Goal: Communication & Community: Answer question/provide support

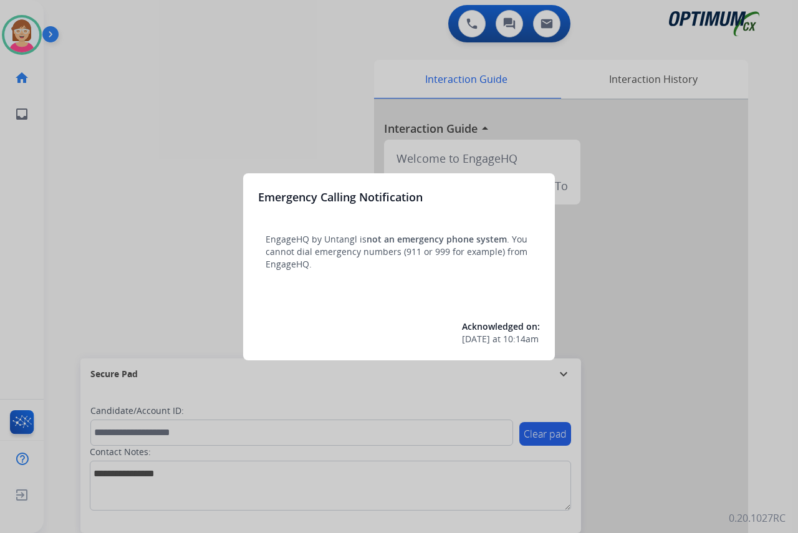
click at [141, 239] on div at bounding box center [399, 266] width 798 height 533
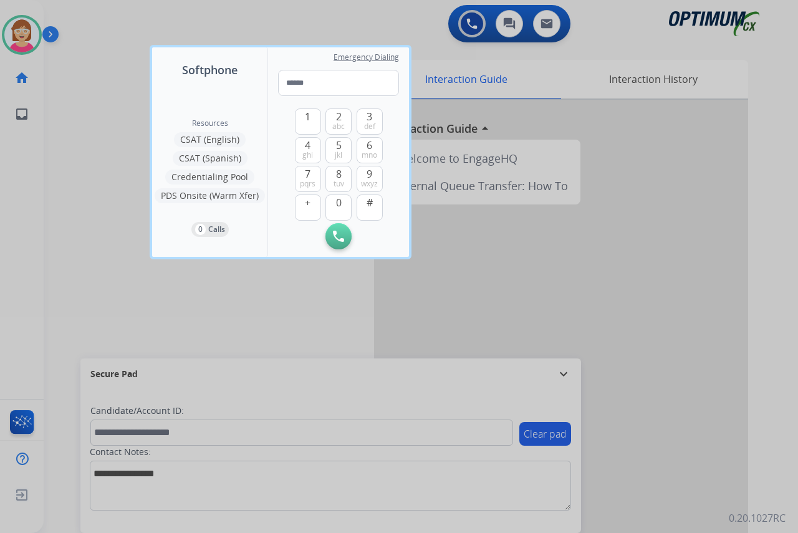
click at [125, 237] on div at bounding box center [399, 266] width 798 height 533
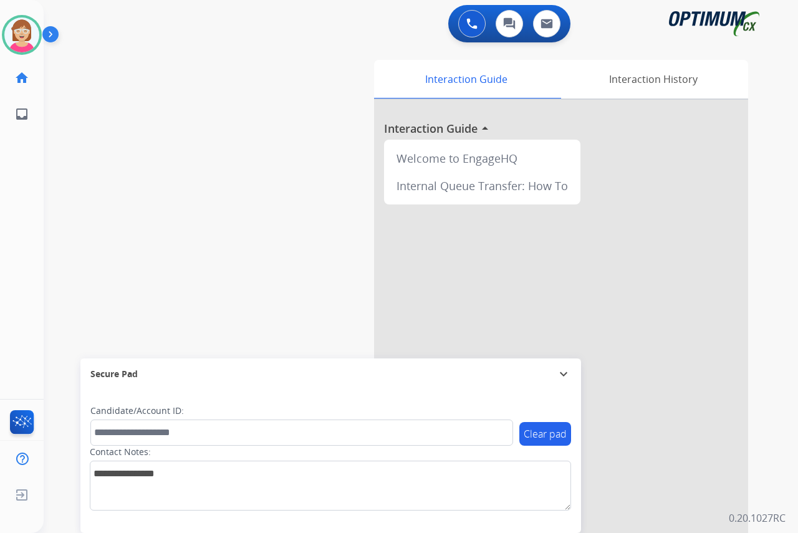
click at [17, 215] on div "[PERSON_NAME] Available Edit Avatar Agent: [PERSON_NAME] Profile: OCX Training …" at bounding box center [22, 266] width 44 height 533
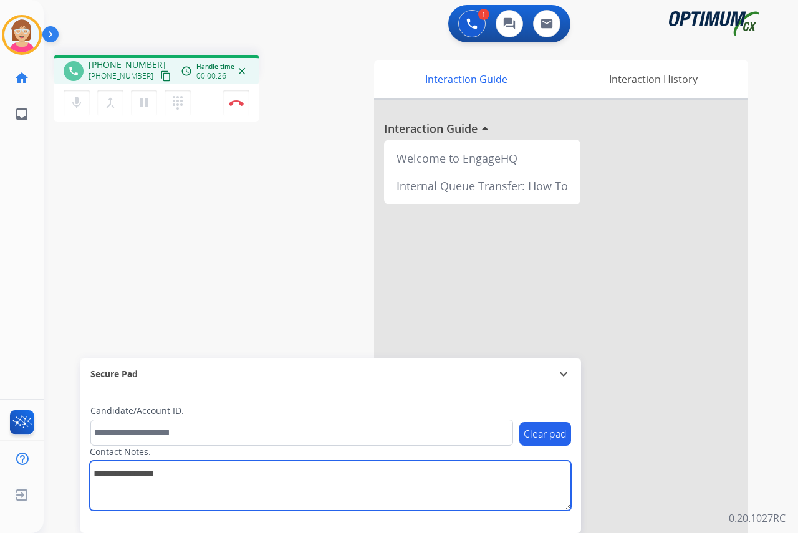
click at [99, 478] on textarea at bounding box center [330, 486] width 481 height 50
type textarea "*****"
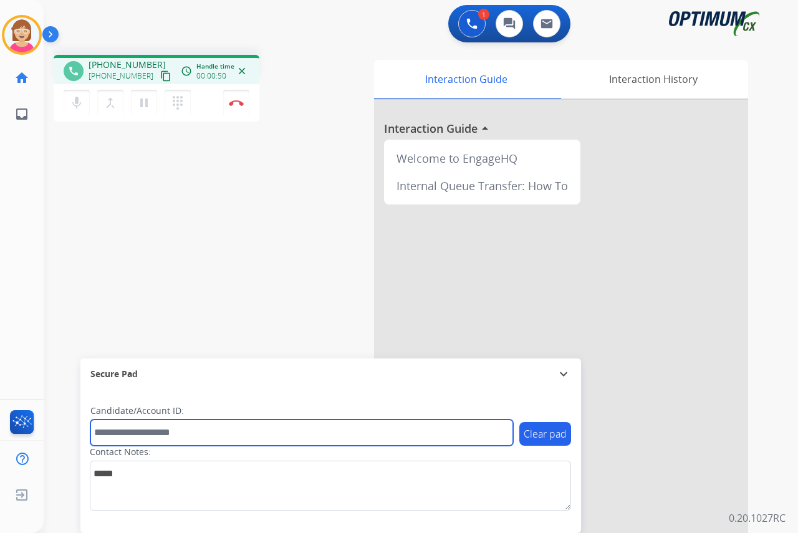
click at [107, 432] on input "text" at bounding box center [301, 433] width 423 height 26
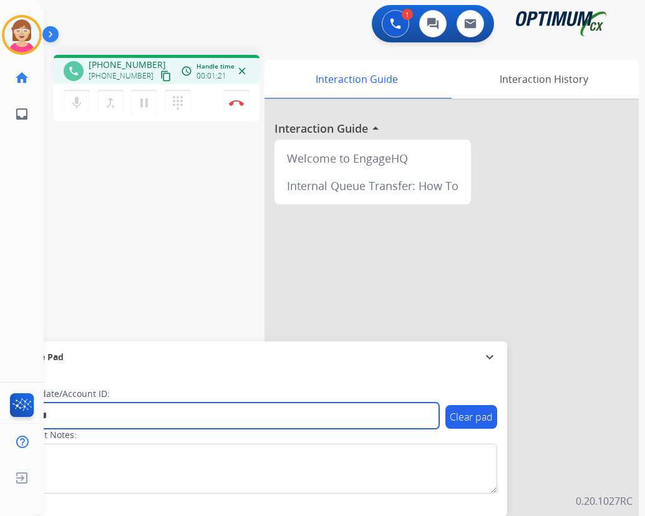
type input "*******"
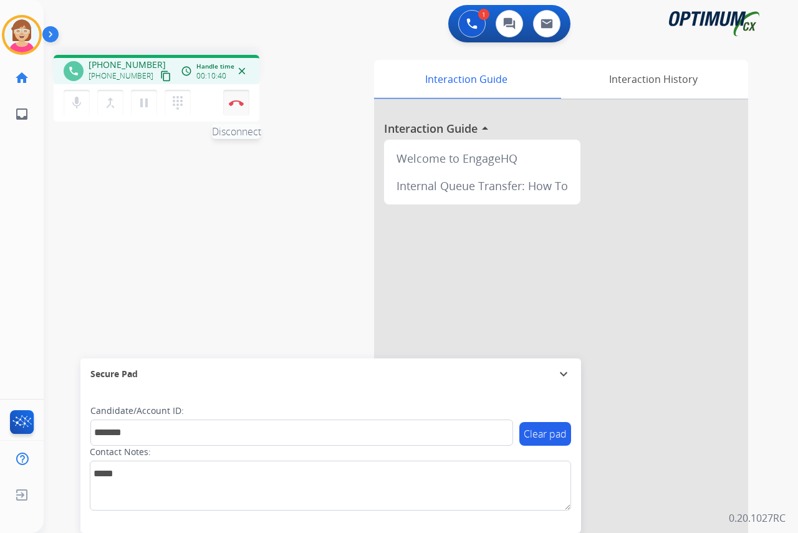
click at [235, 100] on img at bounding box center [236, 103] width 15 height 6
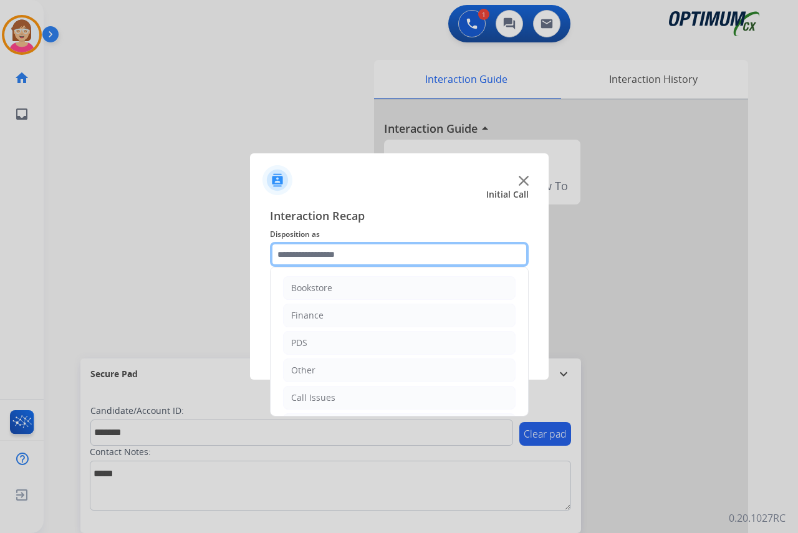
drag, startPoint x: 290, startPoint y: 251, endPoint x: 305, endPoint y: 273, distance: 26.5
click at [291, 251] on input "text" at bounding box center [399, 254] width 259 height 25
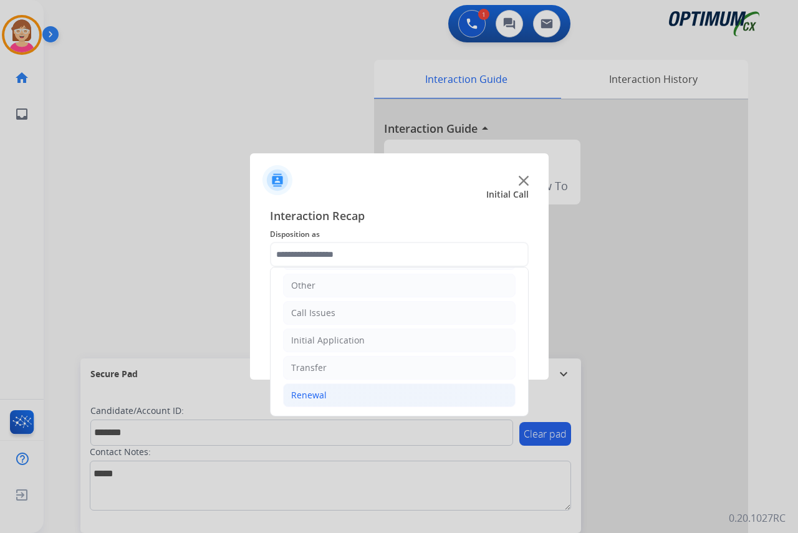
click at [321, 393] on div "Renewal" at bounding box center [309, 395] width 36 height 12
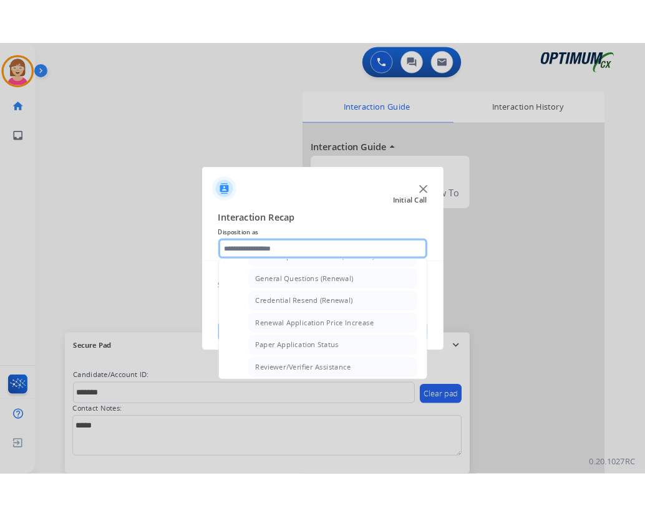
scroll to position [334, 0]
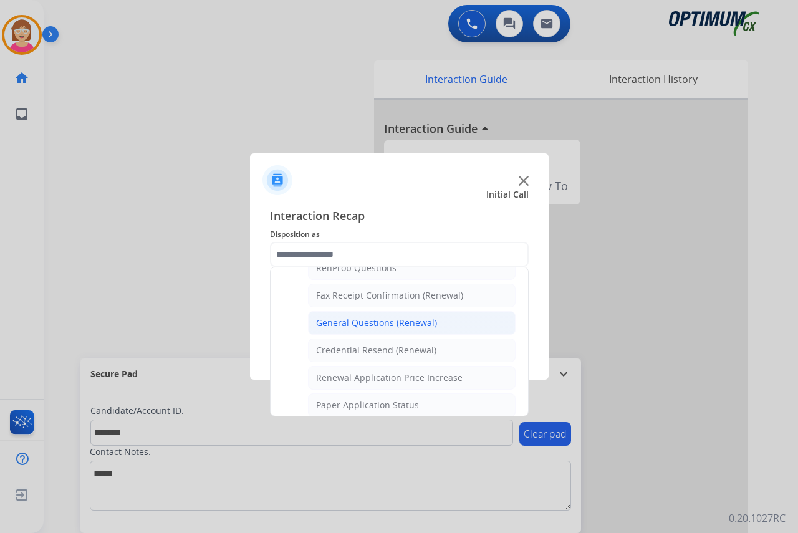
click at [345, 328] on div "General Questions (Renewal)" at bounding box center [376, 323] width 121 height 12
type input "**********"
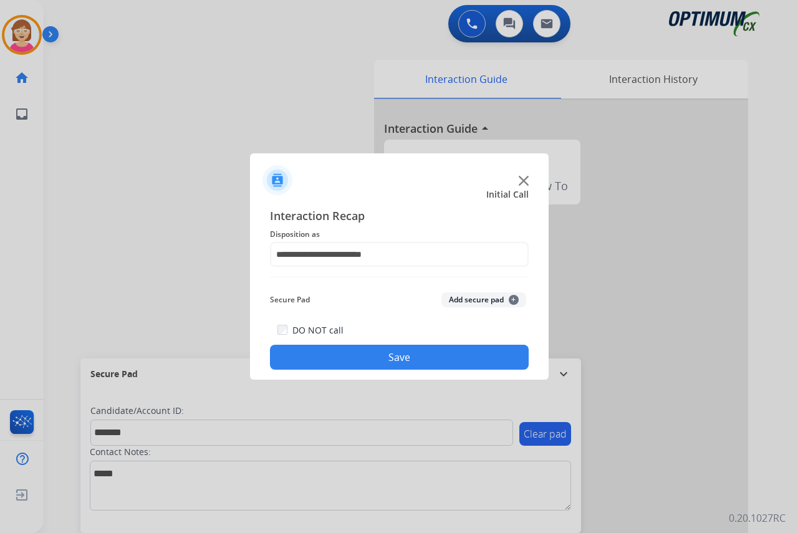
click at [513, 297] on span "+" at bounding box center [514, 300] width 10 height 10
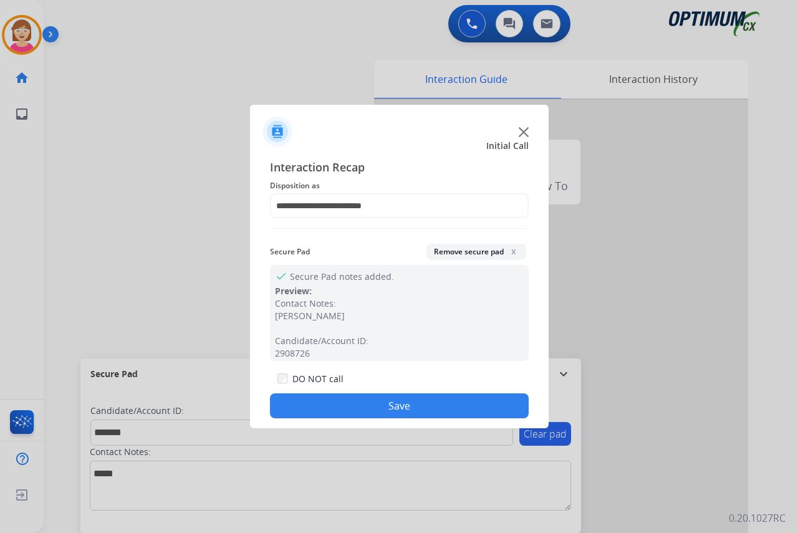
click at [329, 405] on button "Save" at bounding box center [399, 405] width 259 height 25
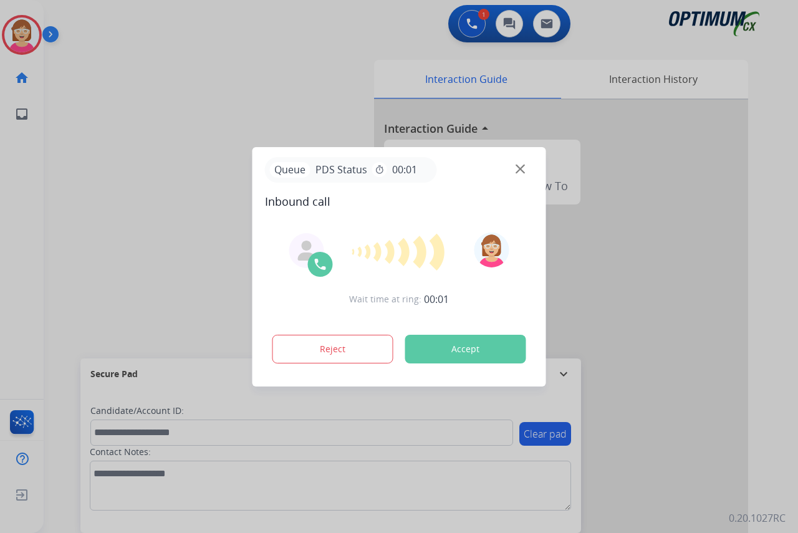
click at [10, 211] on div at bounding box center [399, 266] width 798 height 533
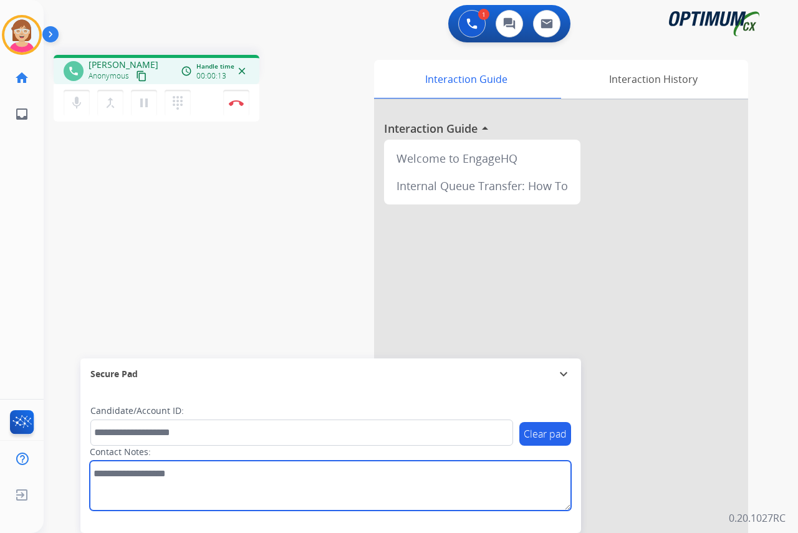
click at [100, 476] on textarea at bounding box center [330, 486] width 481 height 50
type textarea "****"
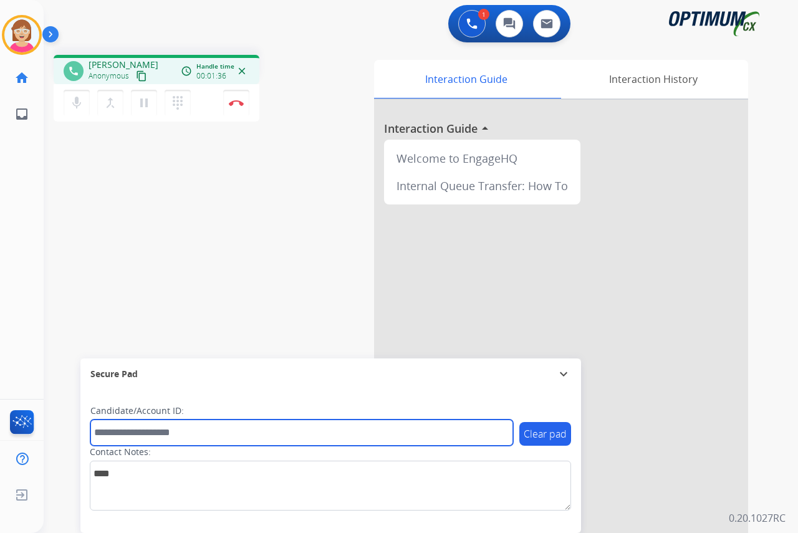
click at [122, 433] on input "text" at bounding box center [301, 433] width 423 height 26
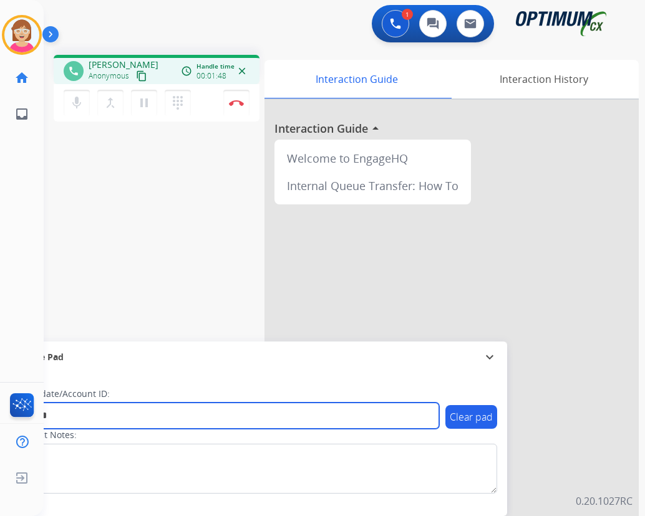
type input "*******"
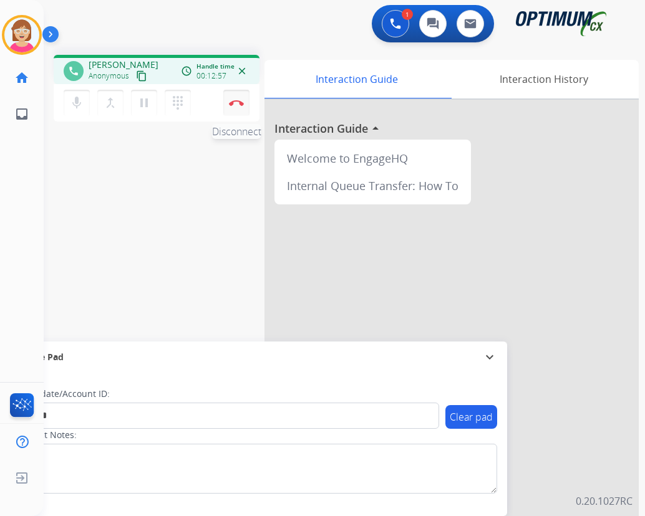
click at [235, 101] on img at bounding box center [236, 103] width 15 height 6
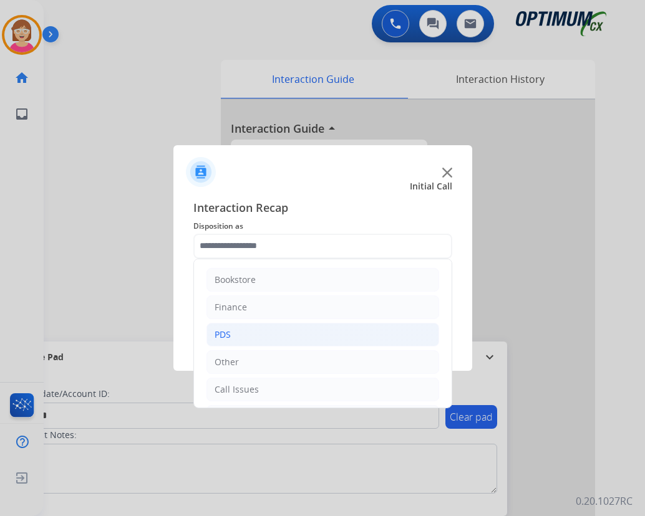
drag, startPoint x: 215, startPoint y: 246, endPoint x: 233, endPoint y: 337, distance: 93.4
click at [233, 337] on li "PDS" at bounding box center [322, 335] width 233 height 24
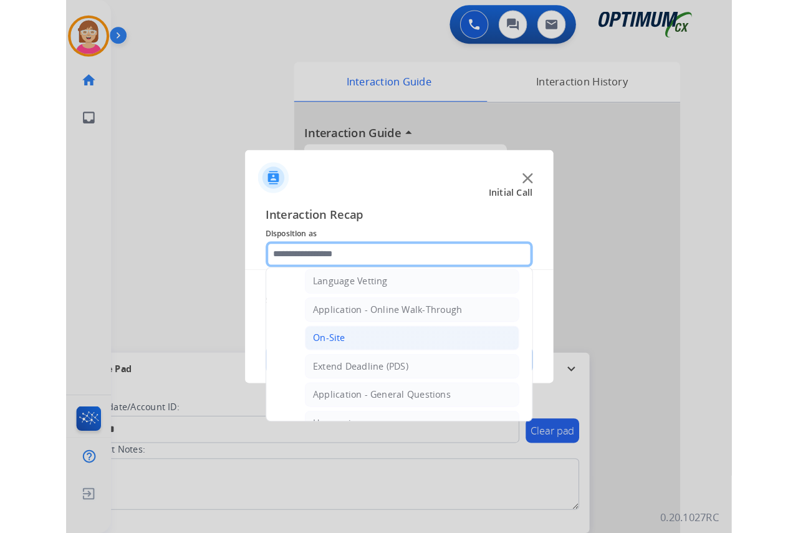
scroll to position [312, 0]
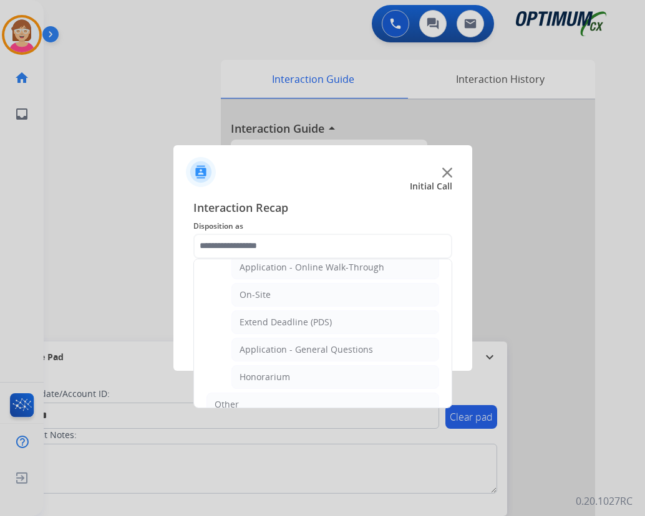
drag, startPoint x: 263, startPoint y: 351, endPoint x: 281, endPoint y: 344, distance: 19.6
click at [264, 350] on div "Application - General Questions" at bounding box center [305, 350] width 133 height 12
type input "**********"
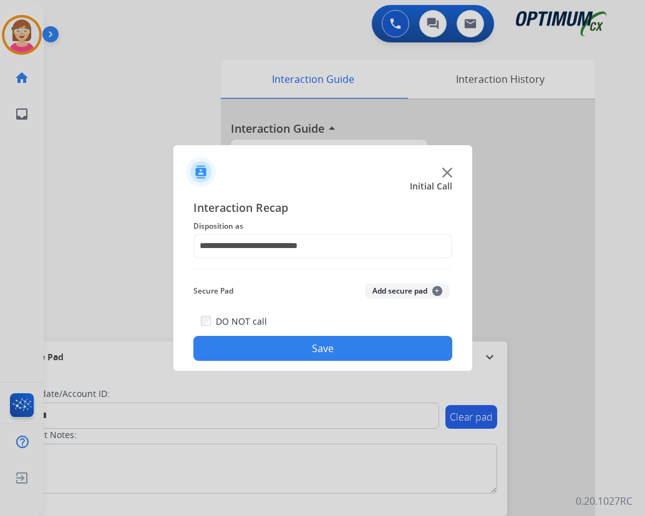
click at [435, 290] on span "+" at bounding box center [437, 291] width 10 height 10
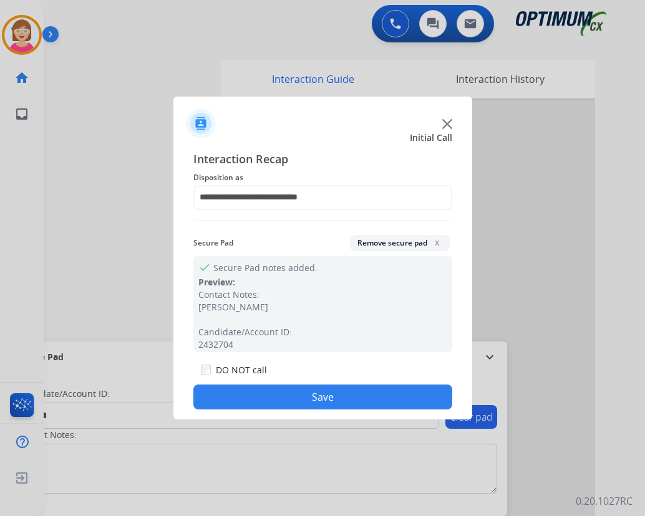
drag, startPoint x: 249, startPoint y: 395, endPoint x: 274, endPoint y: 390, distance: 25.4
click at [250, 395] on button "Save" at bounding box center [322, 397] width 259 height 25
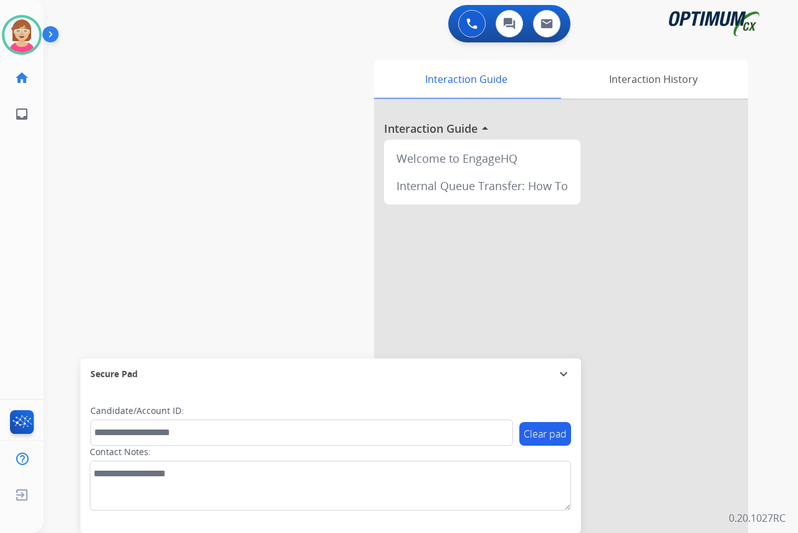
click at [11, 273] on div "[PERSON_NAME] Available Edit Avatar Agent: [PERSON_NAME] Profile: OCX Training …" at bounding box center [22, 266] width 44 height 533
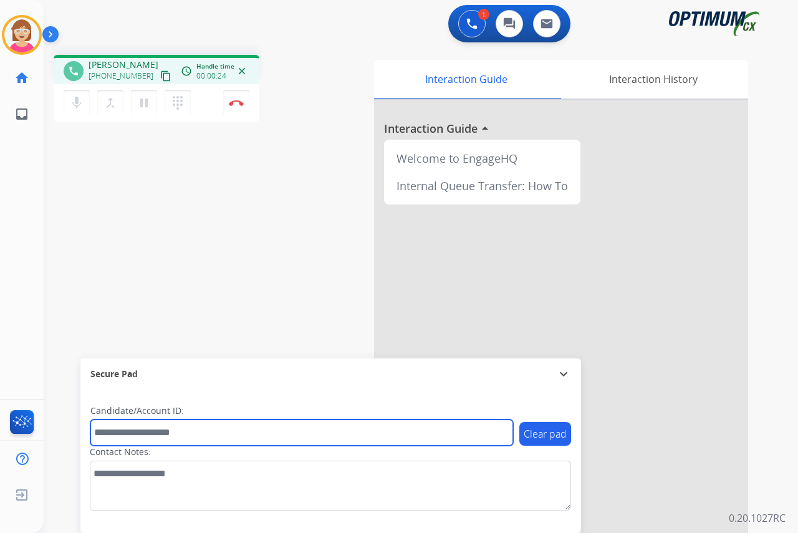
click at [116, 435] on input "text" at bounding box center [301, 433] width 423 height 26
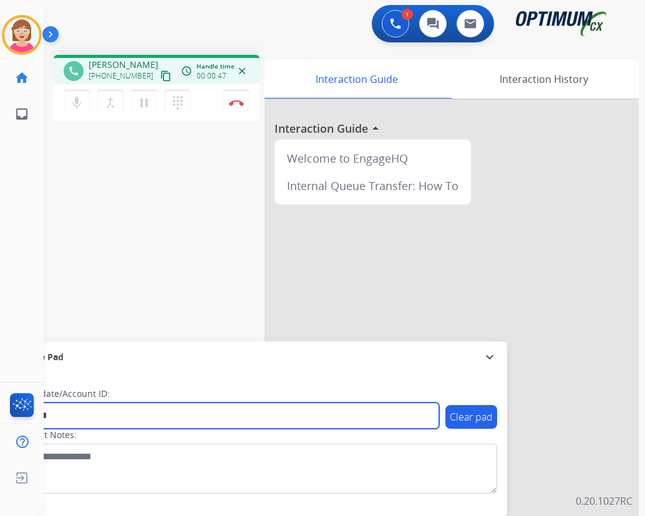
type input "*******"
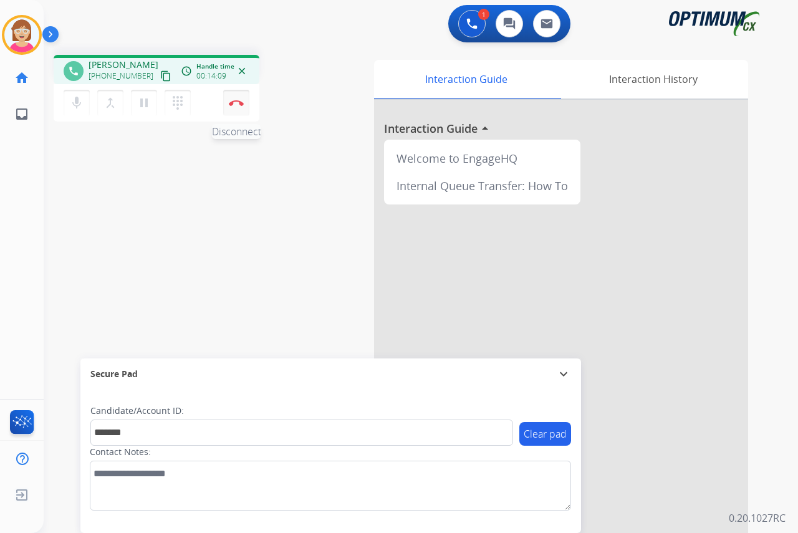
click at [233, 102] on img at bounding box center [236, 103] width 15 height 6
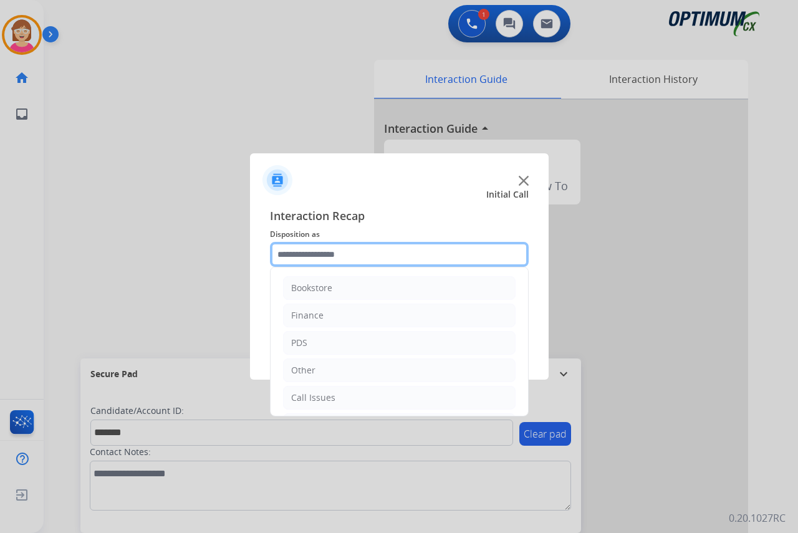
click at [294, 258] on input "text" at bounding box center [399, 254] width 259 height 25
click at [299, 258] on input "text" at bounding box center [399, 254] width 259 height 25
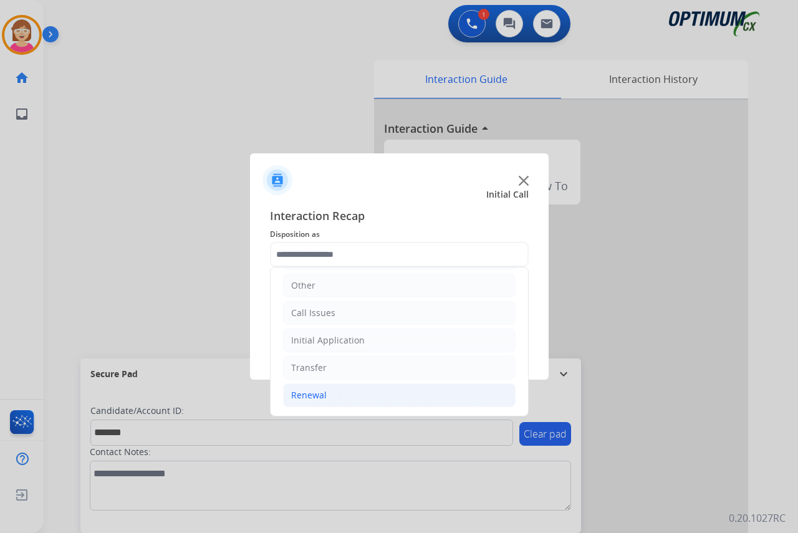
click at [301, 398] on div "Renewal" at bounding box center [309, 395] width 36 height 12
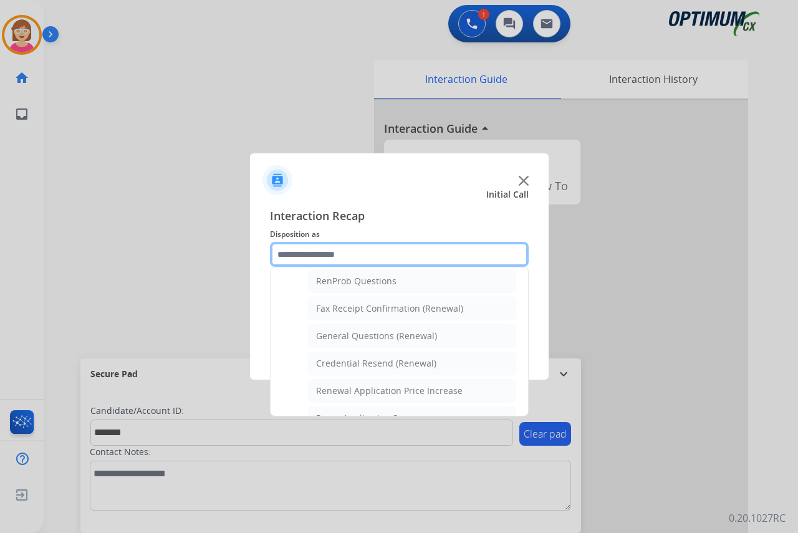
scroll to position [334, 0]
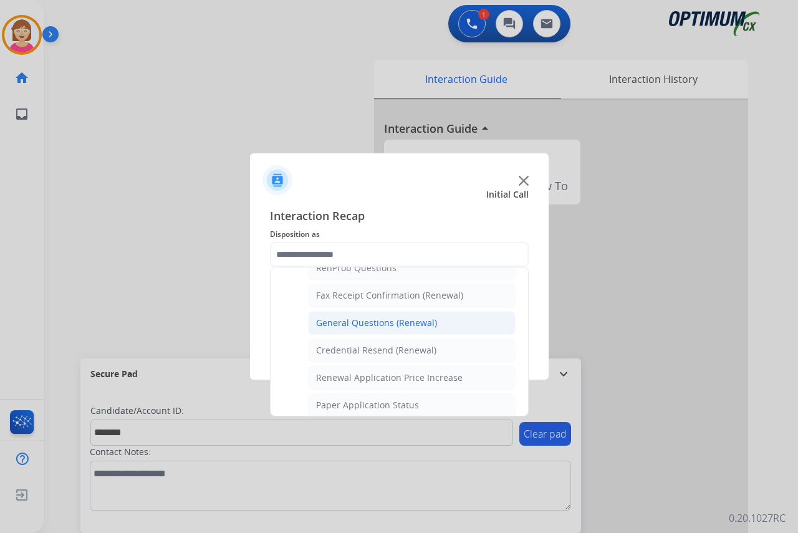
click at [370, 324] on div "General Questions (Renewal)" at bounding box center [376, 323] width 121 height 12
type input "**********"
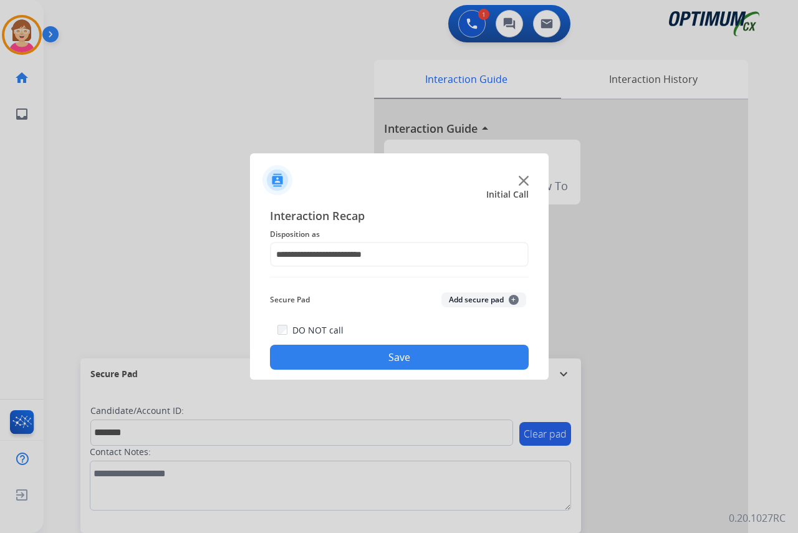
click at [515, 301] on span "+" at bounding box center [514, 300] width 10 height 10
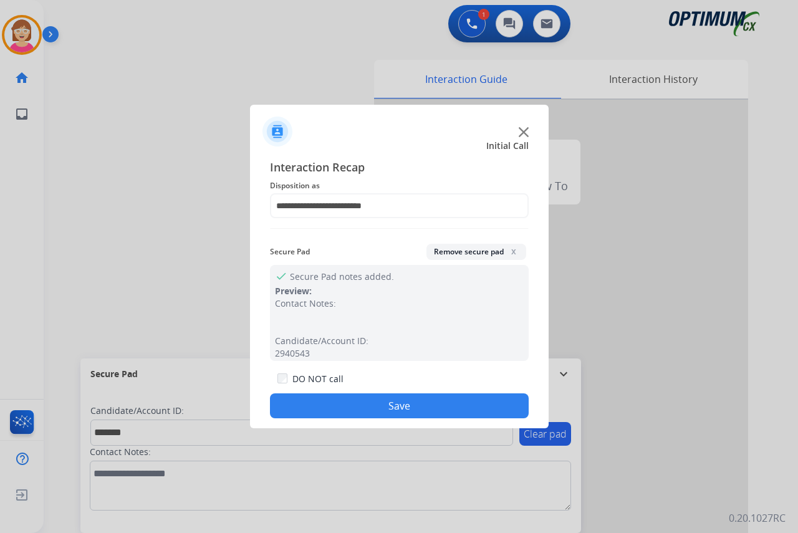
click at [331, 406] on button "Save" at bounding box center [399, 405] width 259 height 25
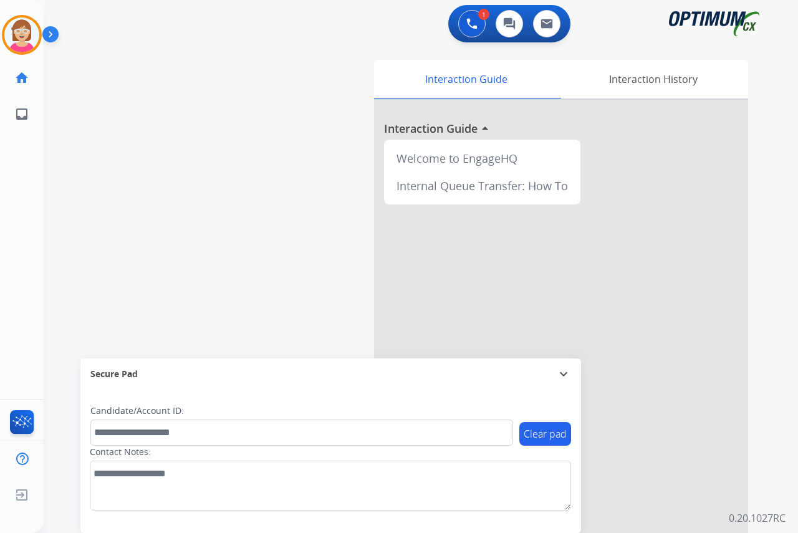
click at [17, 269] on div "[PERSON_NAME] AfterCallWork Edit Avatar Agent: [PERSON_NAME] Profile: OCX Train…" at bounding box center [22, 266] width 44 height 533
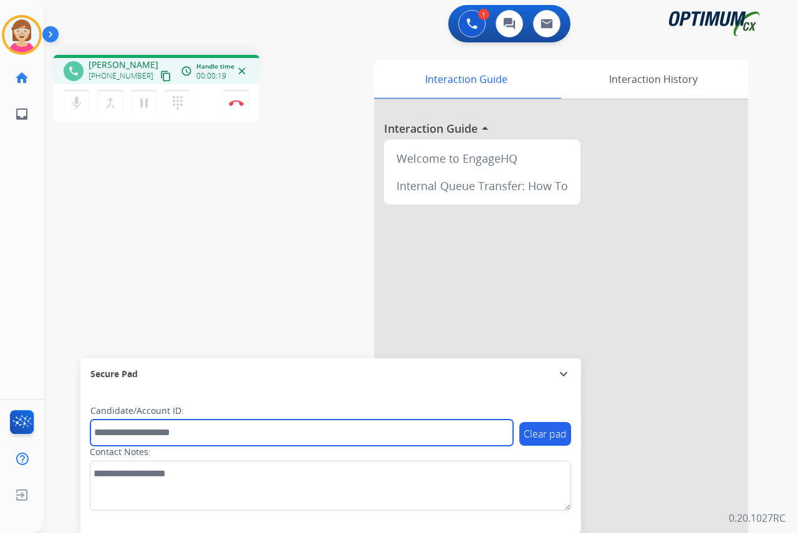
click at [117, 437] on input "text" at bounding box center [301, 433] width 423 height 26
drag, startPoint x: 114, startPoint y: 430, endPoint x: 89, endPoint y: 417, distance: 28.7
click at [114, 430] on input "text" at bounding box center [301, 433] width 423 height 26
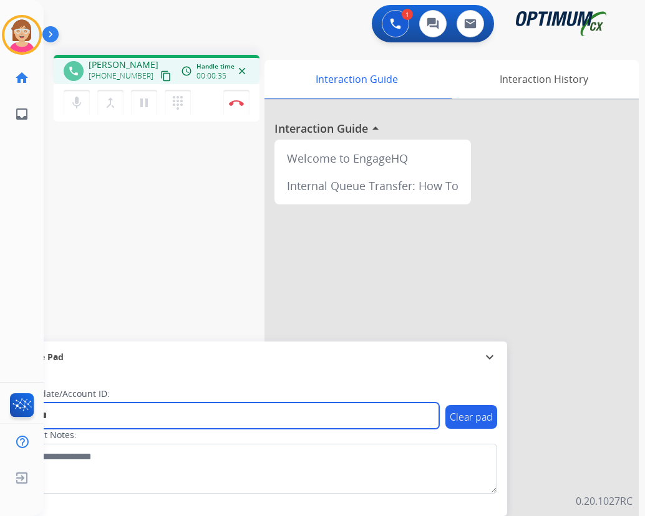
type input "*******"
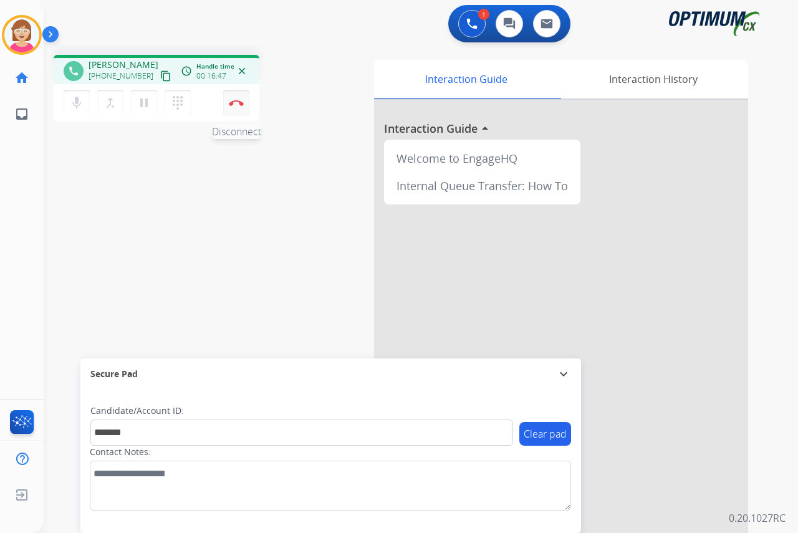
click at [234, 101] on img at bounding box center [236, 103] width 15 height 6
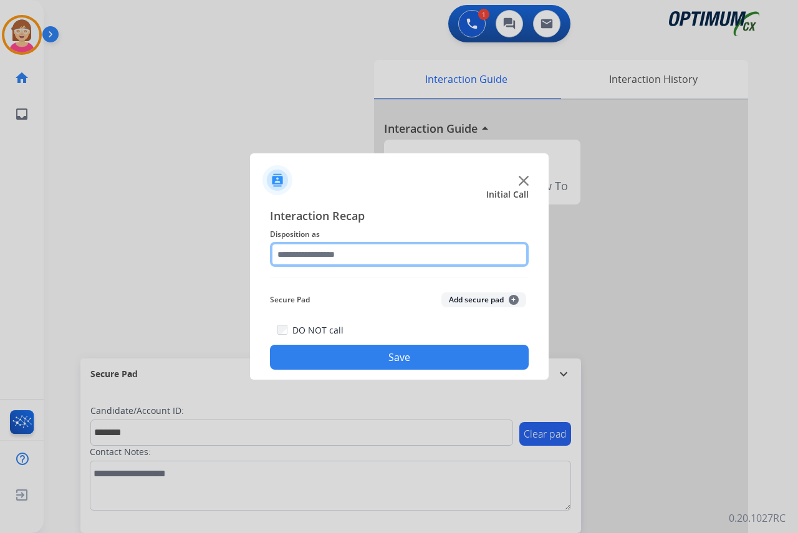
click at [297, 256] on input "text" at bounding box center [399, 254] width 259 height 25
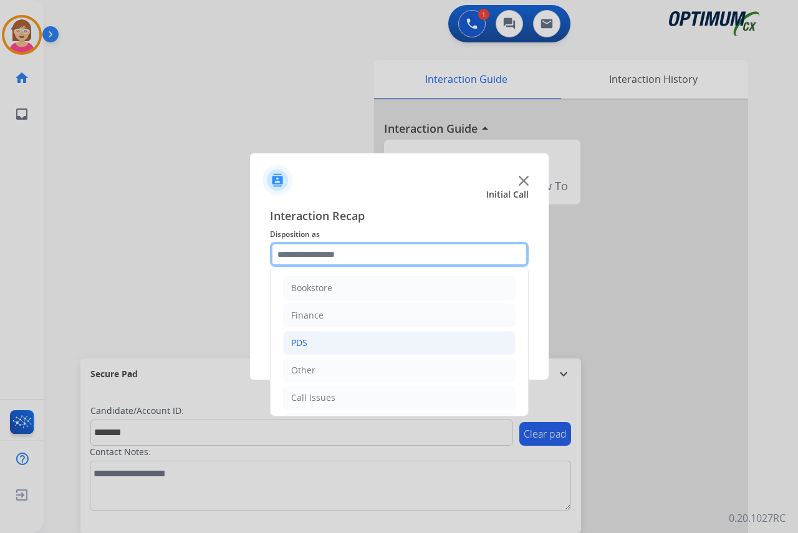
scroll to position [62, 0]
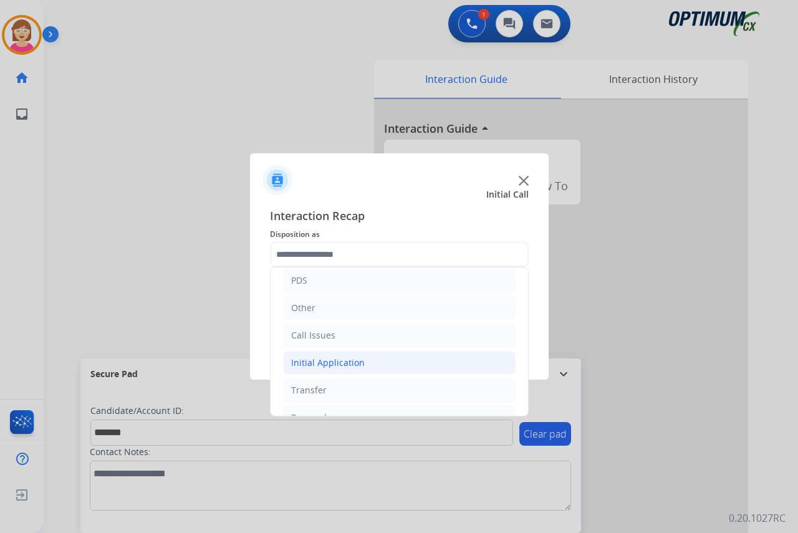
click at [322, 366] on div "Initial Application" at bounding box center [328, 363] width 74 height 12
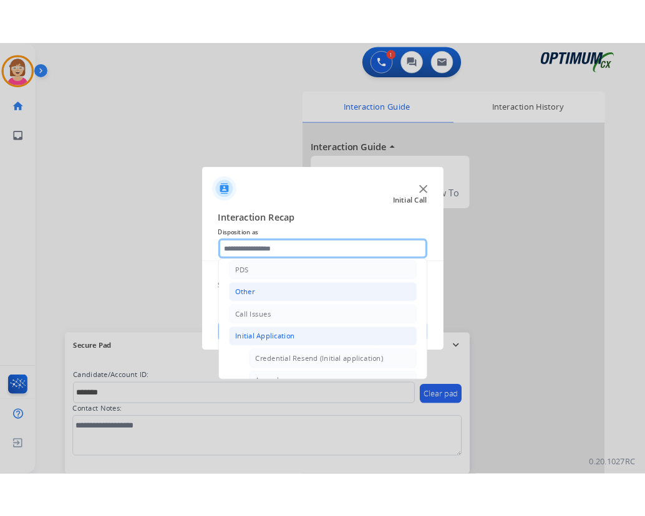
scroll to position [0, 0]
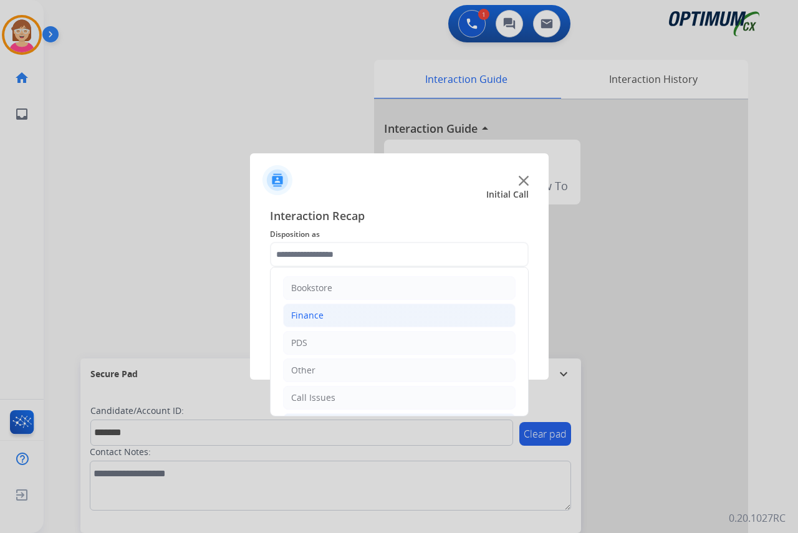
click at [300, 318] on div "Finance" at bounding box center [307, 315] width 32 height 12
click at [341, 370] on div "Finance Voucher Code" at bounding box center [362, 370] width 93 height 12
type input "**********"
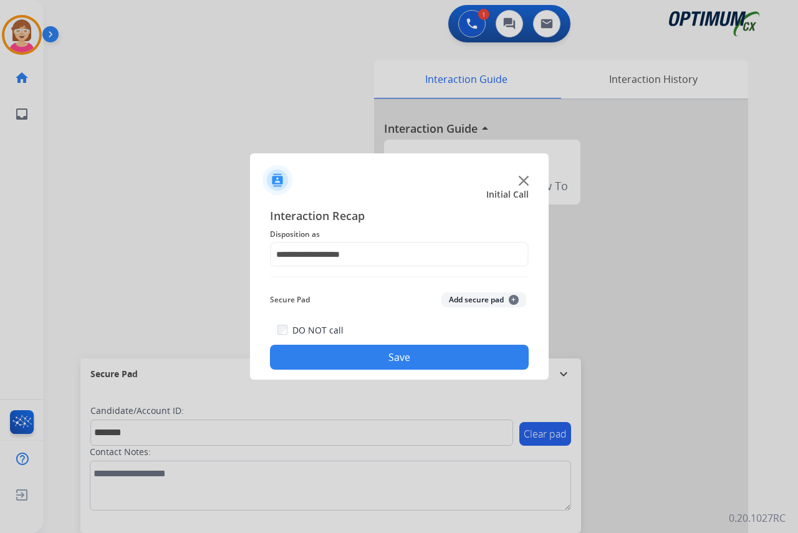
click at [511, 299] on span "+" at bounding box center [514, 300] width 10 height 10
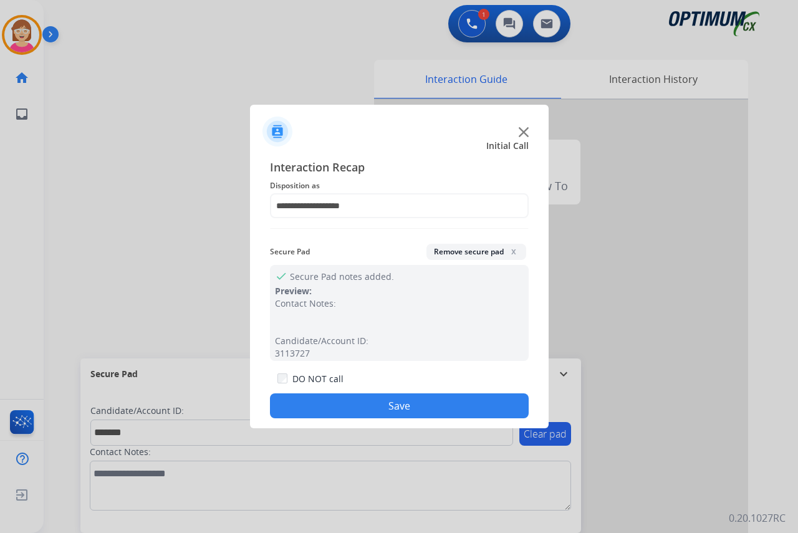
click at [322, 407] on button "Save" at bounding box center [399, 405] width 259 height 25
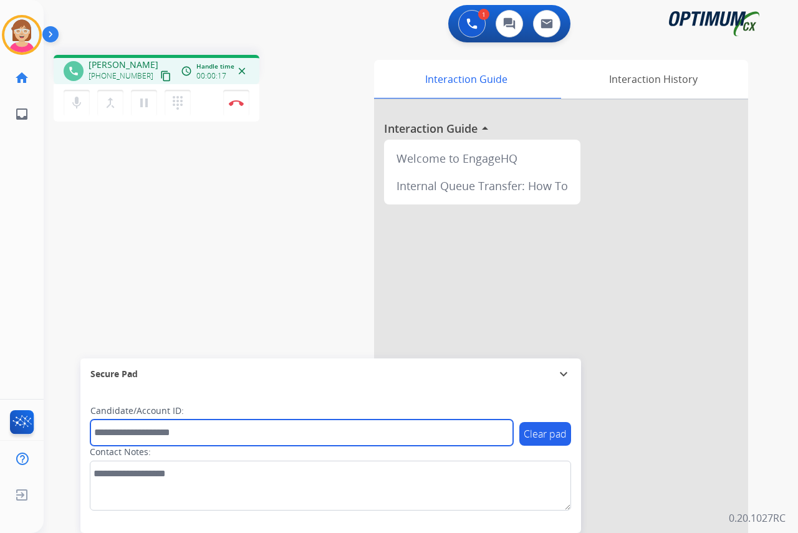
drag, startPoint x: 113, startPoint y: 436, endPoint x: 98, endPoint y: 430, distance: 16.8
click at [113, 436] on input "text" at bounding box center [301, 433] width 423 height 26
type input "*******"
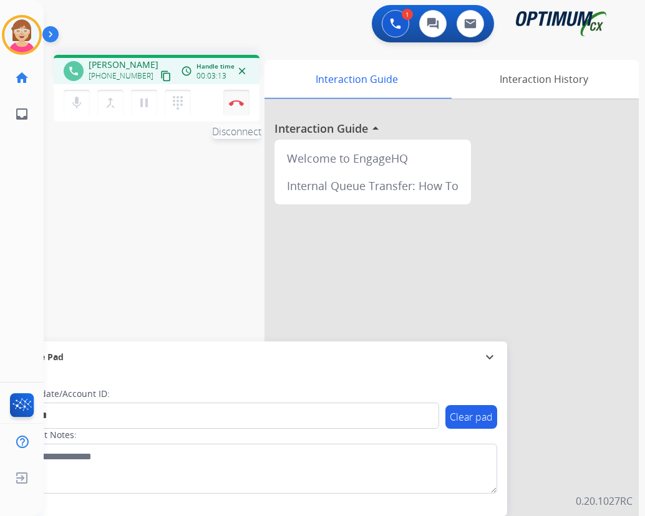
click at [236, 100] on img at bounding box center [236, 103] width 15 height 6
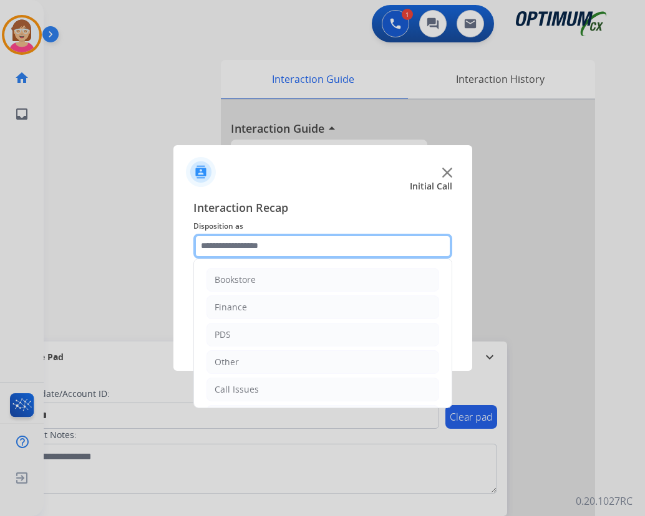
click at [221, 254] on input "text" at bounding box center [322, 246] width 259 height 25
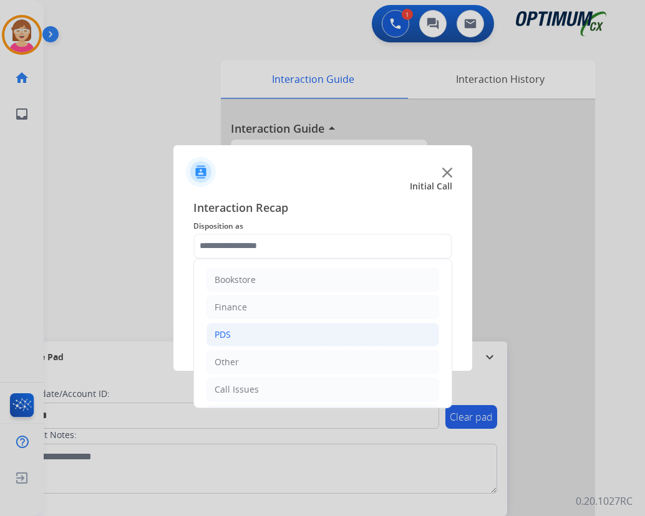
drag, startPoint x: 221, startPoint y: 255, endPoint x: 228, endPoint y: 336, distance: 81.4
click at [228, 336] on div "PDS" at bounding box center [223, 335] width 16 height 12
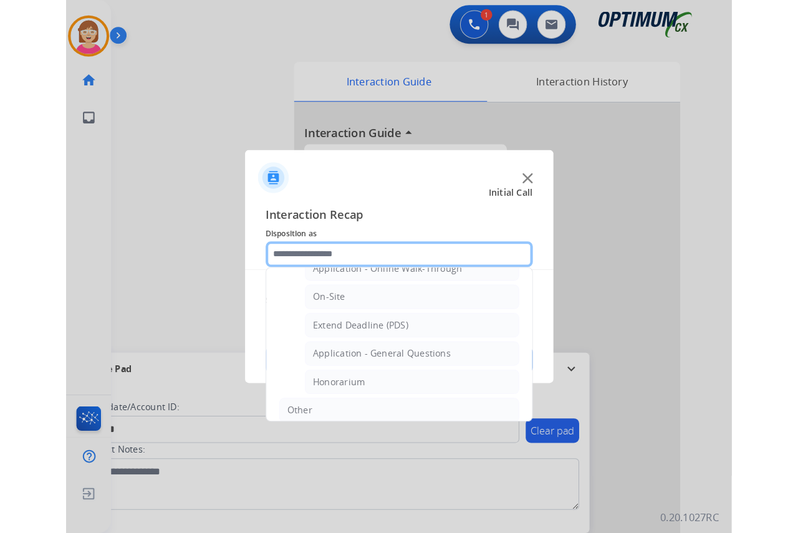
scroll to position [374, 0]
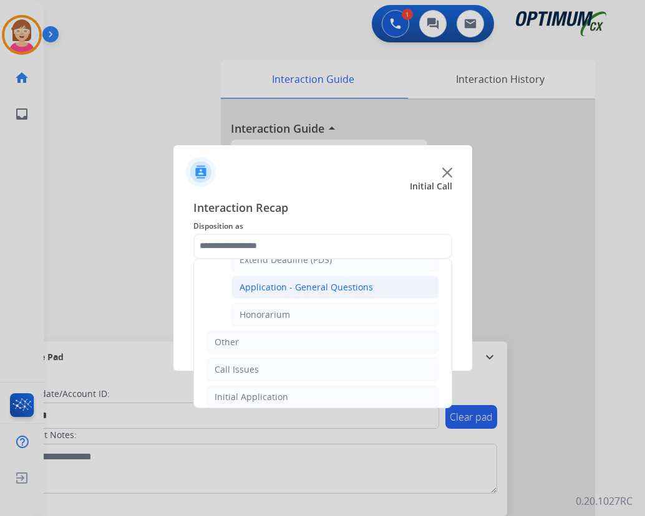
click at [291, 290] on div "Application - General Questions" at bounding box center [305, 287] width 133 height 12
type input "**********"
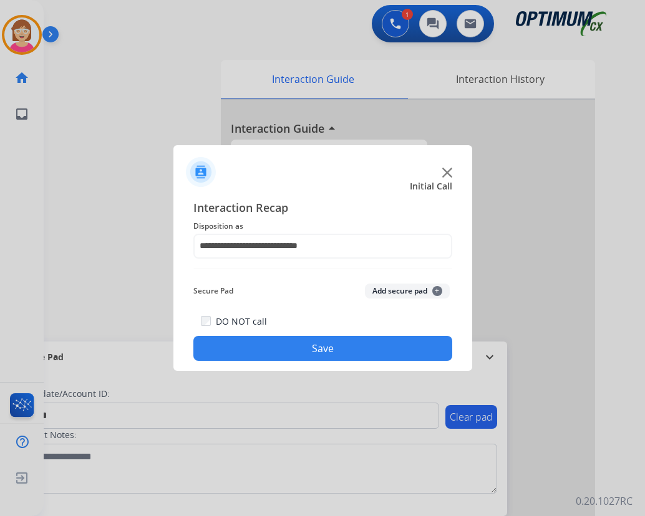
click at [438, 289] on span "+" at bounding box center [437, 291] width 10 height 10
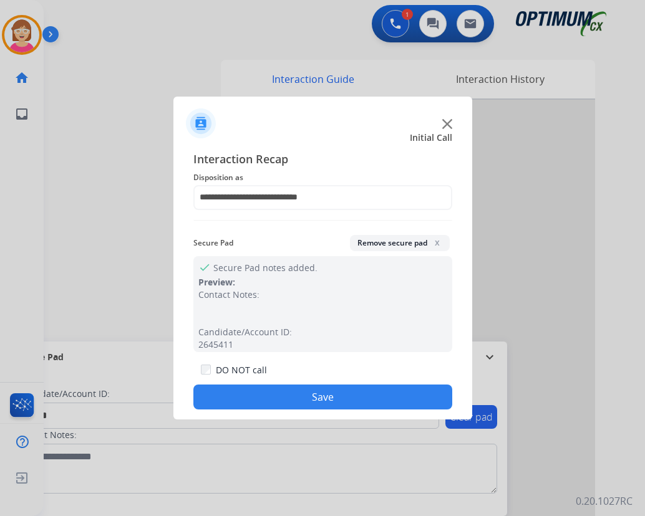
click at [258, 393] on button "Save" at bounding box center [322, 397] width 259 height 25
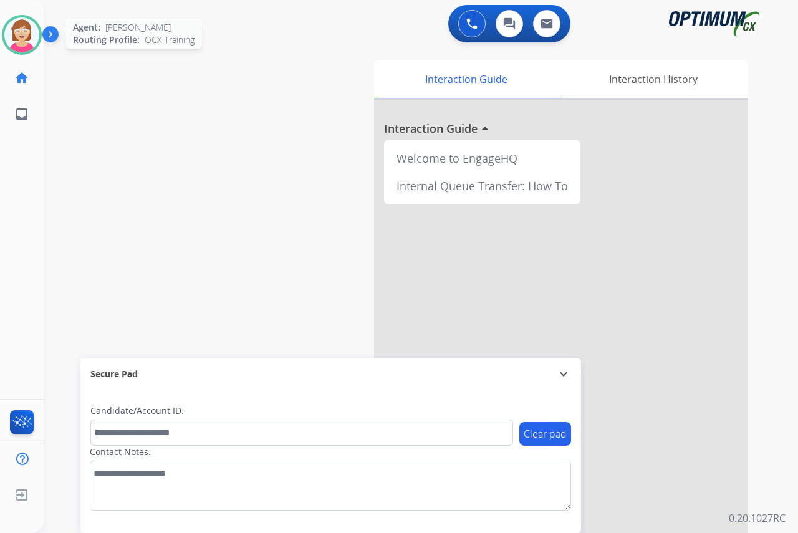
click at [19, 41] on img at bounding box center [21, 34] width 35 height 35
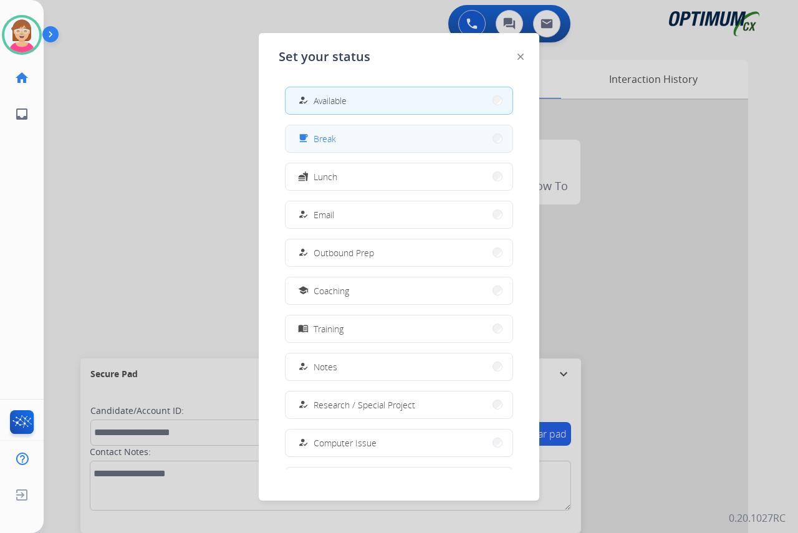
click at [348, 142] on button "free_breakfast Break" at bounding box center [399, 138] width 227 height 27
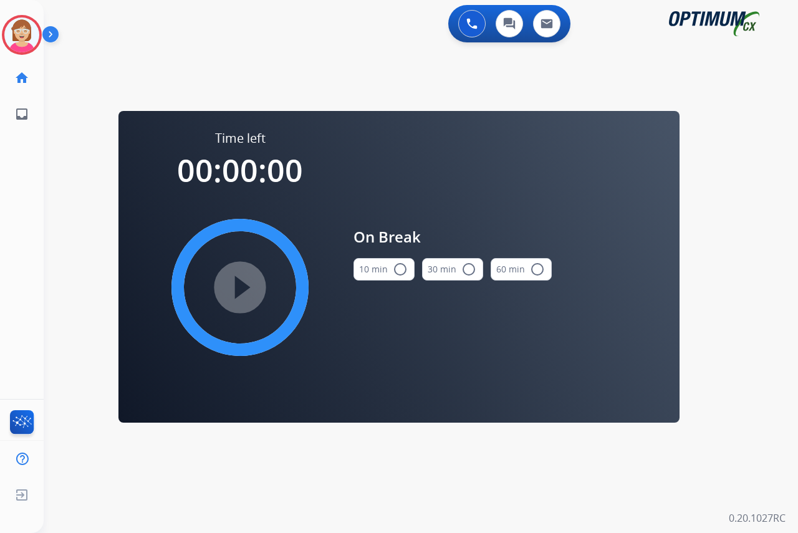
click at [399, 270] on mat-icon "radio_button_unchecked" at bounding box center [400, 269] width 15 height 15
click at [22, 32] on img at bounding box center [21, 34] width 35 height 35
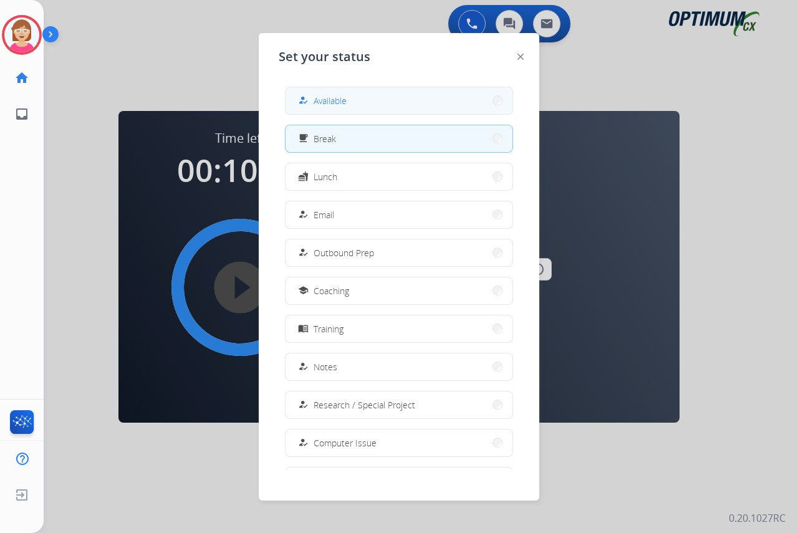
click at [323, 101] on span "Available" at bounding box center [330, 100] width 33 height 13
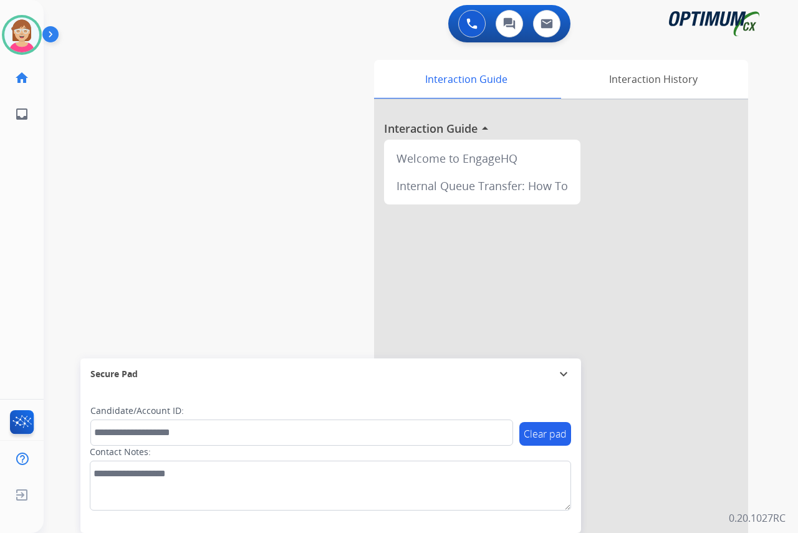
click at [9, 266] on div "[PERSON_NAME] Available Edit Avatar Agent: [PERSON_NAME] Profile: OCX Training …" at bounding box center [22, 266] width 44 height 533
click at [12, 276] on div "[PERSON_NAME] Available Edit Avatar Agent: [PERSON_NAME] Profile: OCX Training …" at bounding box center [22, 266] width 44 height 533
click at [11, 279] on div "[PERSON_NAME] Available Edit Avatar Agent: [PERSON_NAME] Profile: OCX Training …" at bounding box center [22, 266] width 44 height 533
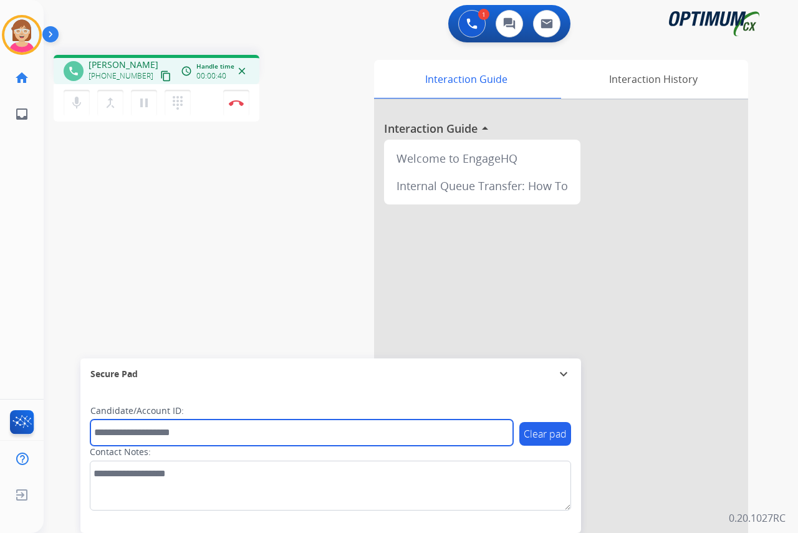
click at [102, 432] on input "text" at bounding box center [301, 433] width 423 height 26
type input "*********"
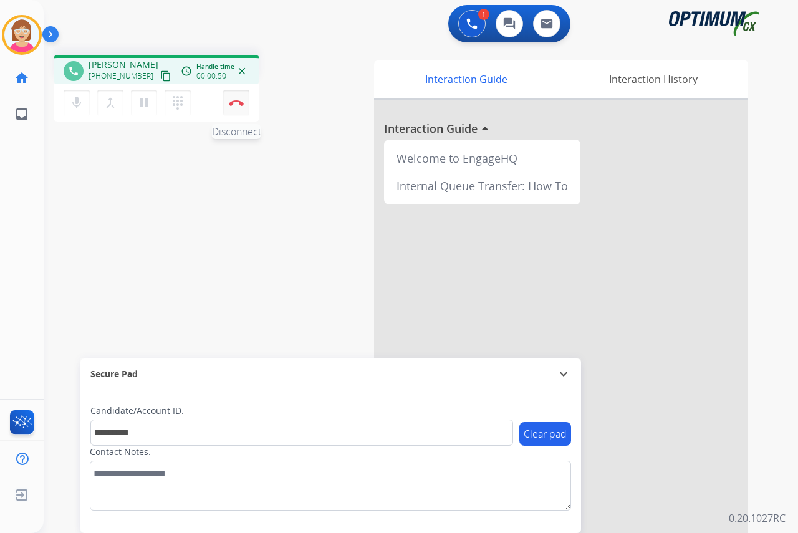
click at [238, 102] on img at bounding box center [236, 103] width 15 height 6
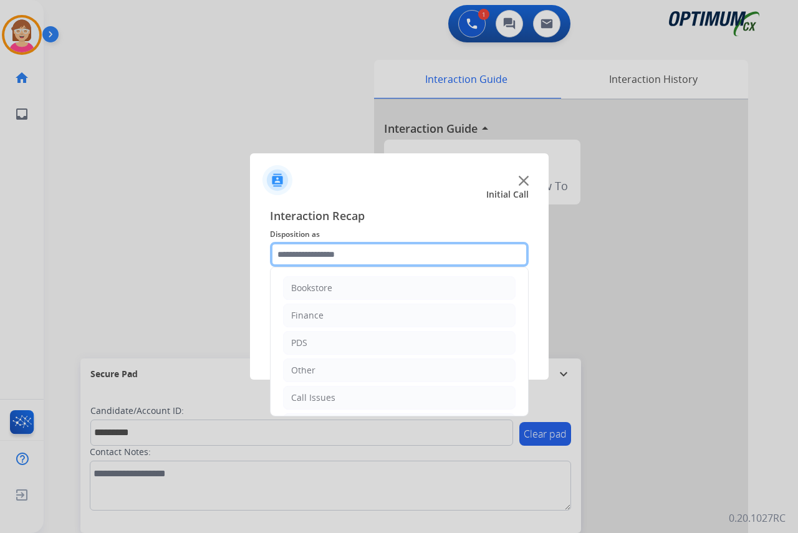
click at [295, 251] on input "text" at bounding box center [399, 254] width 259 height 25
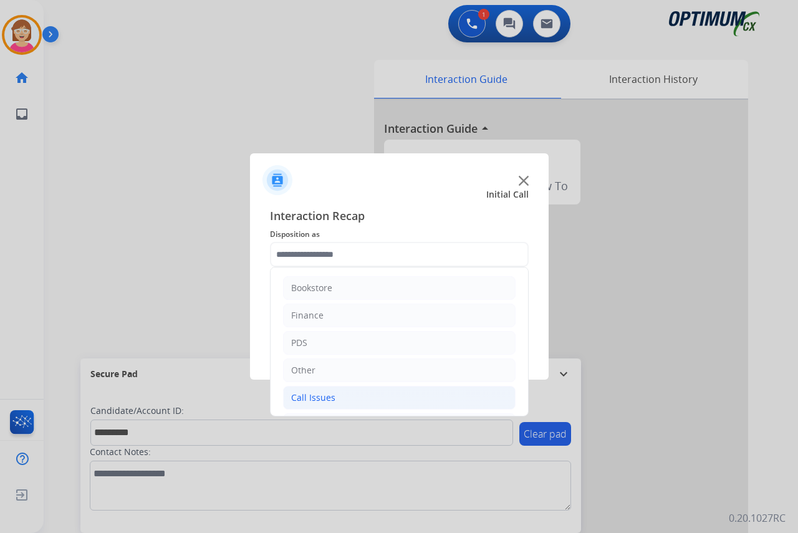
drag, startPoint x: 318, startPoint y: 395, endPoint x: 334, endPoint y: 366, distance: 32.6
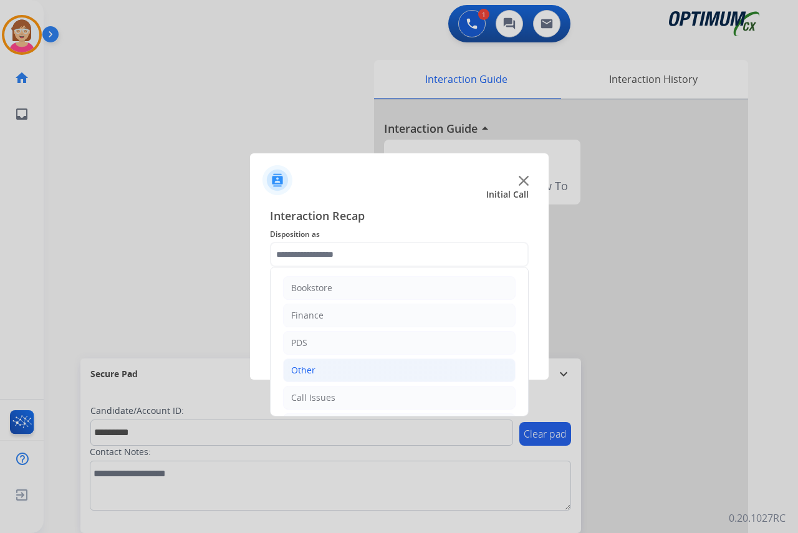
click at [317, 395] on div "Call Issues" at bounding box center [313, 398] width 44 height 12
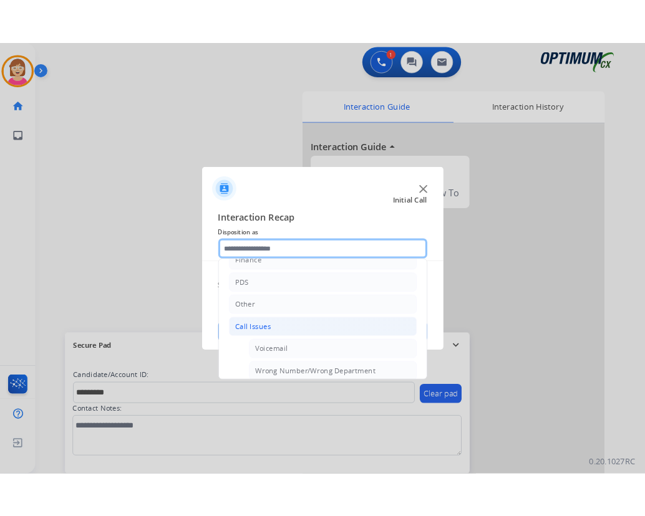
scroll to position [125, 0]
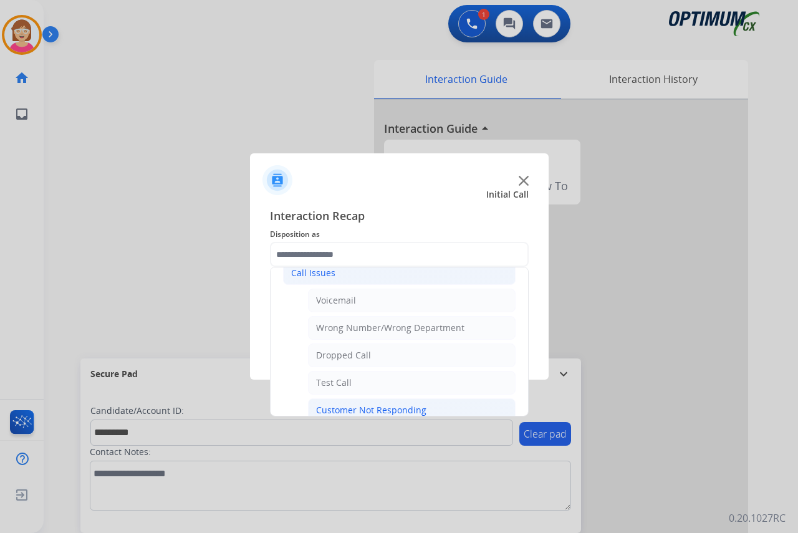
click at [347, 410] on div "Customer Not Responding" at bounding box center [371, 410] width 110 height 12
type input "**********"
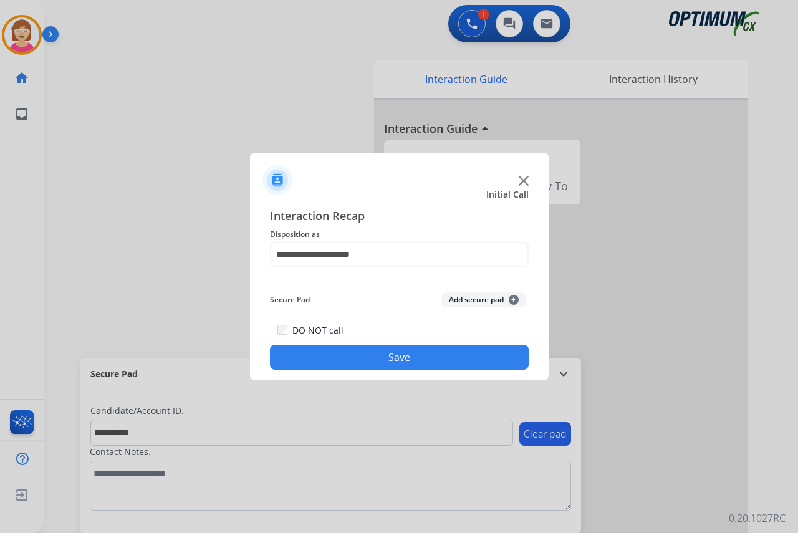
click at [514, 298] on span "+" at bounding box center [514, 300] width 10 height 10
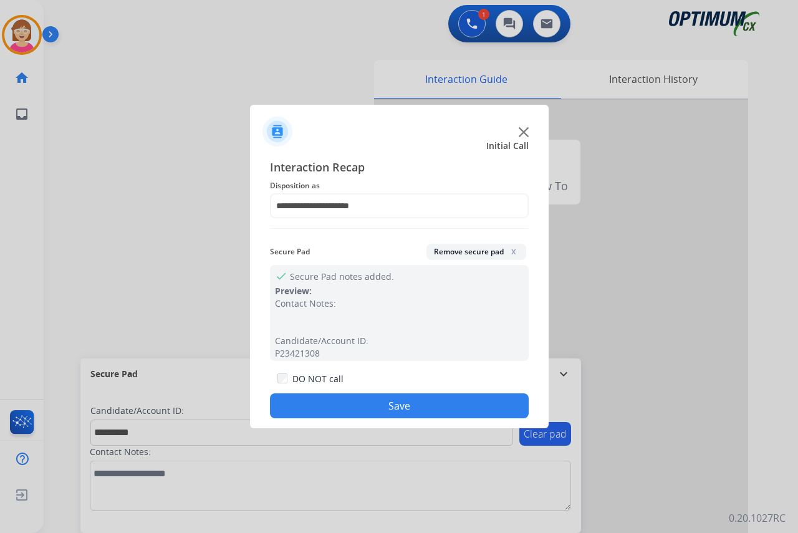
drag, startPoint x: 319, startPoint y: 402, endPoint x: 322, endPoint y: 409, distance: 8.1
click at [317, 402] on button "Save" at bounding box center [399, 405] width 259 height 25
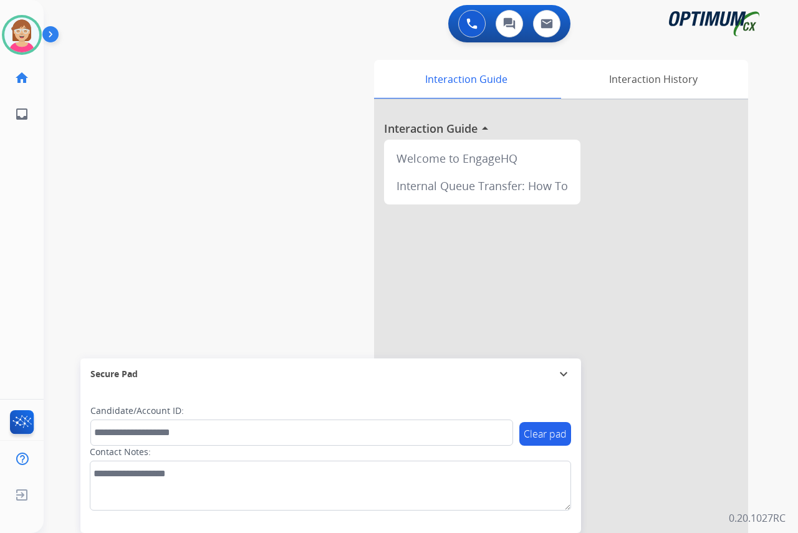
click at [19, 239] on div "[PERSON_NAME] Available Edit Avatar Agent: [PERSON_NAME] Profile: OCX Training …" at bounding box center [22, 266] width 44 height 533
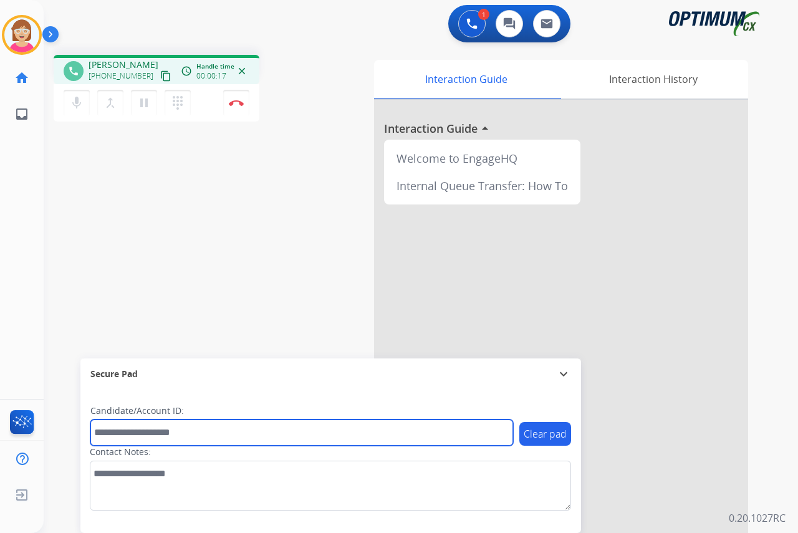
click at [123, 435] on input "text" at bounding box center [301, 433] width 423 height 26
type input "*******"
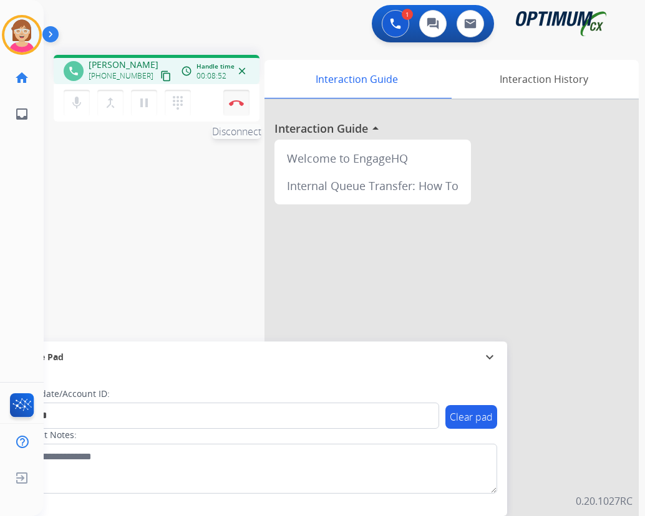
click at [234, 101] on img at bounding box center [236, 103] width 15 height 6
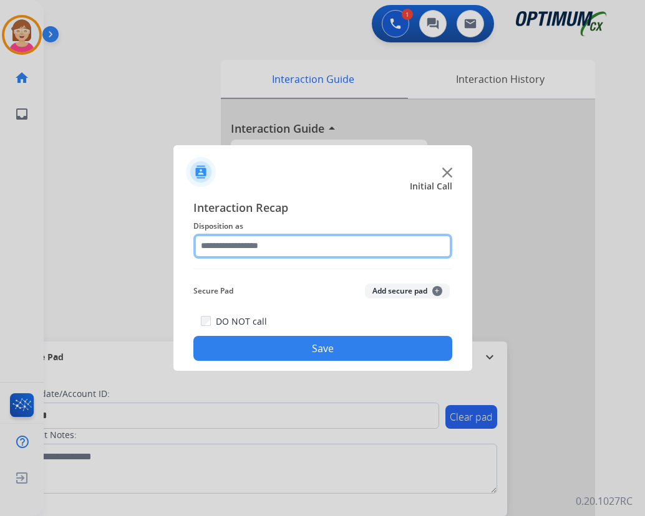
click at [221, 245] on input "text" at bounding box center [322, 246] width 259 height 25
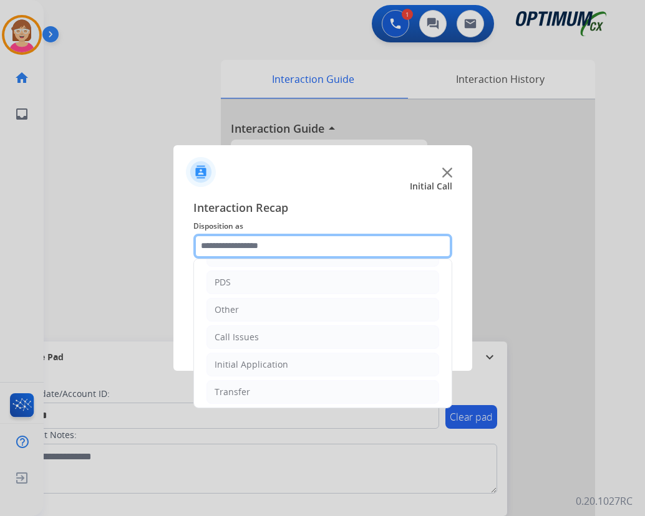
scroll to position [85, 0]
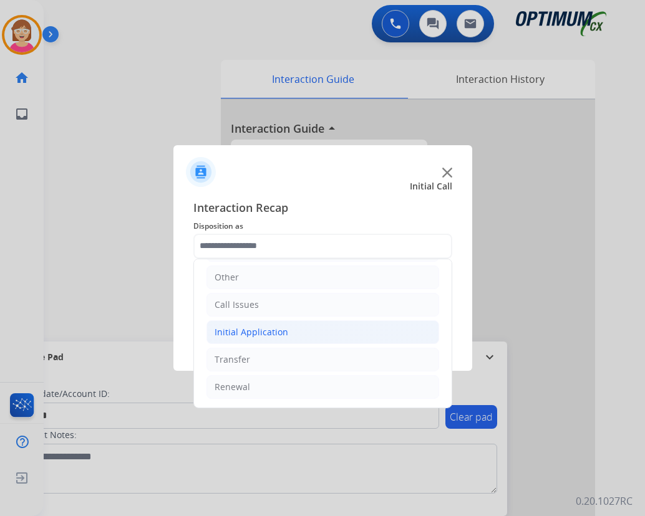
click at [242, 327] on div "Initial Application" at bounding box center [252, 332] width 74 height 12
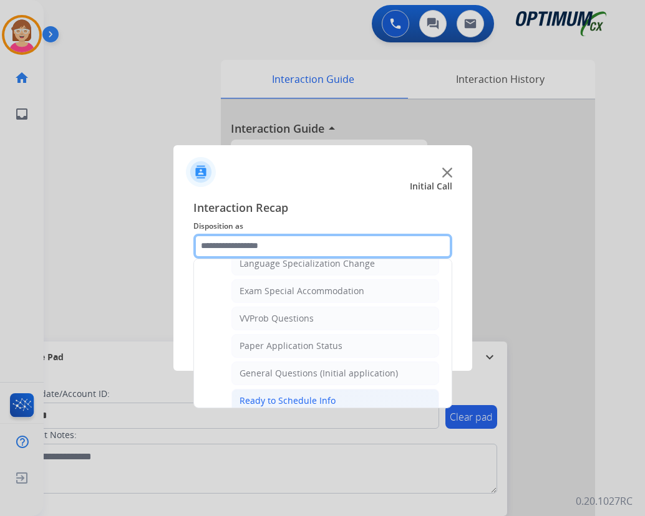
scroll to position [631, 0]
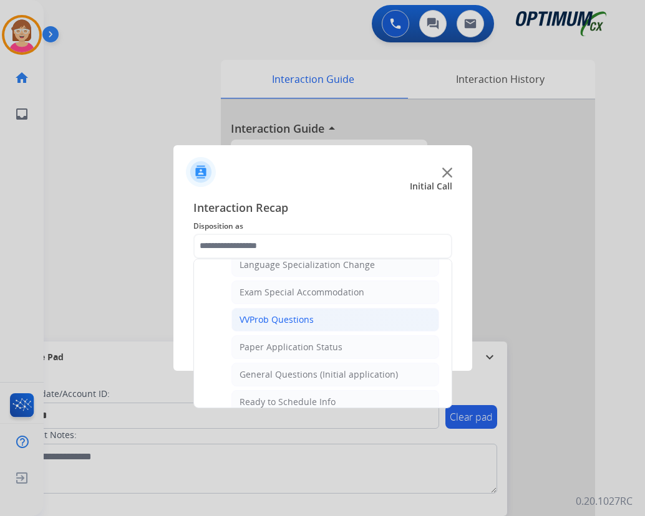
click at [278, 318] on div "VVProb Questions" at bounding box center [276, 320] width 74 height 12
type input "**********"
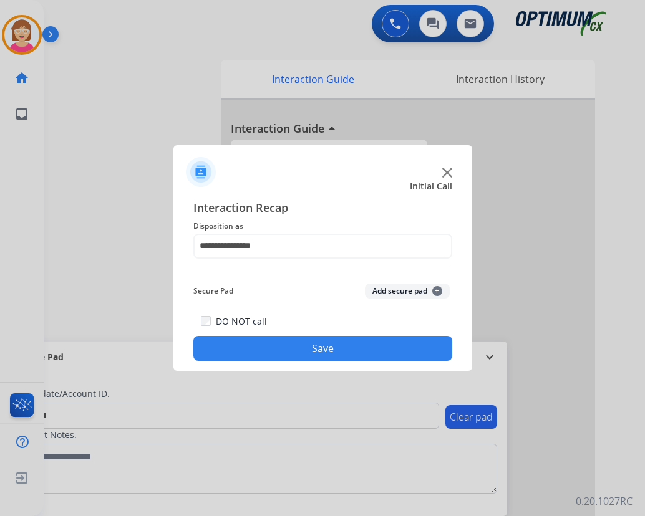
click at [438, 290] on span "+" at bounding box center [437, 291] width 10 height 10
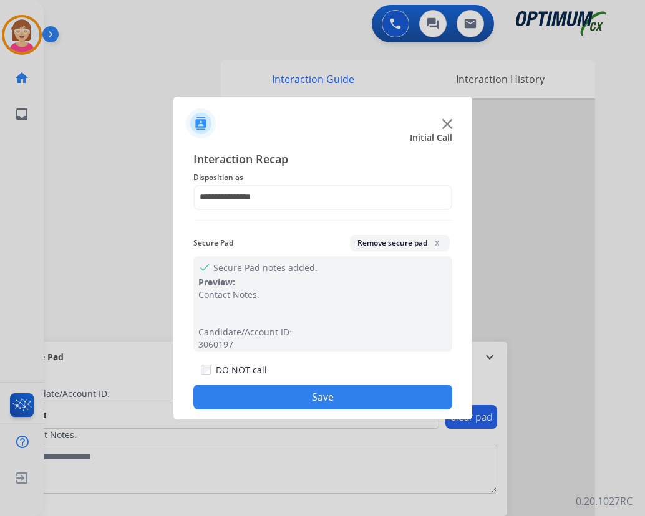
click at [278, 391] on button "Save" at bounding box center [322, 397] width 259 height 25
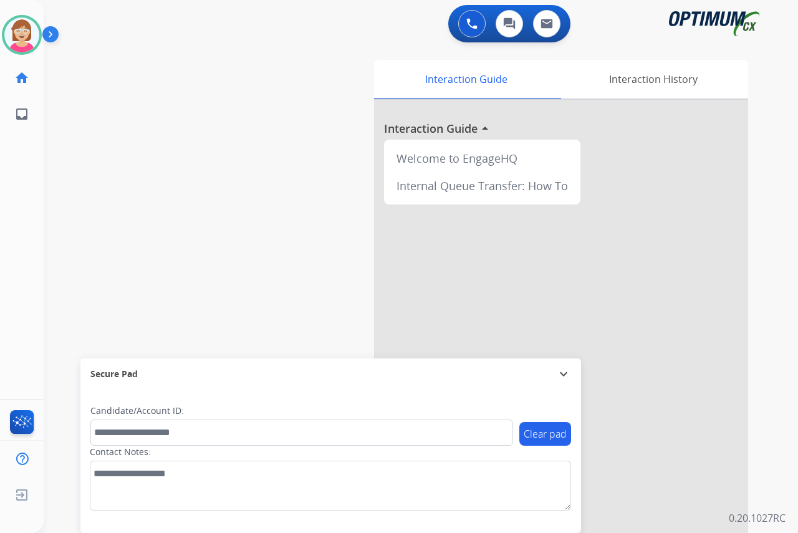
click at [12, 223] on div "[PERSON_NAME] Available Edit Avatar Agent: [PERSON_NAME] Profile: OCX Training …" at bounding box center [22, 266] width 44 height 533
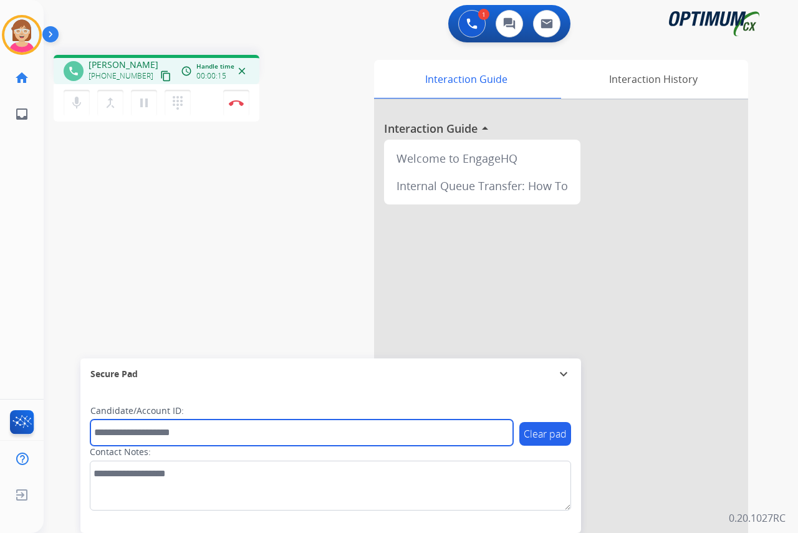
click at [100, 434] on input "text" at bounding box center [301, 433] width 423 height 26
type input "*********"
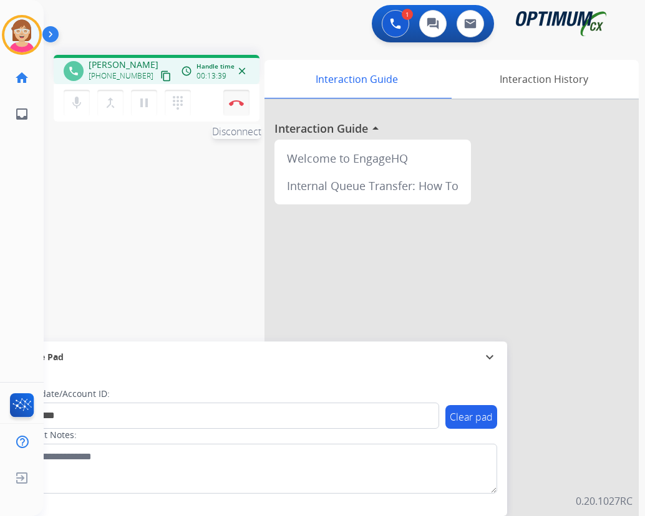
click at [236, 102] on img at bounding box center [236, 103] width 15 height 6
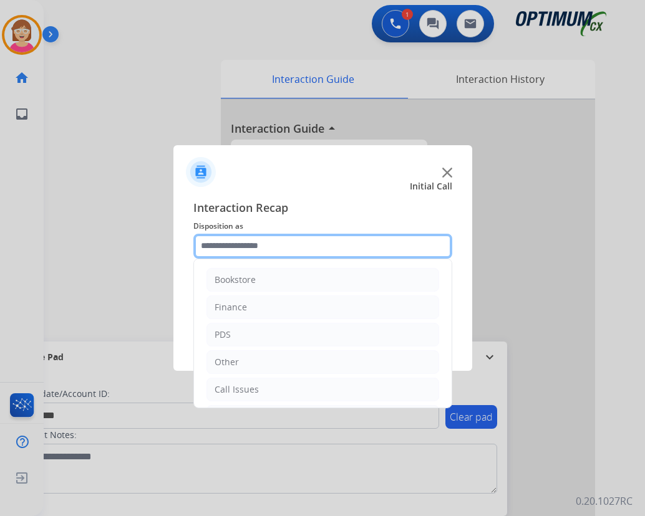
click at [225, 251] on input "text" at bounding box center [322, 246] width 259 height 25
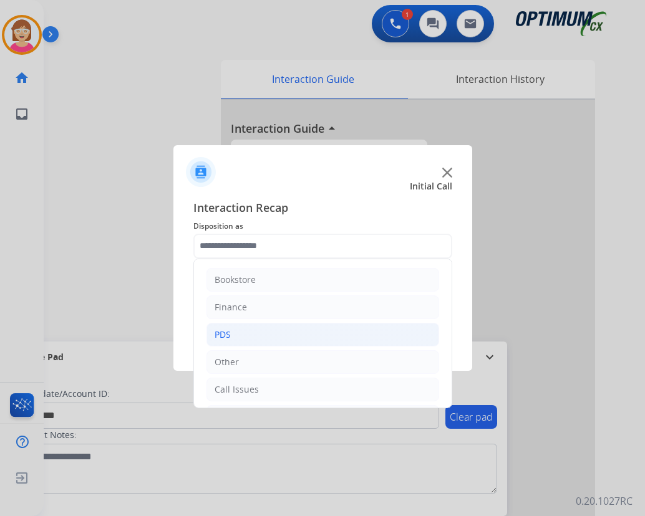
click at [235, 337] on li "PDS" at bounding box center [322, 335] width 233 height 24
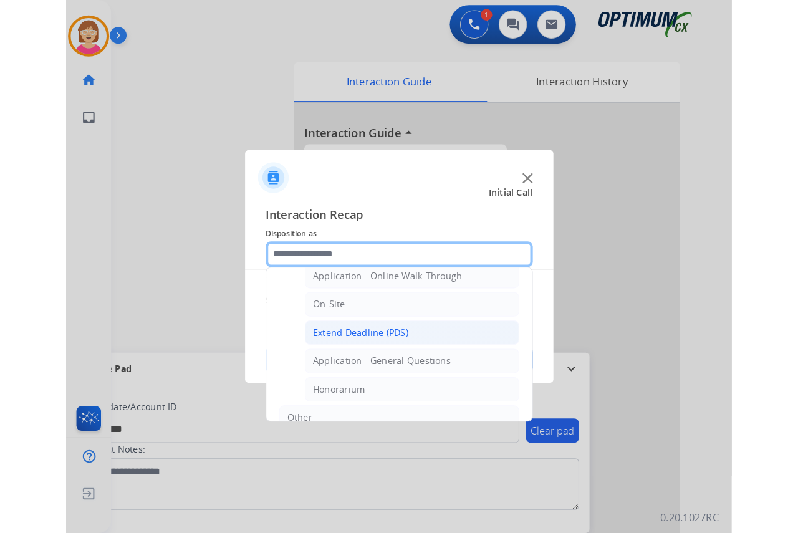
scroll to position [249, 0]
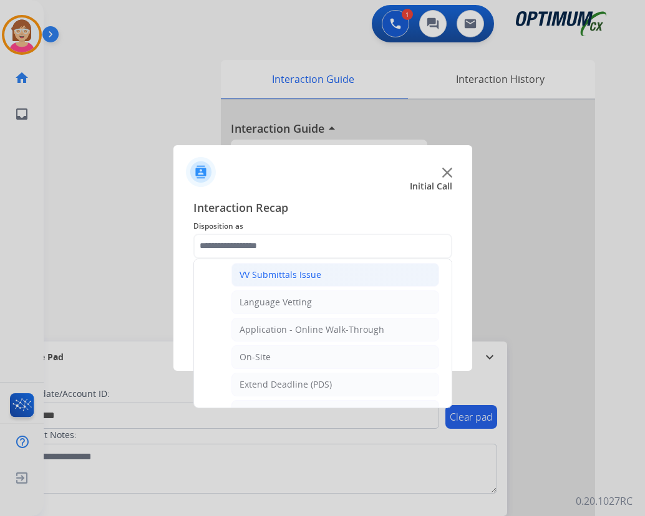
click at [276, 274] on div "VV Submittals Issue" at bounding box center [280, 275] width 82 height 12
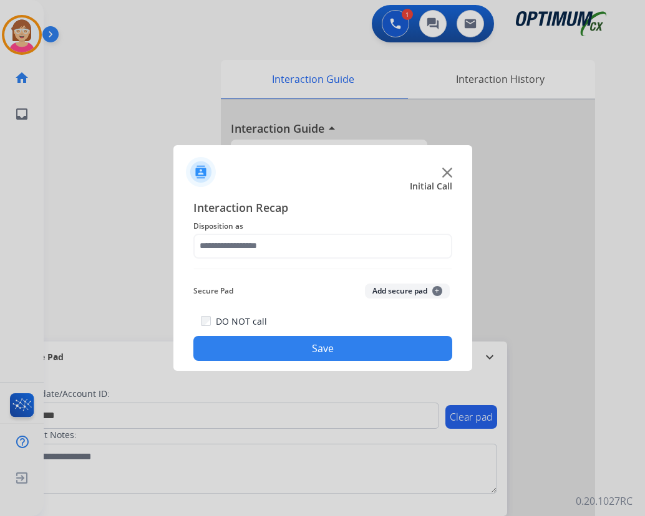
type input "**********"
click at [437, 291] on span "+" at bounding box center [437, 291] width 10 height 10
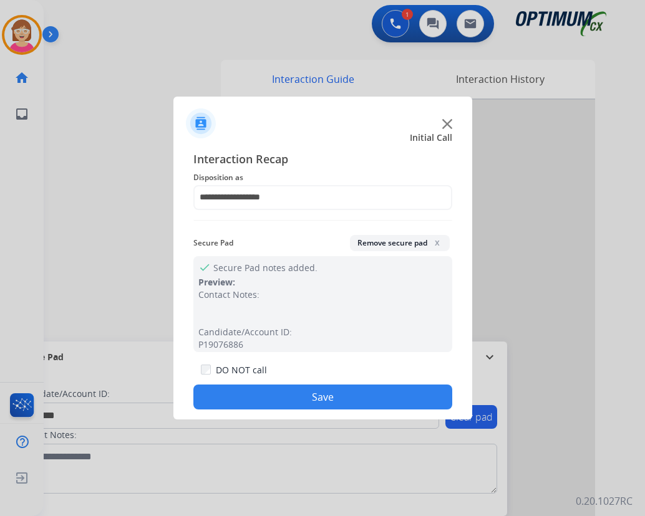
click at [271, 389] on button "Save" at bounding box center [322, 397] width 259 height 25
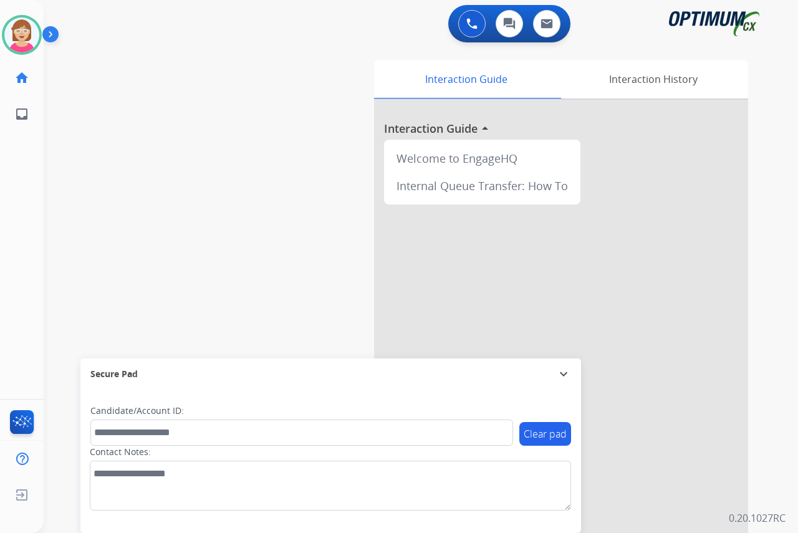
click at [15, 199] on div "[PERSON_NAME] Available Edit Avatar Agent: [PERSON_NAME] Profile: OCX Training …" at bounding box center [22, 266] width 44 height 533
click at [12, 239] on div "[PERSON_NAME] Available Edit Avatar Agent: [PERSON_NAME] Profile: OCX Training …" at bounding box center [22, 266] width 44 height 533
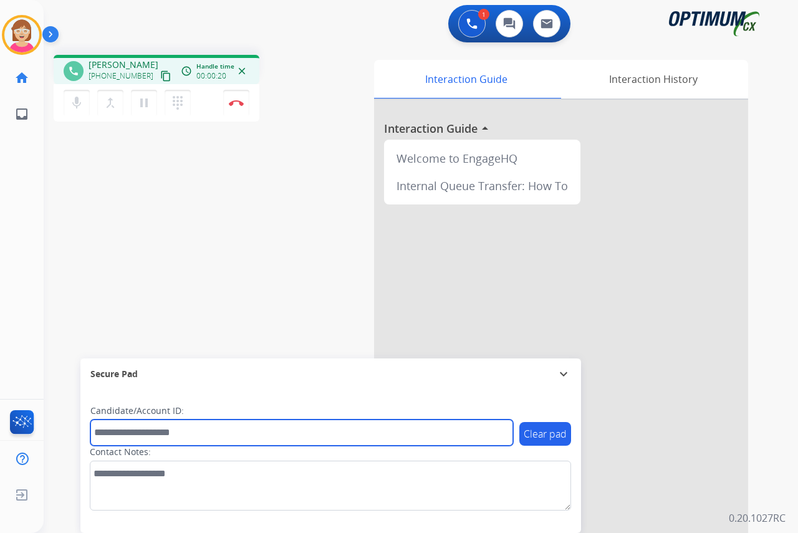
click at [107, 434] on input "text" at bounding box center [301, 433] width 423 height 26
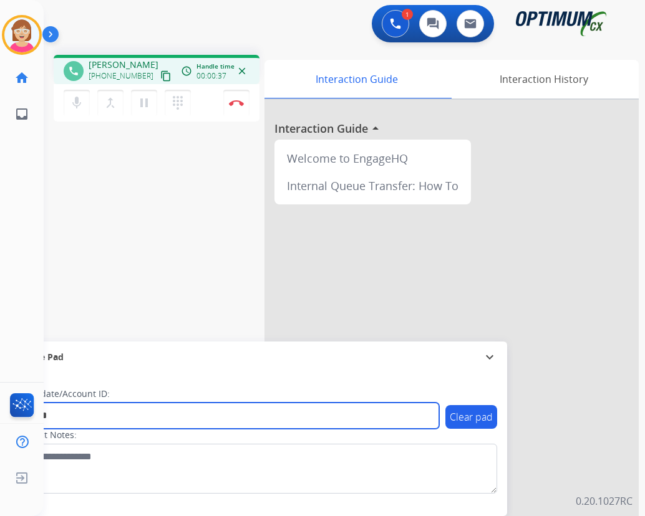
type input "*******"
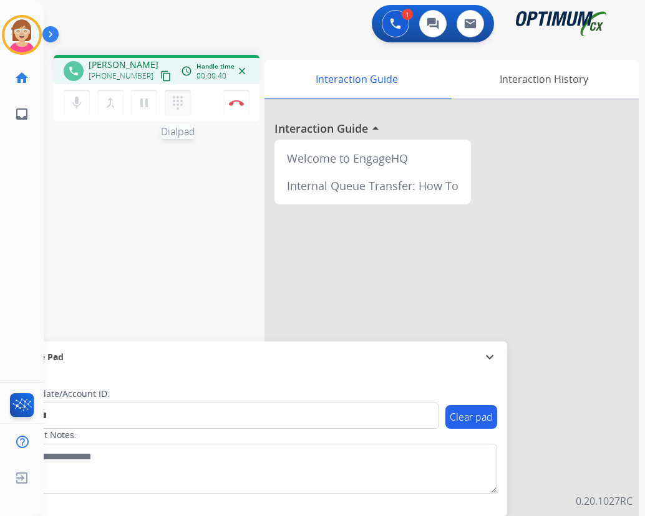
click at [175, 102] on mat-icon "dialpad" at bounding box center [177, 102] width 15 height 15
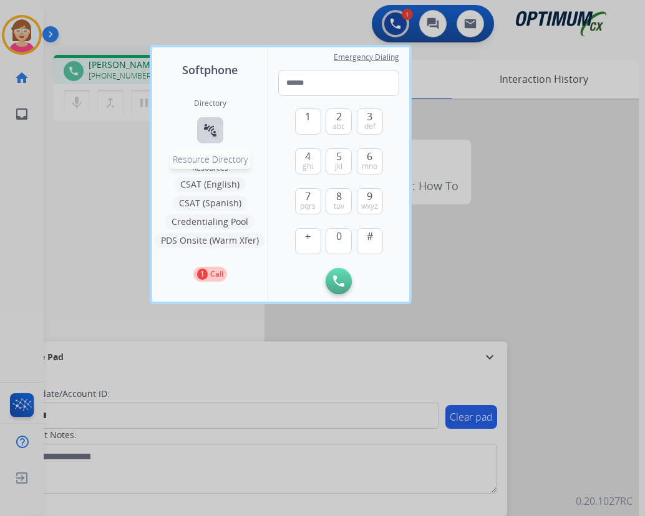
click at [204, 124] on mat-icon "connect_without_contact" at bounding box center [210, 130] width 15 height 15
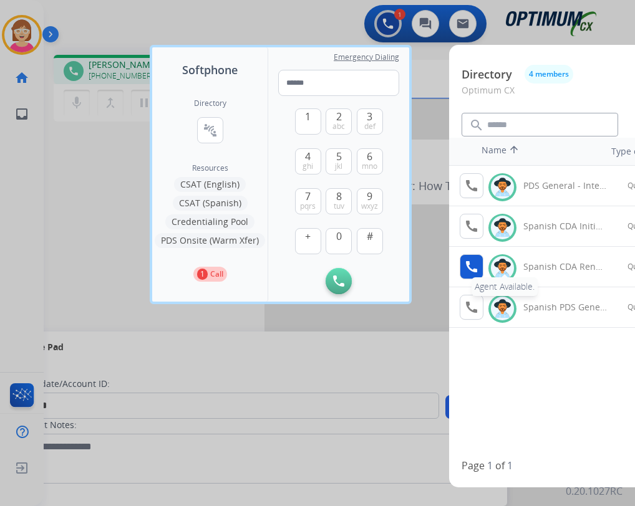
click at [468, 266] on mat-icon "call" at bounding box center [471, 266] width 15 height 15
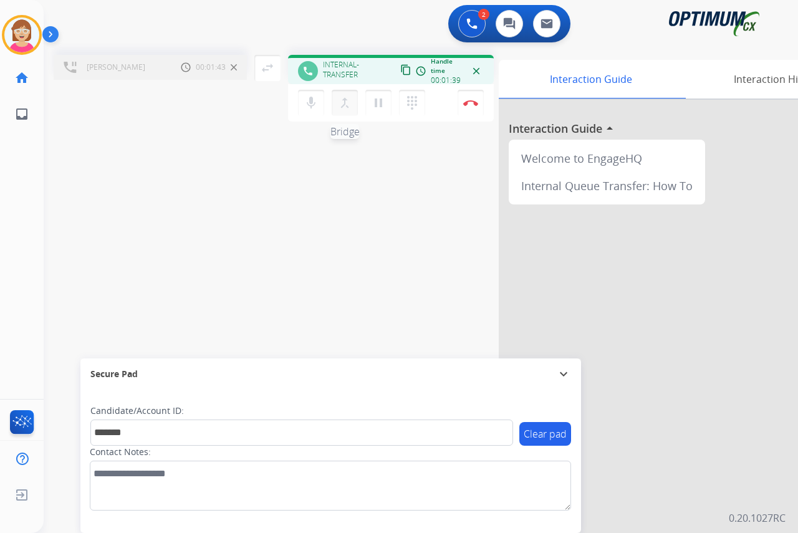
click at [345, 104] on mat-icon "merge_type" at bounding box center [344, 102] width 15 height 15
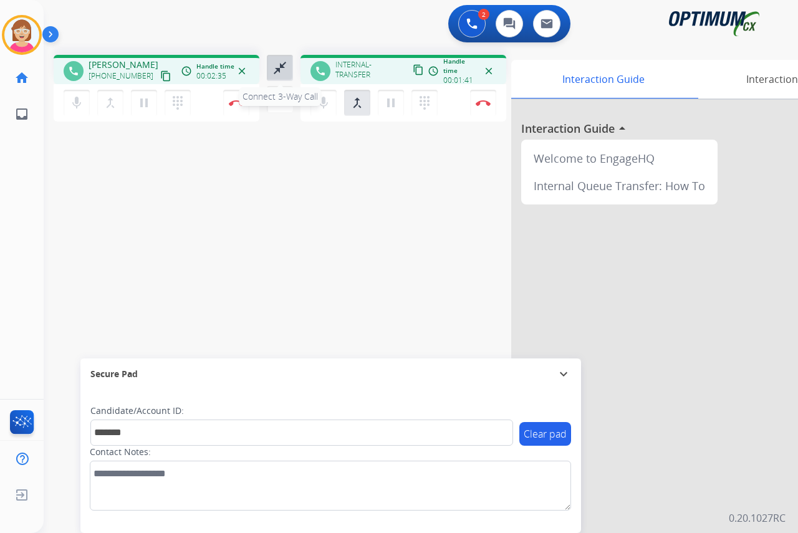
click at [280, 69] on mat-icon "close_fullscreen" at bounding box center [280, 67] width 15 height 15
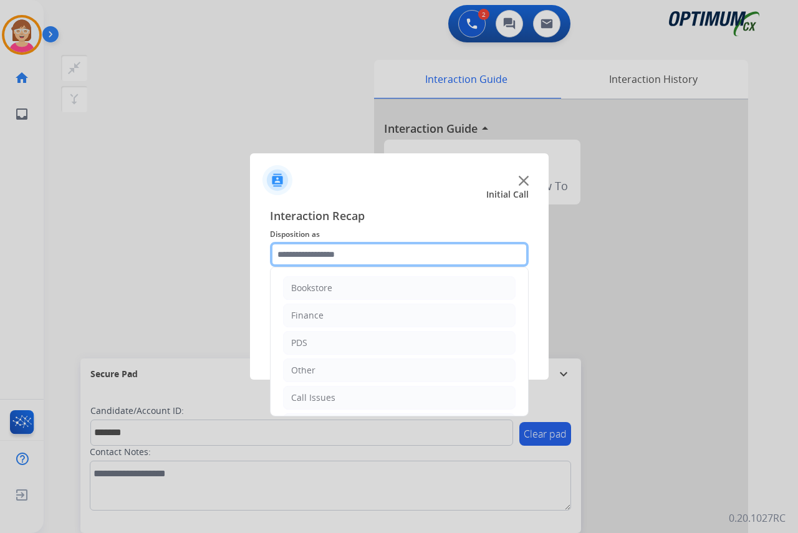
click at [303, 255] on input "text" at bounding box center [399, 254] width 259 height 25
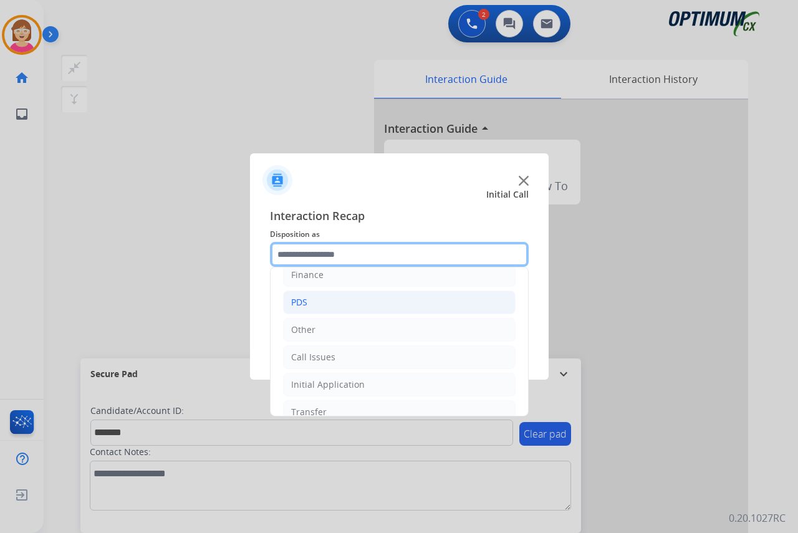
scroll to position [85, 0]
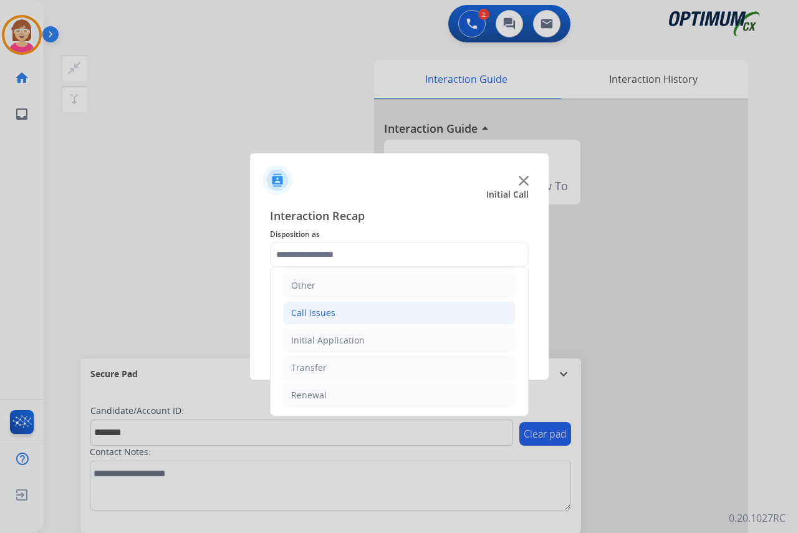
click at [316, 312] on div "Call Issues" at bounding box center [313, 313] width 44 height 12
click at [331, 339] on div "Voicemail" at bounding box center [336, 340] width 40 height 12
type input "*********"
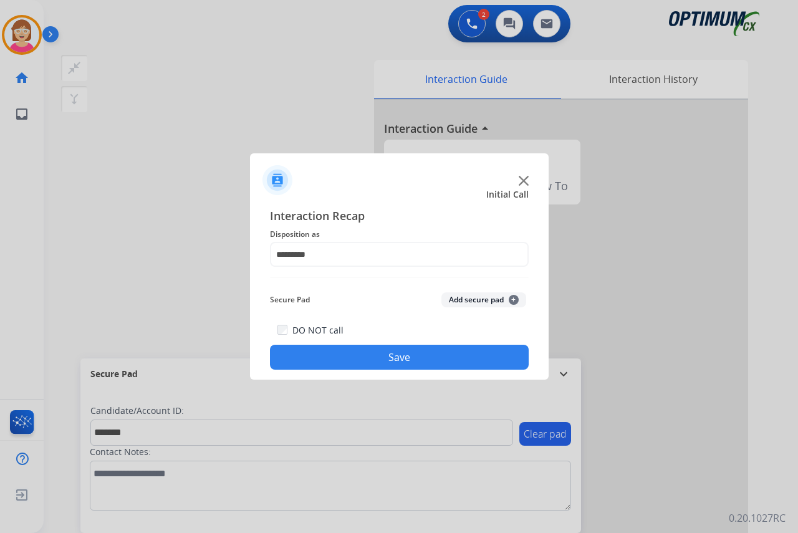
click at [513, 296] on span "+" at bounding box center [514, 300] width 10 height 10
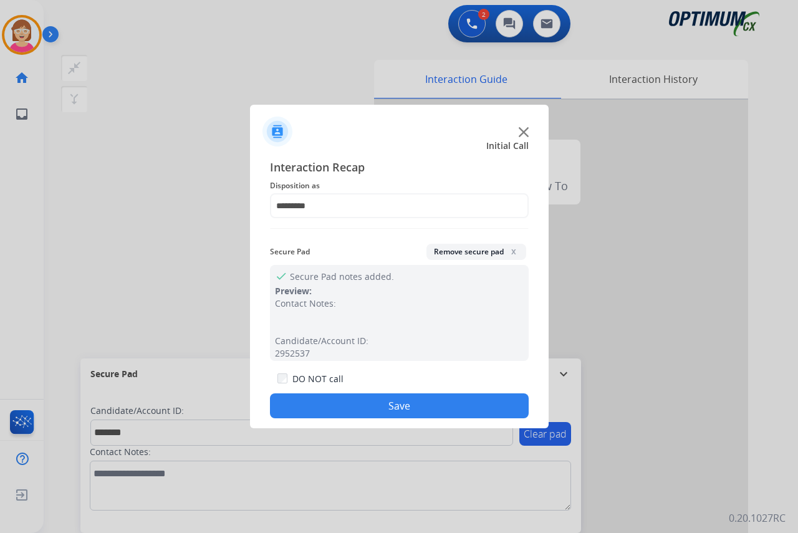
drag, startPoint x: 513, startPoint y: 296, endPoint x: 294, endPoint y: 405, distance: 244.9
click at [294, 405] on button "Save" at bounding box center [399, 405] width 259 height 25
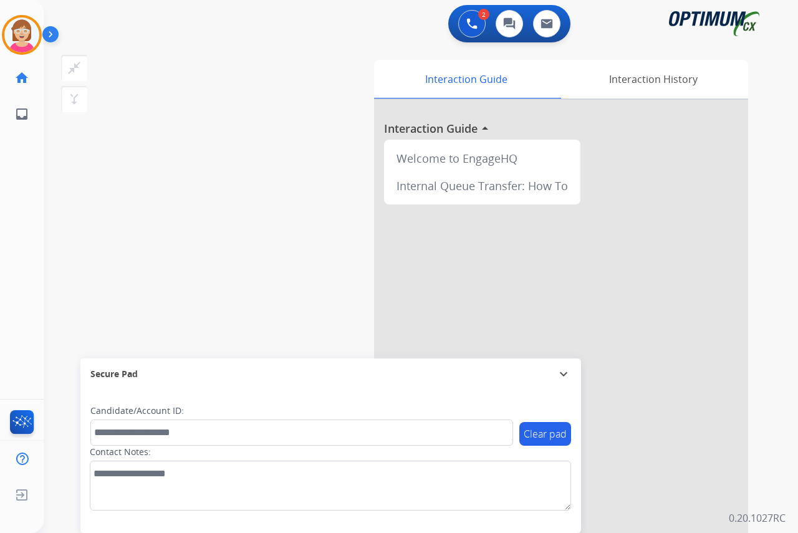
click at [7, 274] on div "[PERSON_NAME] AfterCallWork Edit Avatar Agent: [PERSON_NAME] Profile: OCX Train…" at bounding box center [22, 266] width 44 height 533
click at [16, 36] on img at bounding box center [21, 34] width 35 height 35
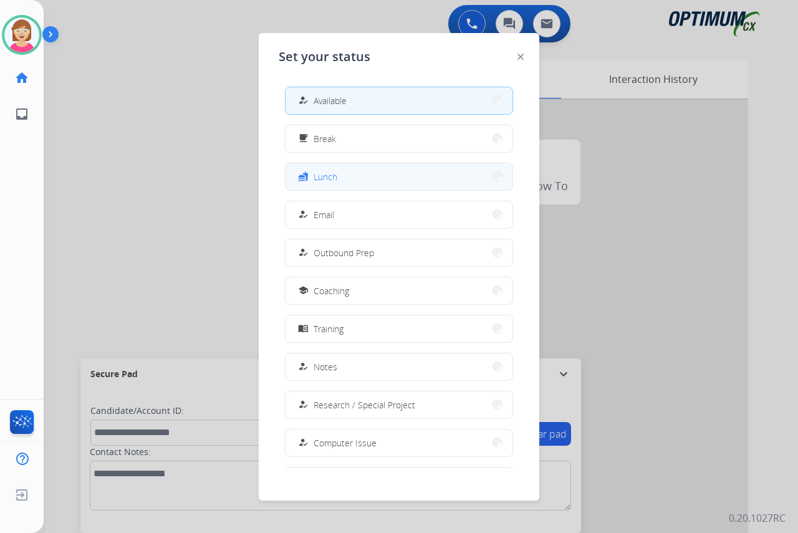
click at [330, 179] on span "Lunch" at bounding box center [326, 176] width 24 height 13
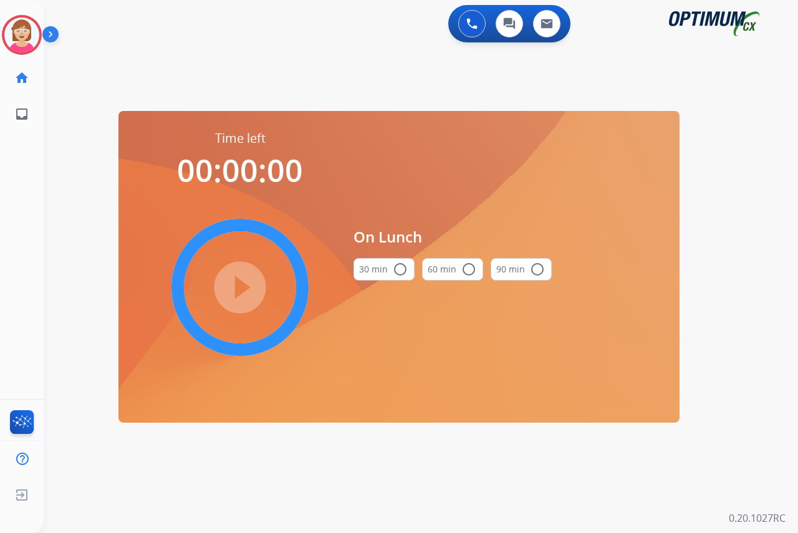
click at [399, 271] on mat-icon "radio_button_unchecked" at bounding box center [400, 269] width 15 height 15
click at [240, 287] on mat-icon "play_circle_filled" at bounding box center [240, 287] width 15 height 15
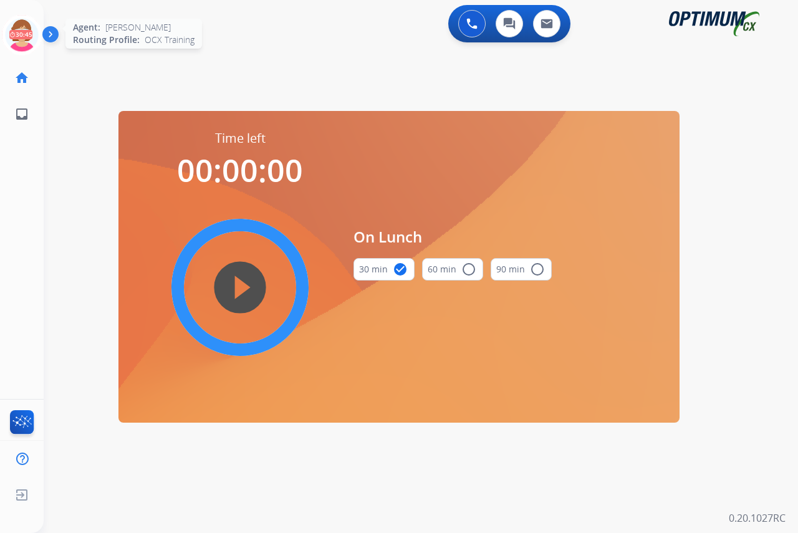
click at [21, 23] on icon at bounding box center [22, 35] width 41 height 41
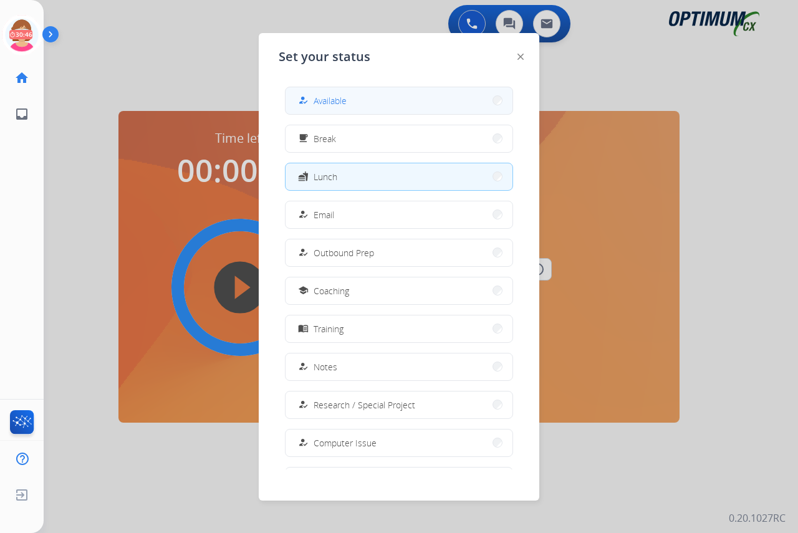
click at [324, 102] on span "Available" at bounding box center [330, 100] width 33 height 13
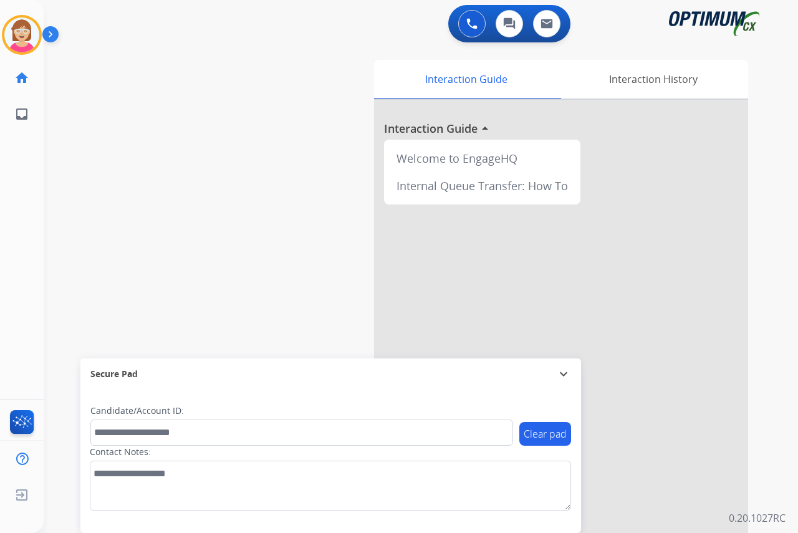
click at [10, 223] on div "[PERSON_NAME] Available Edit Avatar Agent: [PERSON_NAME] Profile: OCX Training …" at bounding box center [22, 266] width 44 height 533
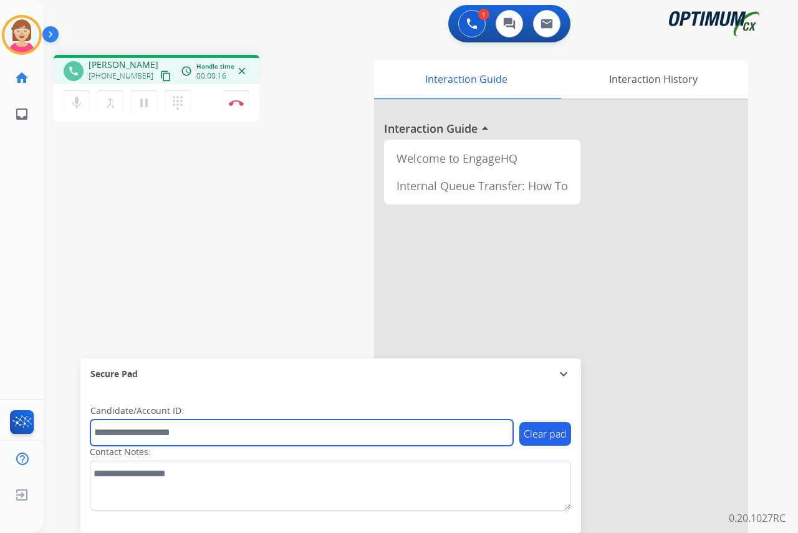
click at [125, 437] on input "text" at bounding box center [301, 433] width 423 height 26
type input "*******"
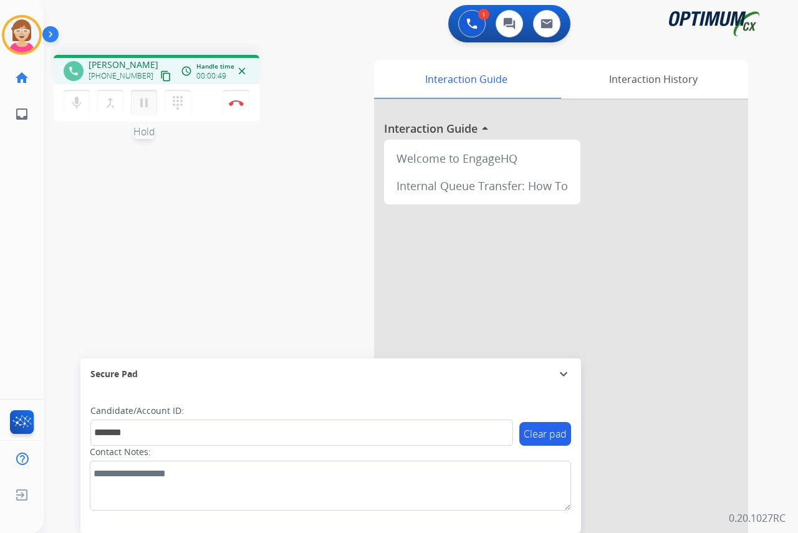
click at [144, 105] on mat-icon "pause" at bounding box center [144, 102] width 15 height 15
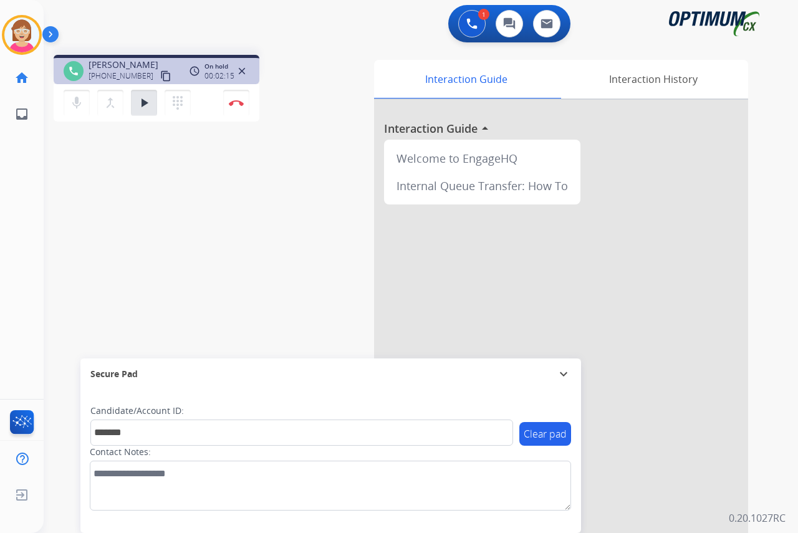
click at [6, 218] on div "[PERSON_NAME] Edit Avatar Agent: [PERSON_NAME] Profile: OCX Training home Home …" at bounding box center [22, 266] width 44 height 533
click at [142, 100] on mat-icon "play_arrow" at bounding box center [144, 102] width 15 height 15
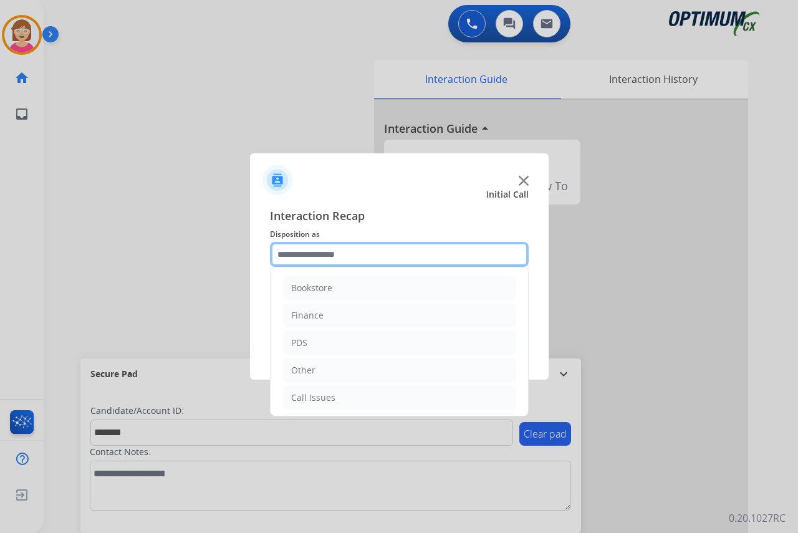
drag, startPoint x: 294, startPoint y: 251, endPoint x: 309, endPoint y: 266, distance: 21.2
click at [297, 253] on input "text" at bounding box center [399, 254] width 259 height 25
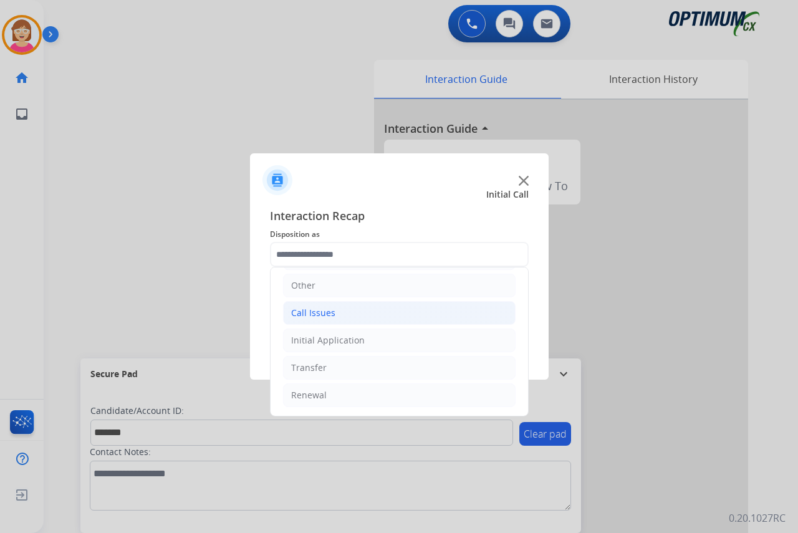
drag, startPoint x: 316, startPoint y: 311, endPoint x: 322, endPoint y: 311, distance: 6.9
click at [319, 311] on div "Call Issues" at bounding box center [313, 313] width 44 height 12
click at [340, 344] on div "Voicemail" at bounding box center [336, 340] width 40 height 12
type input "*********"
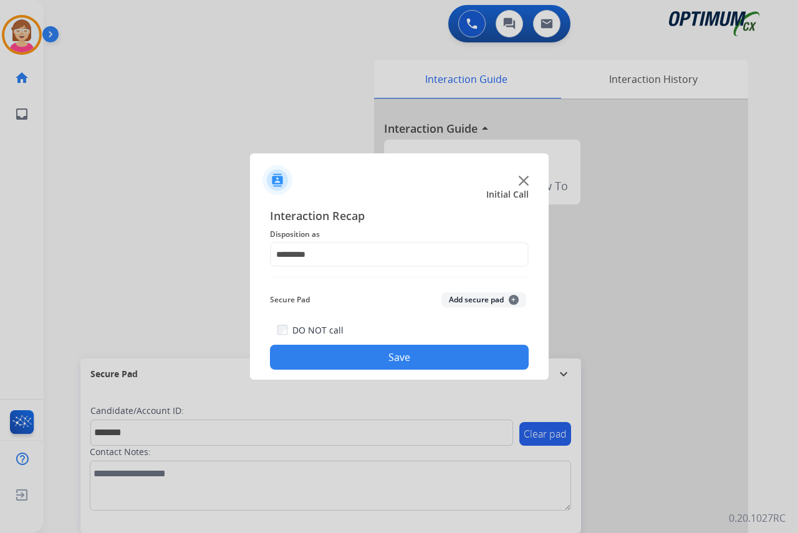
click at [514, 299] on span "+" at bounding box center [514, 300] width 10 height 10
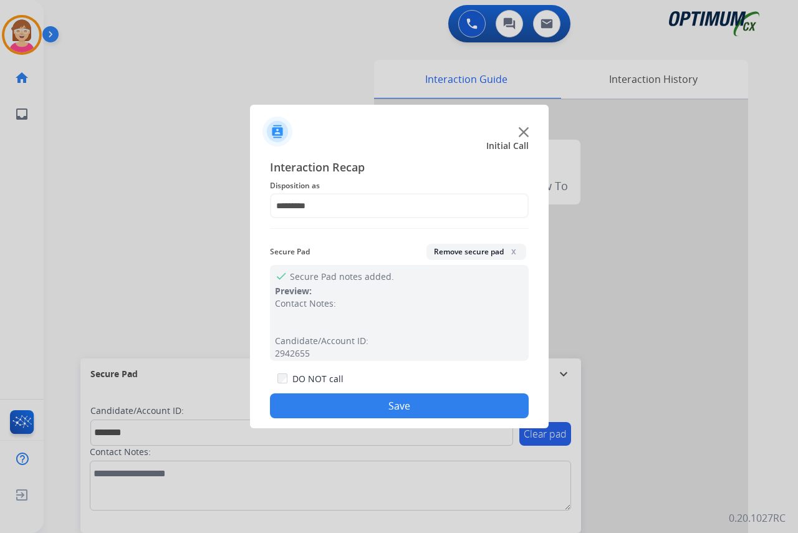
click at [331, 402] on button "Save" at bounding box center [399, 405] width 259 height 25
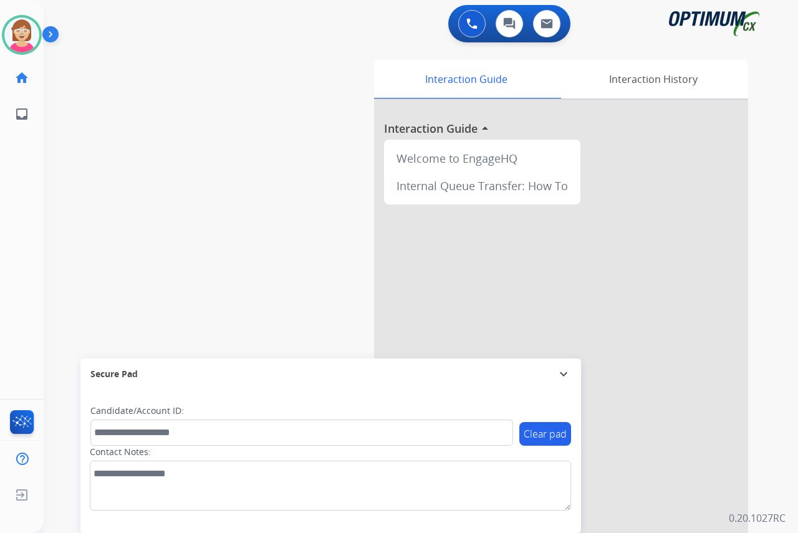
click at [22, 200] on div "[PERSON_NAME] Available Edit Avatar Agent: [PERSON_NAME] Profile: OCX Training …" at bounding box center [22, 266] width 44 height 533
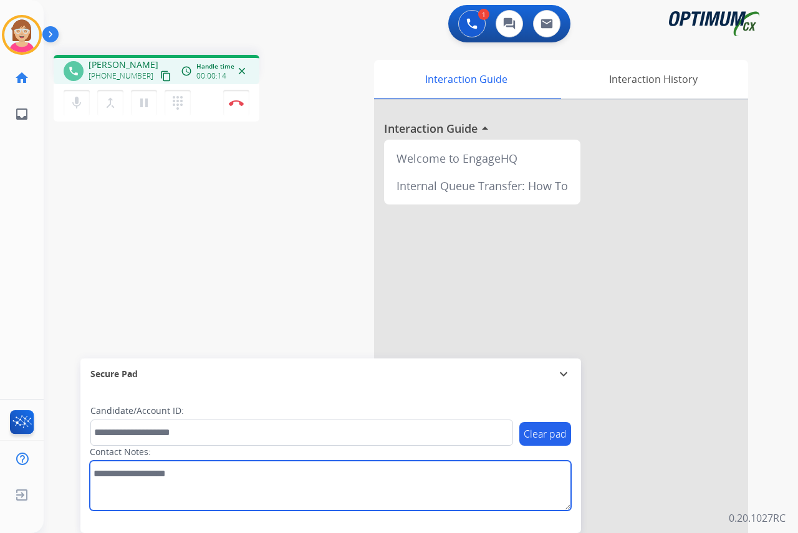
click at [100, 476] on textarea at bounding box center [330, 486] width 481 height 50
type textarea "*****"
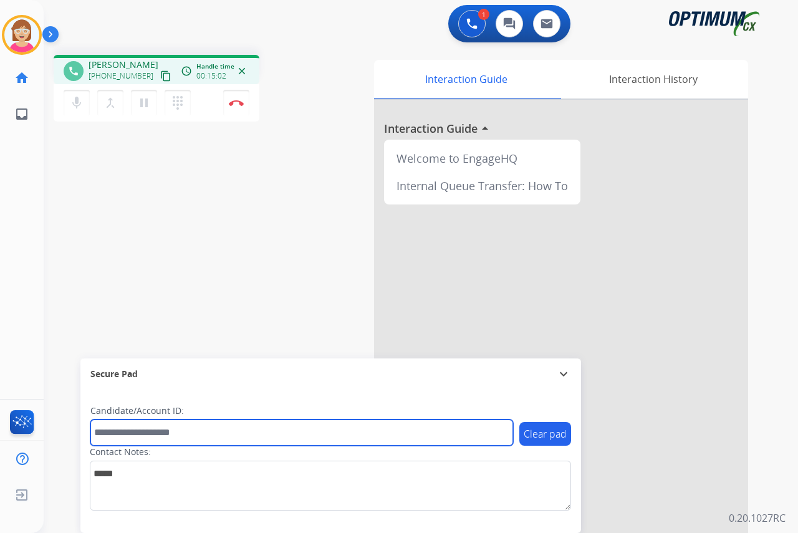
click at [110, 437] on input "text" at bounding box center [301, 433] width 423 height 26
click at [107, 432] on input "text" at bounding box center [301, 433] width 423 height 26
type input "**********"
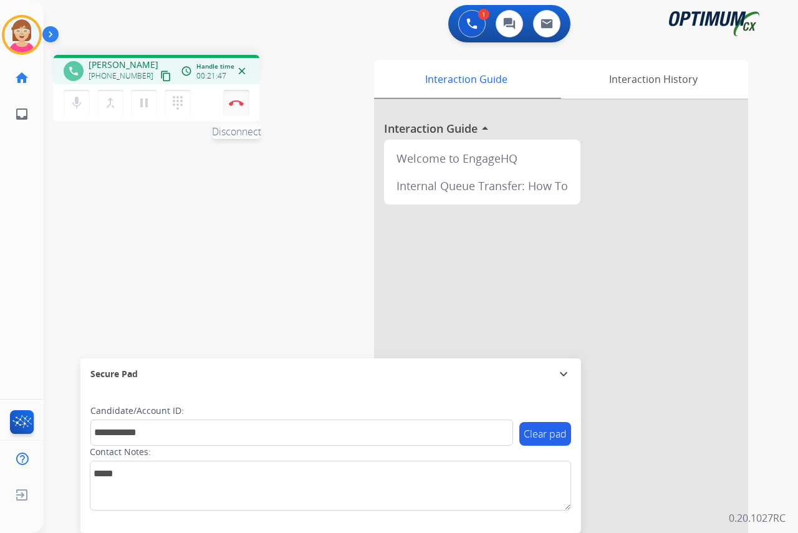
click at [237, 100] on img at bounding box center [236, 103] width 15 height 6
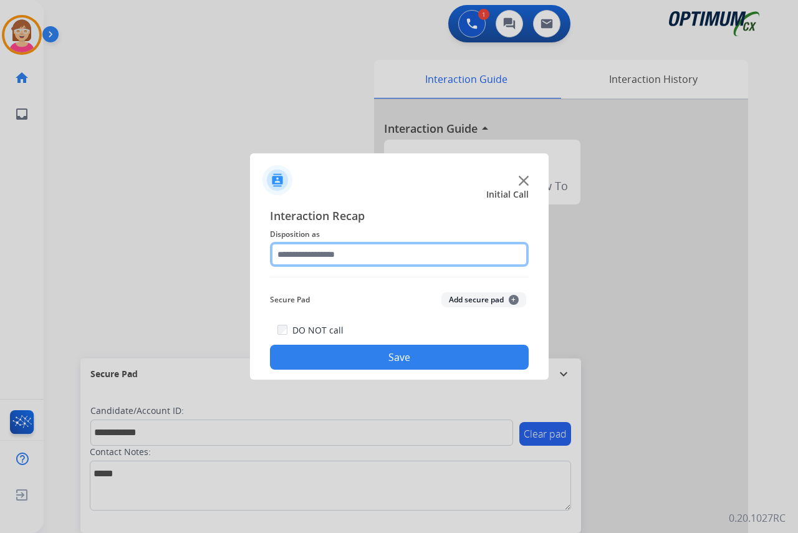
click at [293, 254] on input "text" at bounding box center [399, 254] width 259 height 25
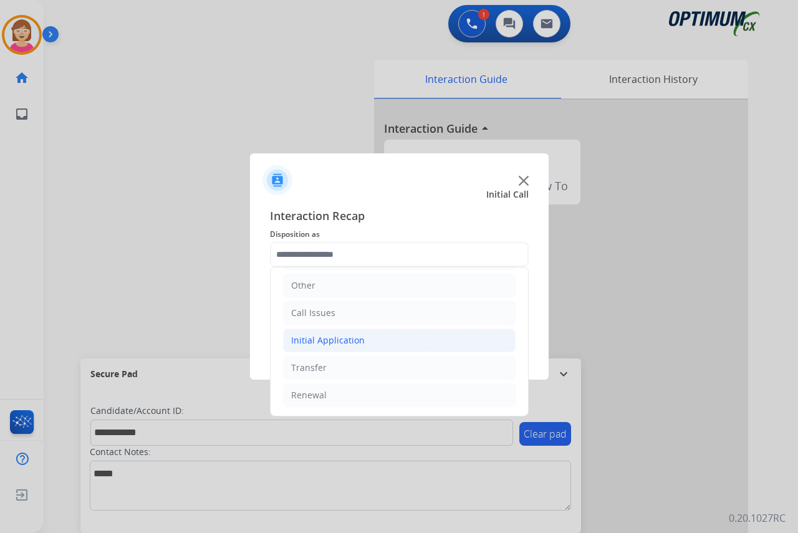
drag, startPoint x: 307, startPoint y: 344, endPoint x: 323, endPoint y: 342, distance: 16.3
click at [307, 343] on div "Initial Application" at bounding box center [328, 340] width 74 height 12
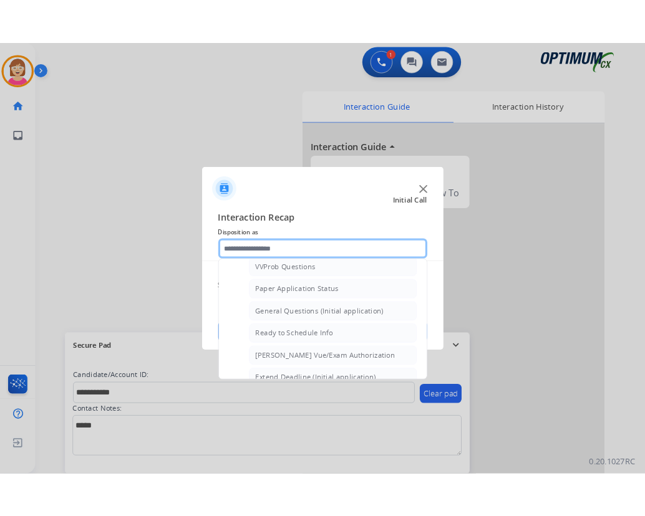
scroll to position [708, 0]
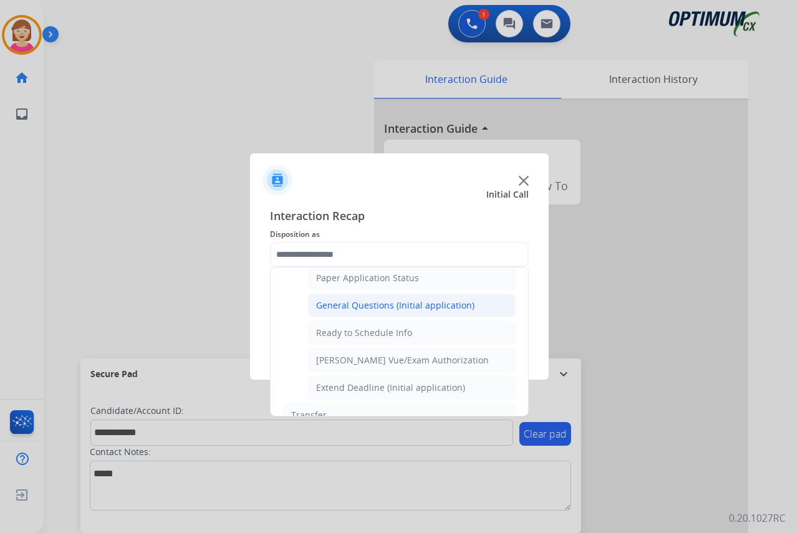
click at [342, 307] on div "General Questions (Initial application)" at bounding box center [395, 305] width 158 height 12
type input "**********"
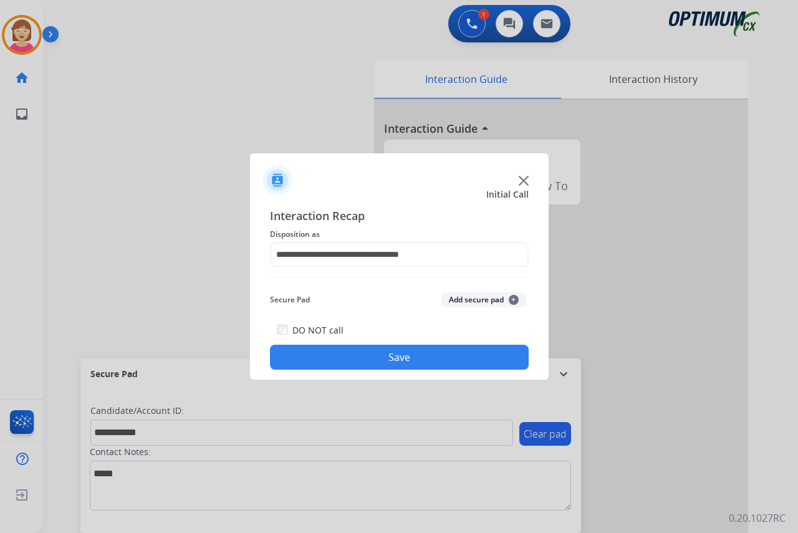
click at [513, 300] on span "+" at bounding box center [514, 300] width 10 height 10
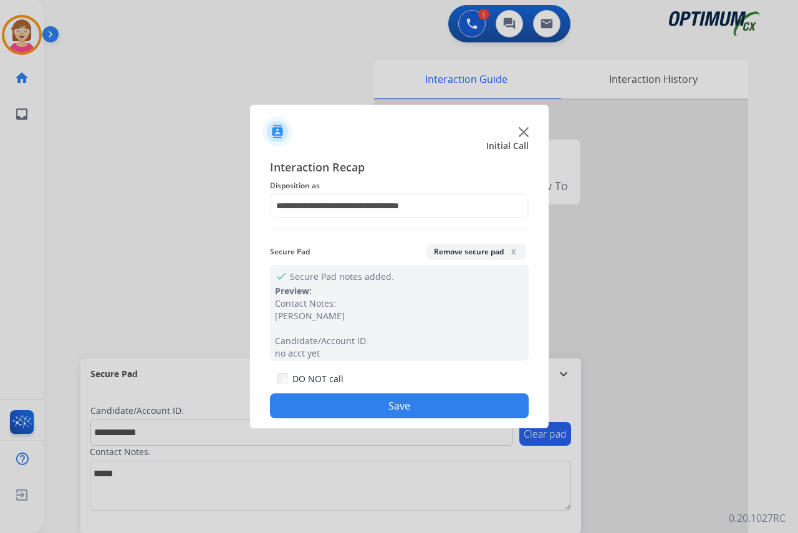
click at [311, 405] on button "Save" at bounding box center [399, 405] width 259 height 25
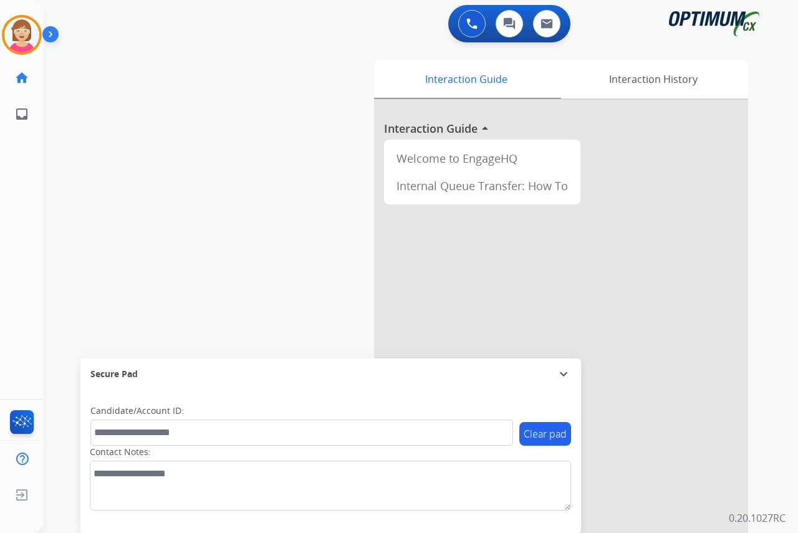
click at [17, 208] on div "[PERSON_NAME] AfterCallWork Edit Avatar Agent: [PERSON_NAME] Profile: OCX Train…" at bounding box center [22, 266] width 44 height 533
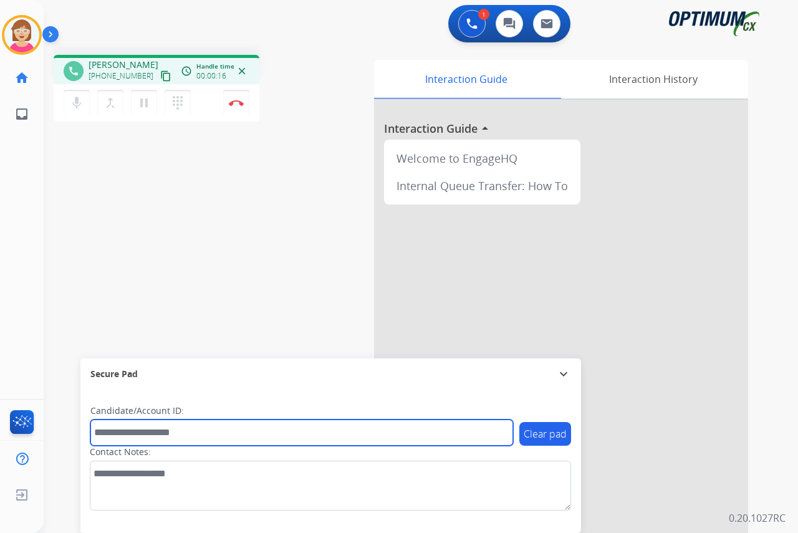
click at [112, 433] on input "text" at bounding box center [301, 433] width 423 height 26
type input "*******"
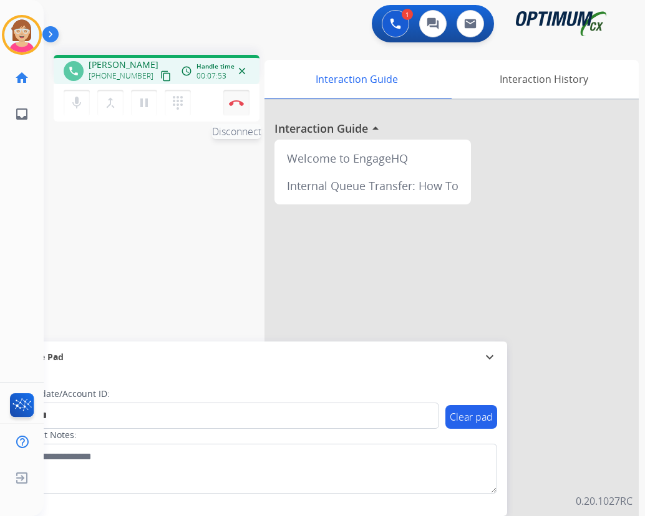
click at [233, 100] on img at bounding box center [236, 103] width 15 height 6
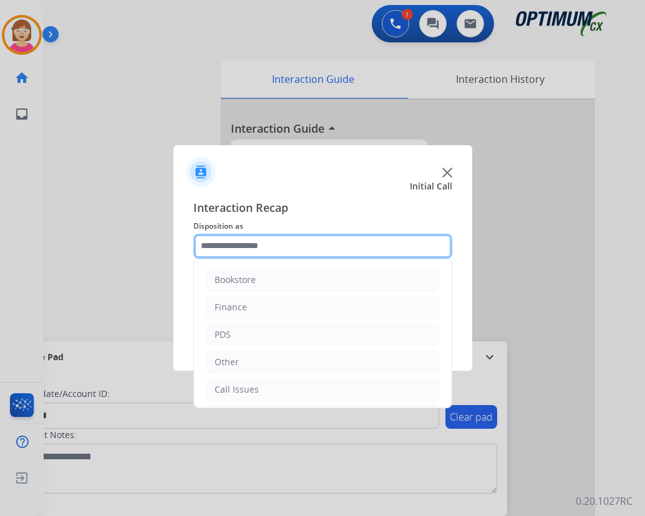
click at [216, 244] on input "text" at bounding box center [322, 246] width 259 height 25
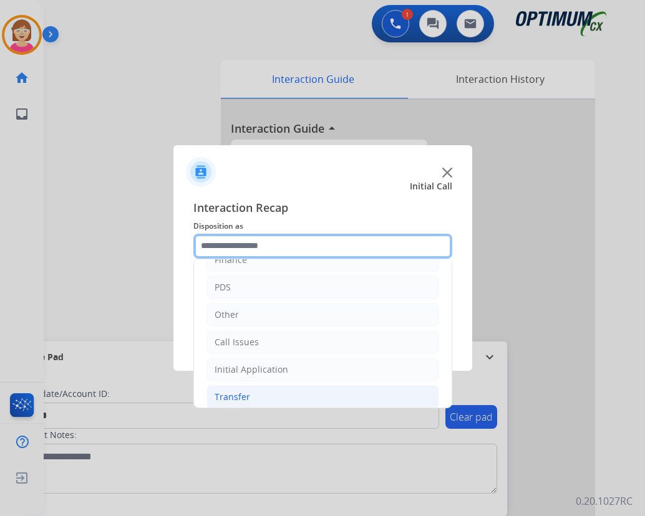
scroll to position [85, 0]
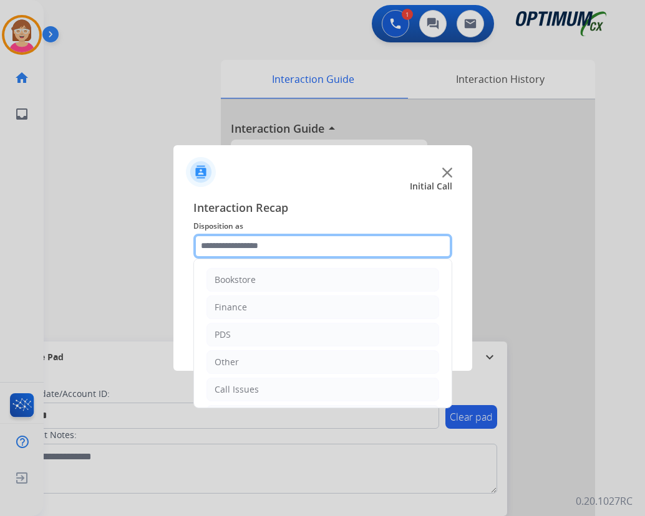
drag, startPoint x: 241, startPoint y: 388, endPoint x: 213, endPoint y: 243, distance: 148.0
click at [213, 243] on input "text" at bounding box center [322, 246] width 259 height 25
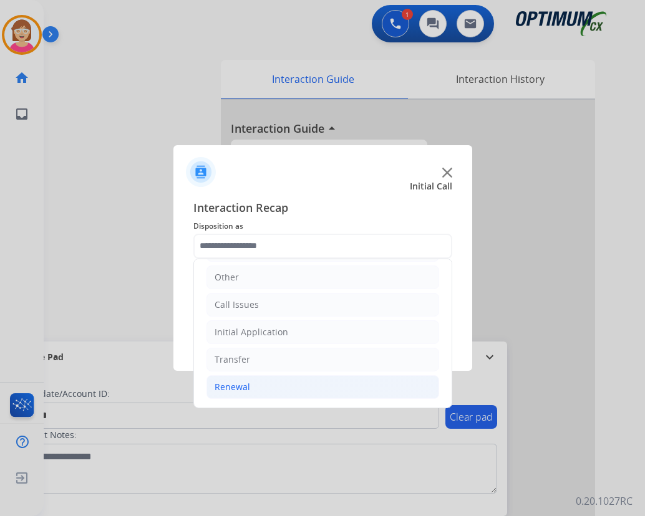
click at [238, 388] on div "Renewal" at bounding box center [233, 387] width 36 height 12
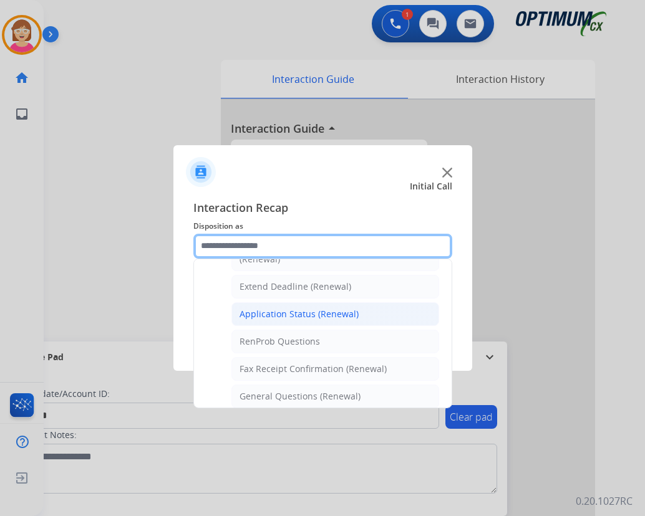
scroll to position [272, 0]
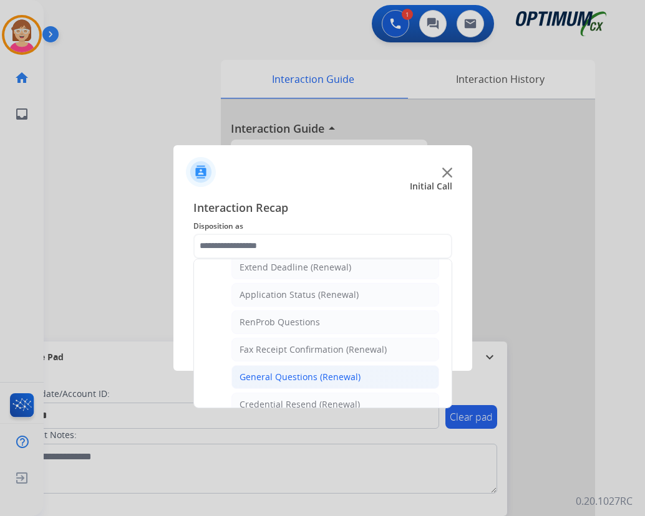
click at [263, 382] on div "General Questions (Renewal)" at bounding box center [299, 377] width 121 height 12
type input "**********"
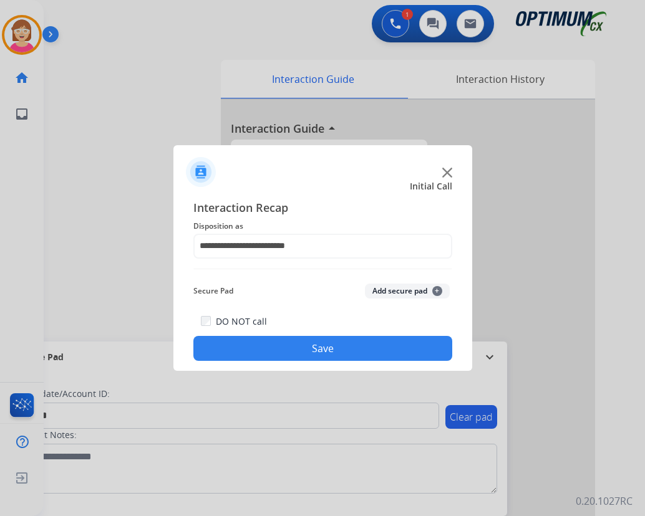
click at [436, 289] on span "+" at bounding box center [437, 291] width 10 height 10
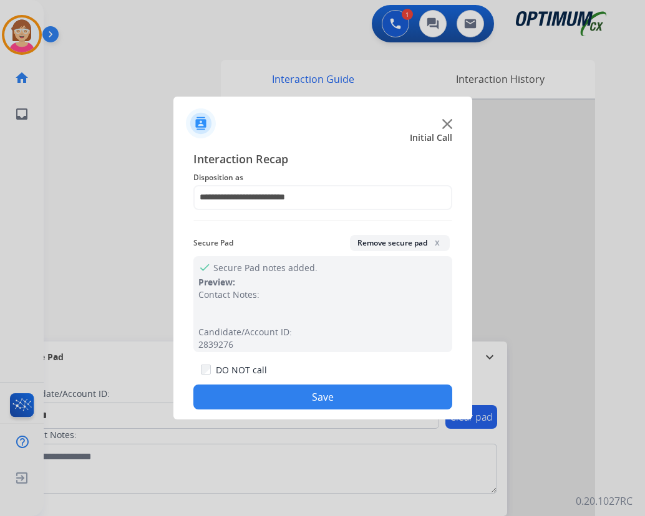
drag, startPoint x: 258, startPoint y: 398, endPoint x: 193, endPoint y: 351, distance: 80.0
click at [249, 390] on button "Save" at bounding box center [322, 397] width 259 height 25
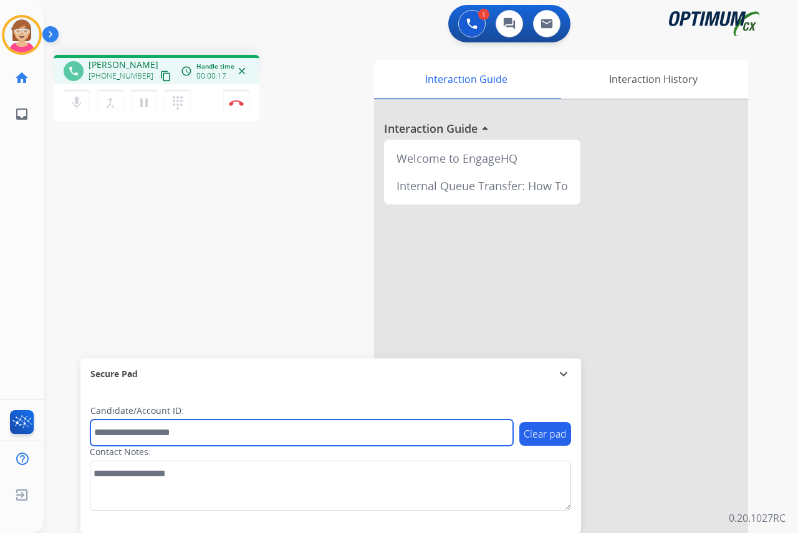
click at [104, 431] on input "text" at bounding box center [301, 433] width 423 height 26
type input "*******"
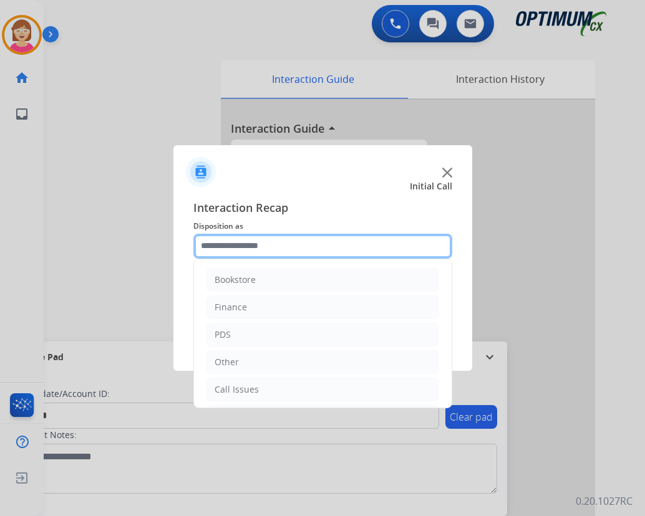
click at [223, 244] on input "text" at bounding box center [322, 246] width 259 height 25
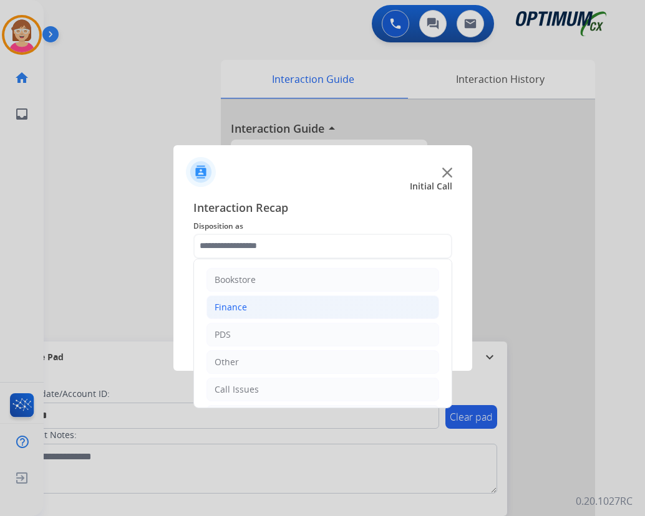
click at [235, 301] on div "Finance" at bounding box center [231, 307] width 32 height 12
click at [272, 362] on div "Finance Voucher Code" at bounding box center [285, 362] width 93 height 12
type input "**********"
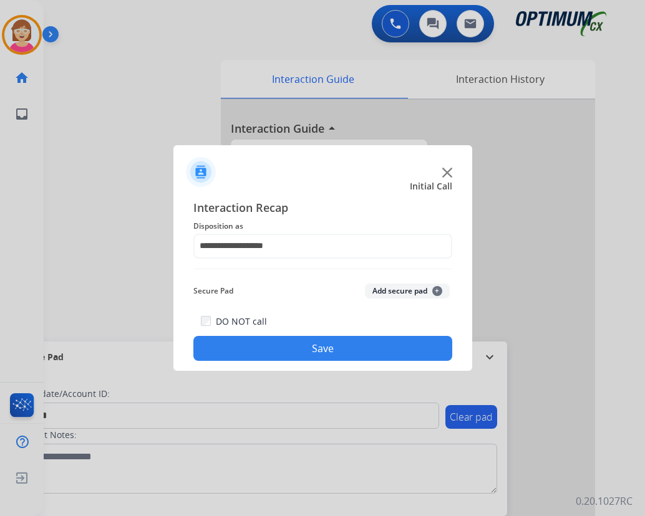
click at [436, 291] on span "+" at bounding box center [437, 291] width 10 height 10
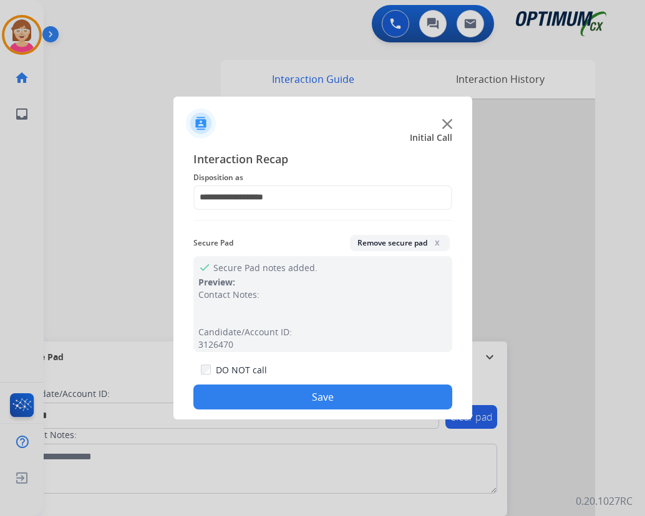
click at [253, 387] on button "Save" at bounding box center [322, 397] width 259 height 25
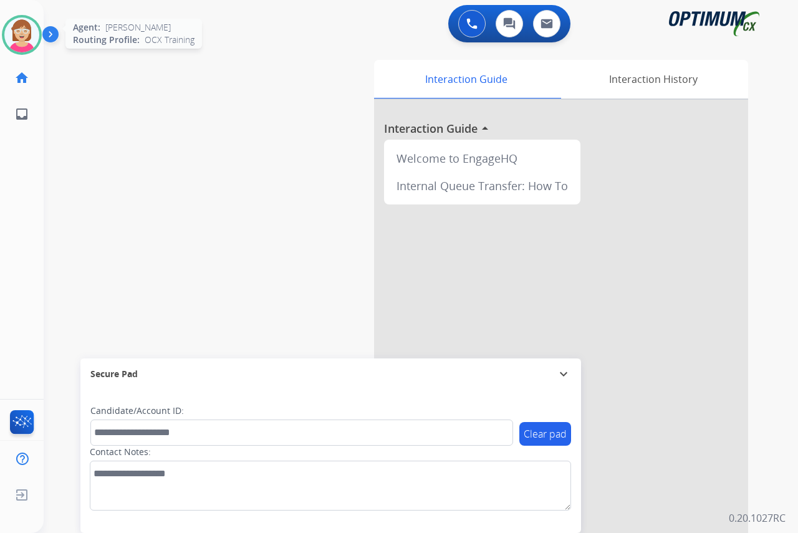
drag, startPoint x: 21, startPoint y: 29, endPoint x: 26, endPoint y: 36, distance: 9.0
click at [21, 29] on img at bounding box center [21, 34] width 35 height 35
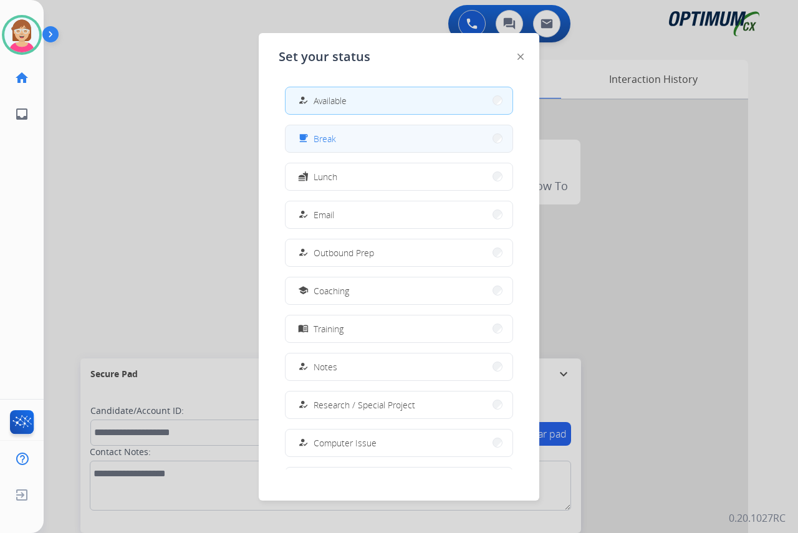
click at [332, 135] on span "Break" at bounding box center [325, 138] width 22 height 13
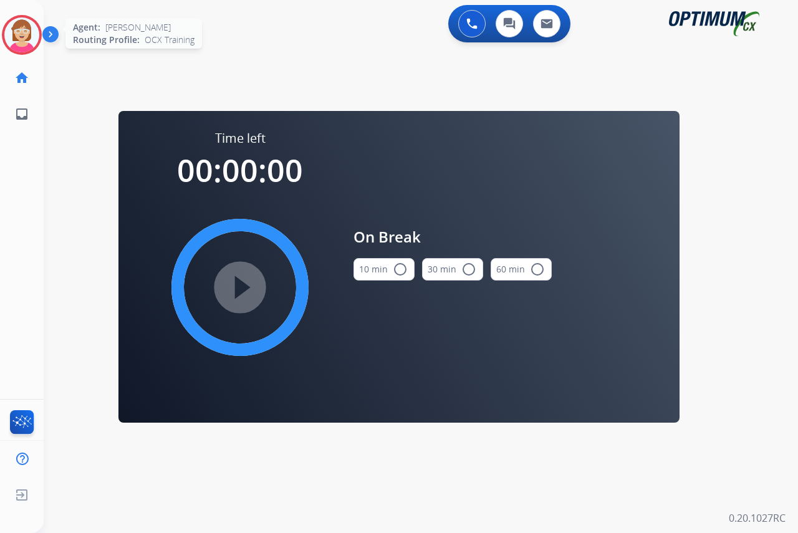
click at [19, 27] on img at bounding box center [21, 34] width 35 height 35
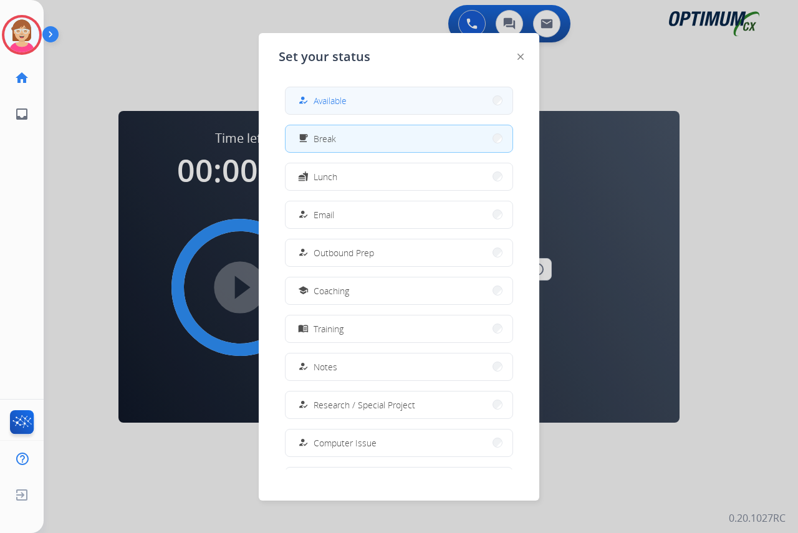
click at [339, 103] on span "Available" at bounding box center [330, 100] width 33 height 13
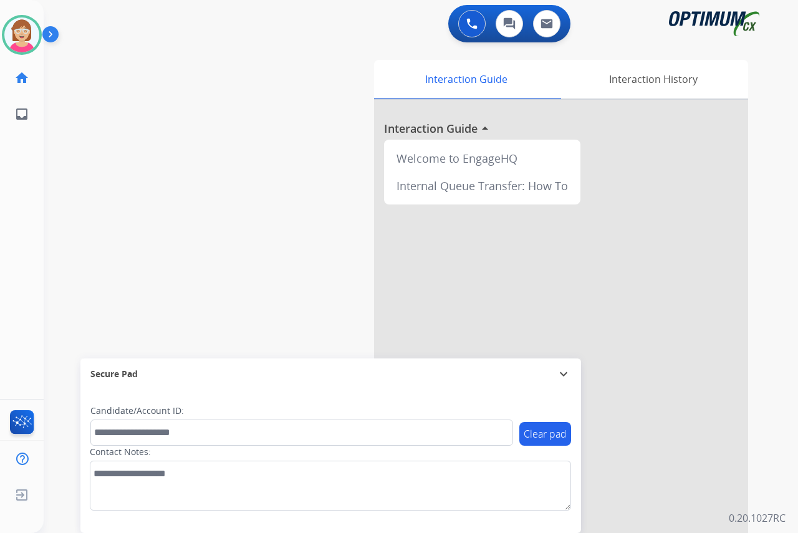
click at [16, 215] on div "[PERSON_NAME] Available Edit Avatar Agent: [PERSON_NAME] Profile: OCX Training …" at bounding box center [22, 266] width 44 height 533
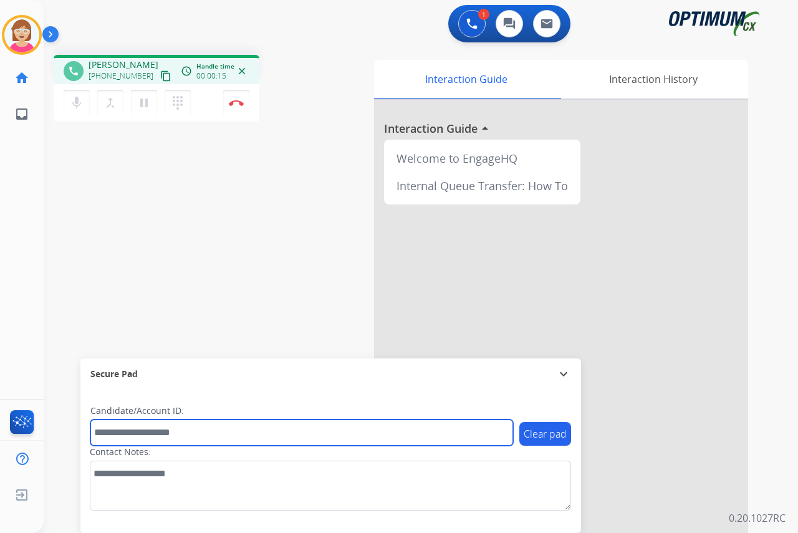
click at [115, 436] on input "text" at bounding box center [301, 433] width 423 height 26
type input "*******"
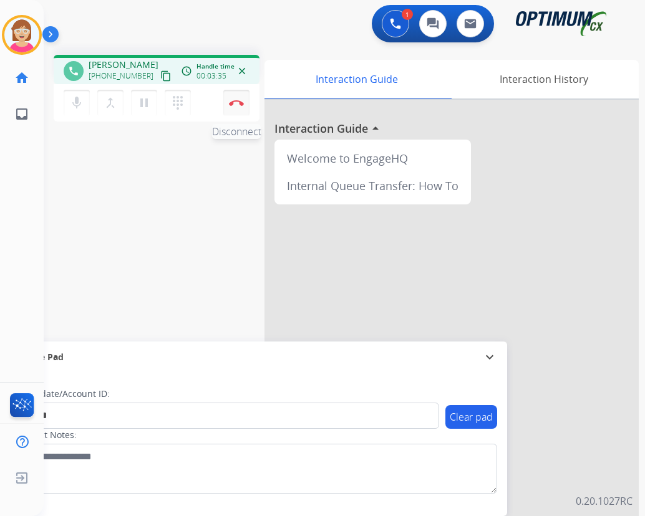
click at [235, 102] on img at bounding box center [236, 103] width 15 height 6
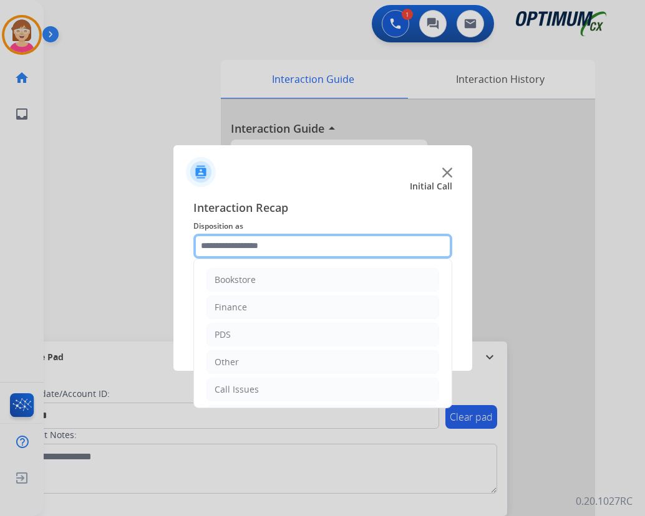
click at [229, 256] on input "text" at bounding box center [322, 246] width 259 height 25
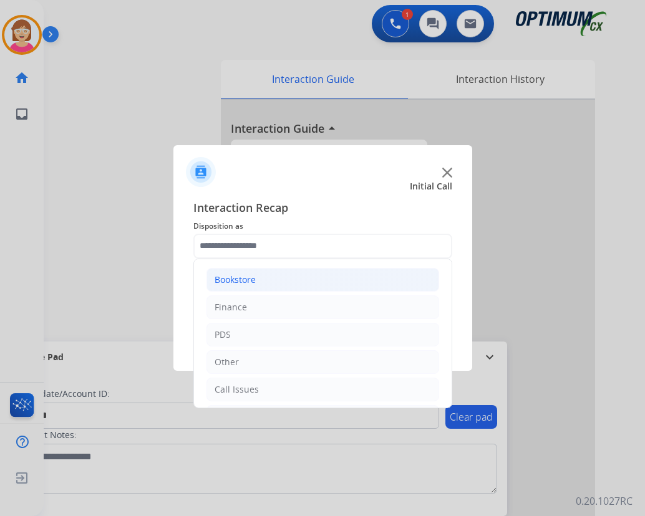
click at [244, 277] on div "Bookstore" at bounding box center [235, 280] width 41 height 12
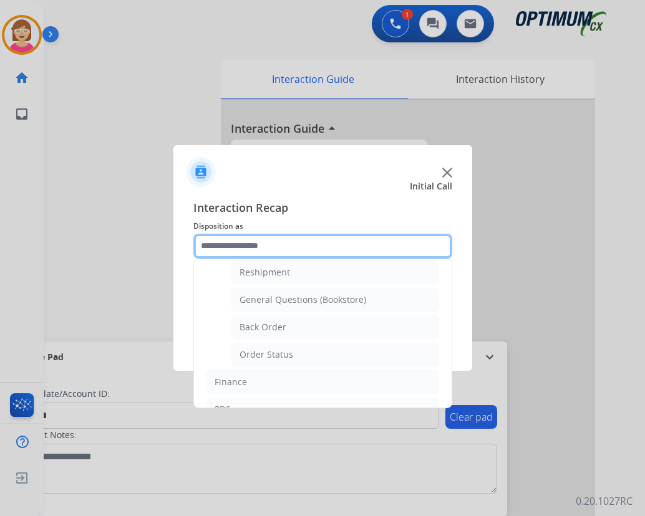
scroll to position [62, 0]
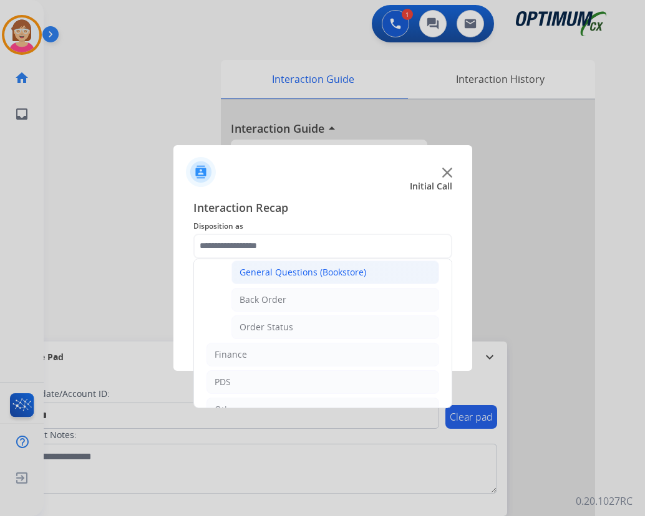
click at [289, 269] on div "General Questions (Bookstore)" at bounding box center [302, 272] width 127 height 12
type input "**********"
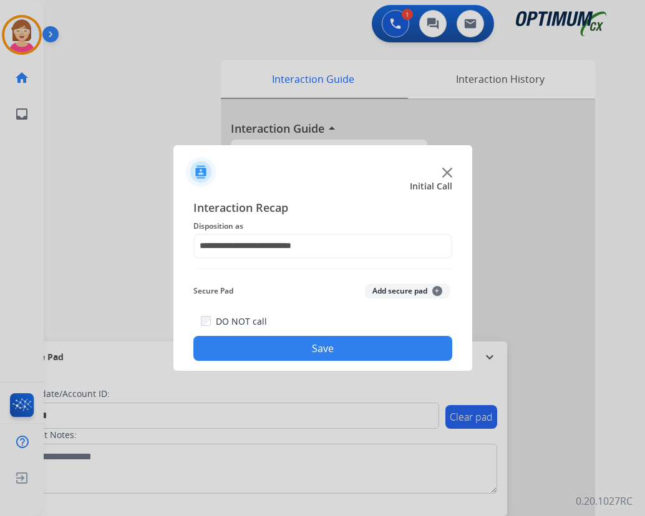
click at [436, 291] on span "+" at bounding box center [437, 291] width 10 height 10
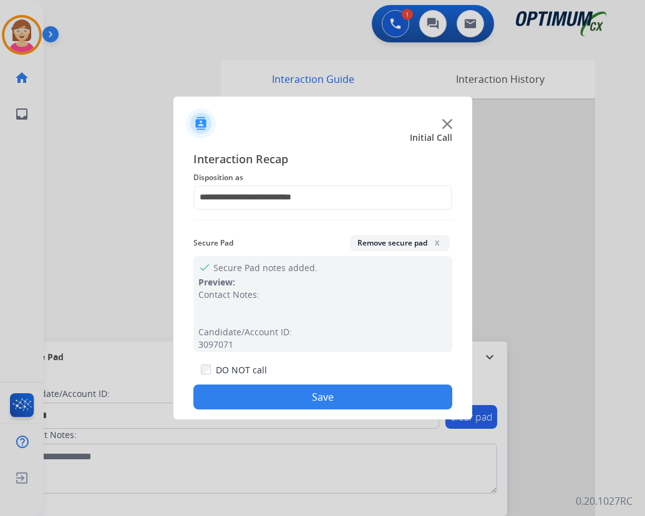
click at [270, 393] on button "Save" at bounding box center [322, 397] width 259 height 25
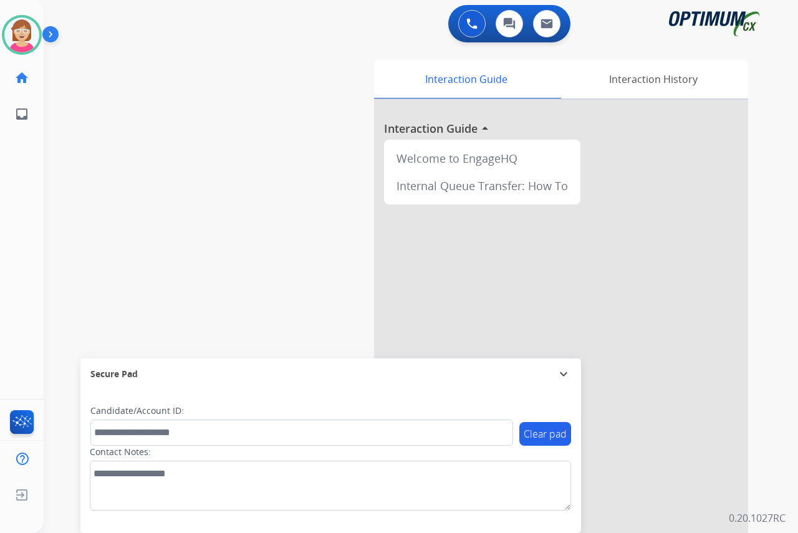
click at [18, 286] on div "[PERSON_NAME] Available Edit Avatar Agent: [PERSON_NAME] Profile: OCX Training …" at bounding box center [22, 266] width 44 height 533
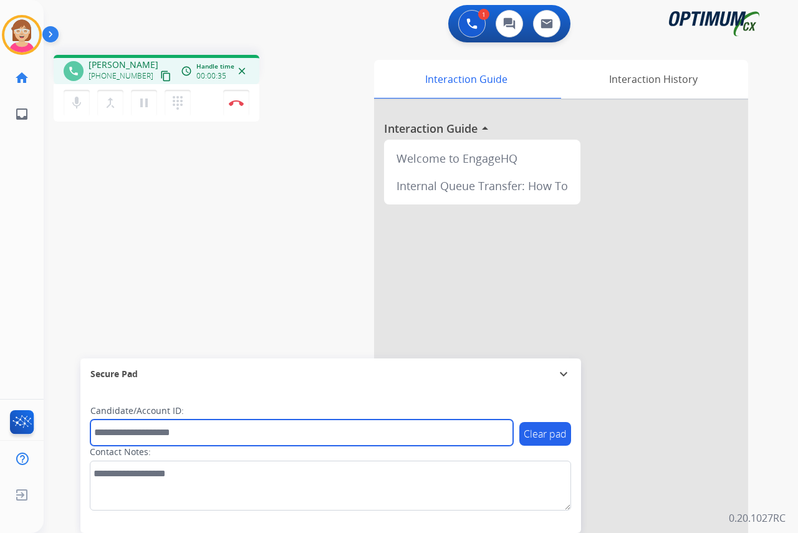
click at [118, 432] on input "text" at bounding box center [301, 433] width 423 height 26
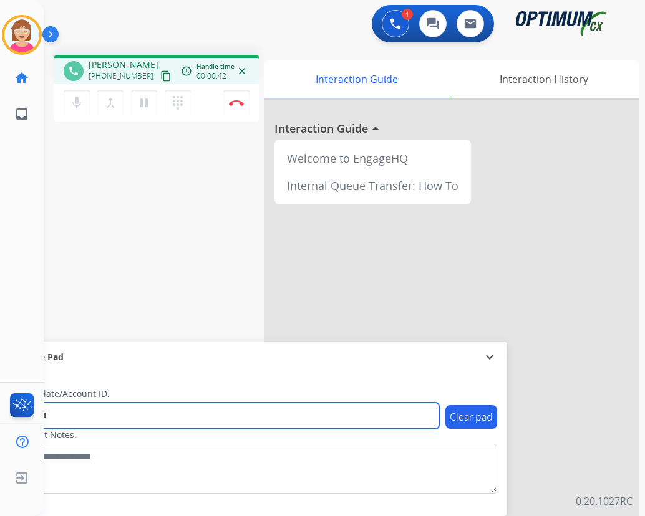
type input "*******"
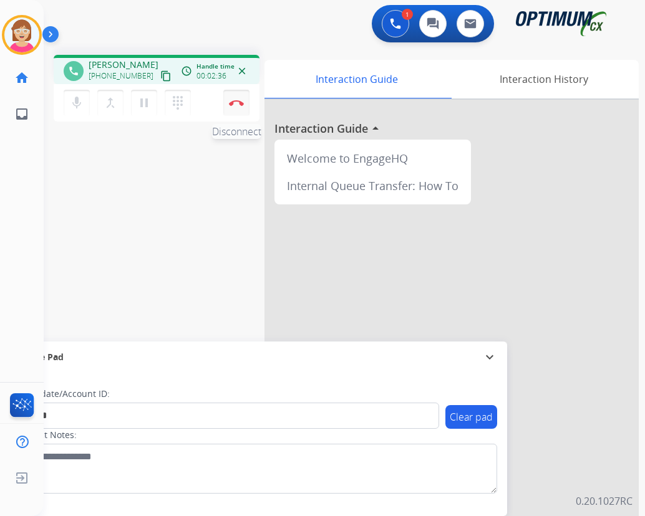
click at [233, 102] on img at bounding box center [236, 103] width 15 height 6
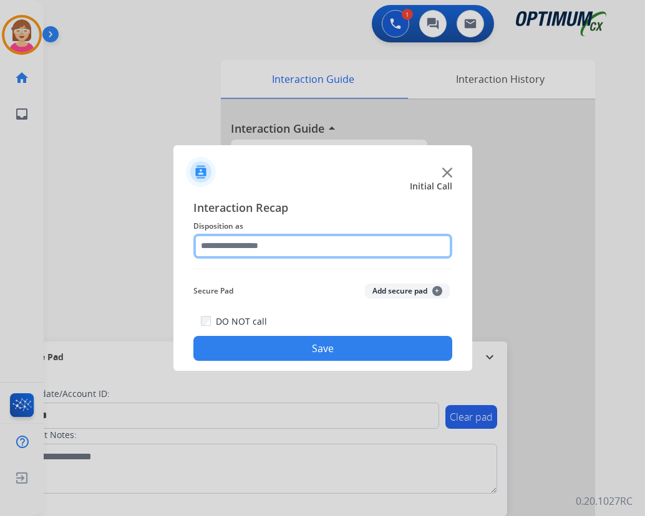
click at [213, 245] on input "text" at bounding box center [322, 246] width 259 height 25
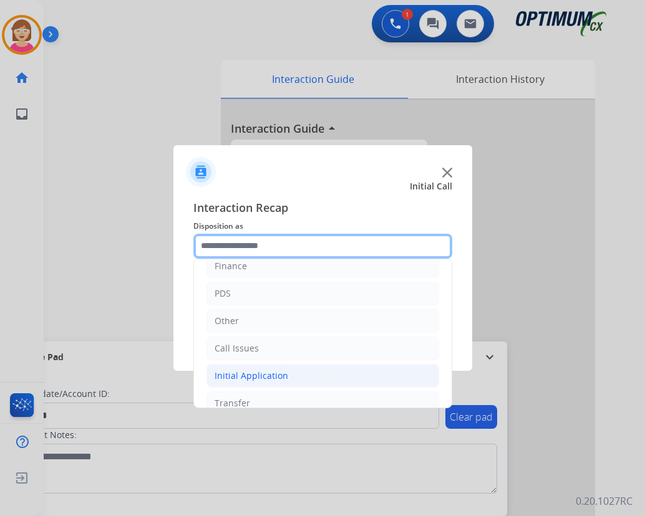
scroll to position [85, 0]
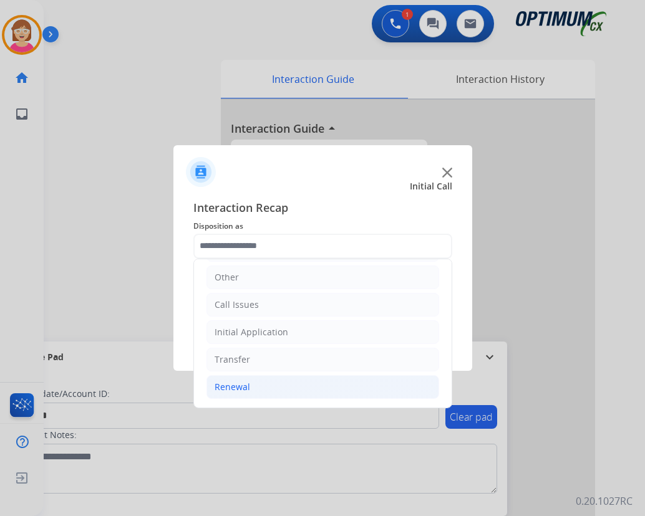
click at [233, 384] on div "Renewal" at bounding box center [233, 387] width 36 height 12
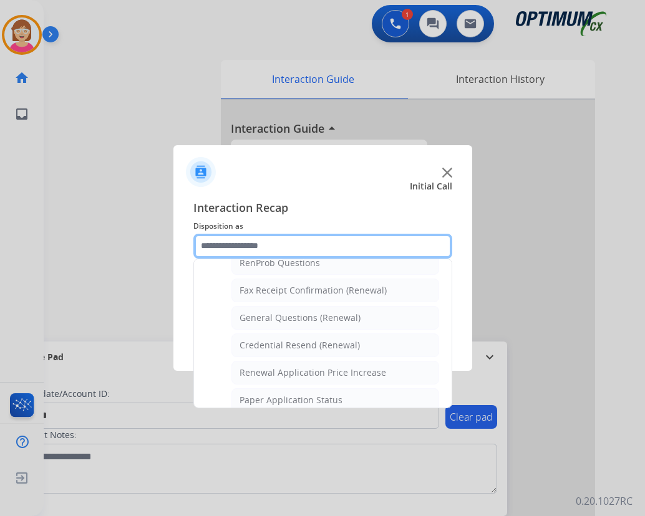
scroll to position [334, 0]
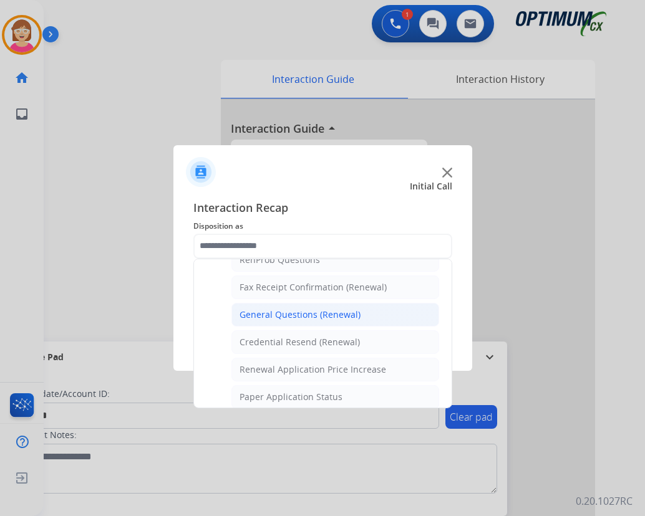
click at [284, 313] on div "General Questions (Renewal)" at bounding box center [299, 315] width 121 height 12
type input "**********"
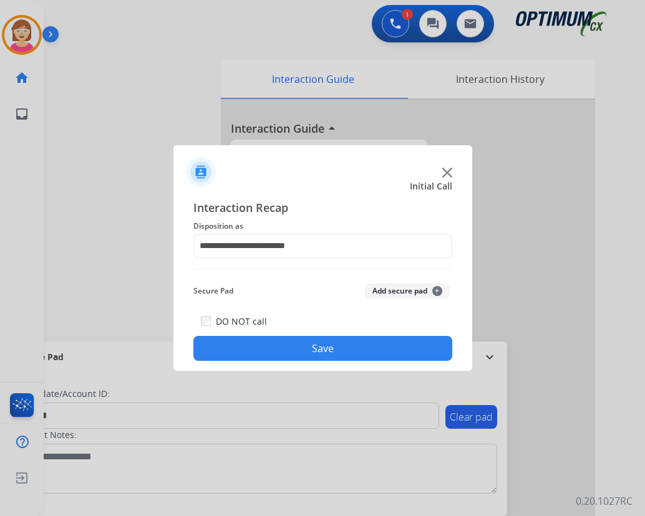
click at [437, 290] on span "+" at bounding box center [437, 291] width 10 height 10
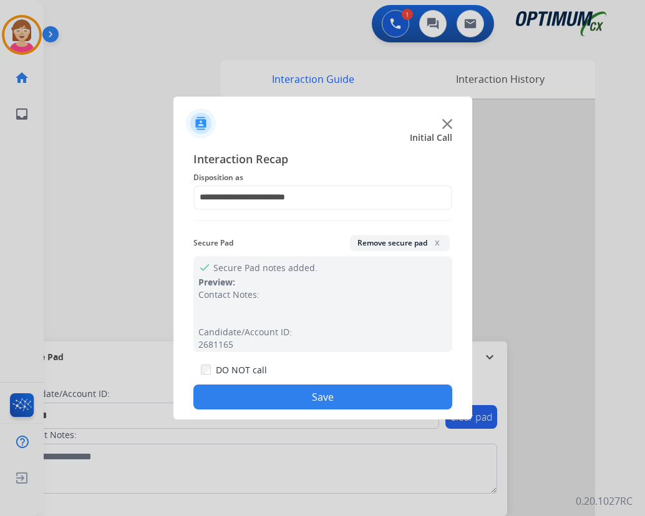
click at [258, 399] on button "Save" at bounding box center [322, 397] width 259 height 25
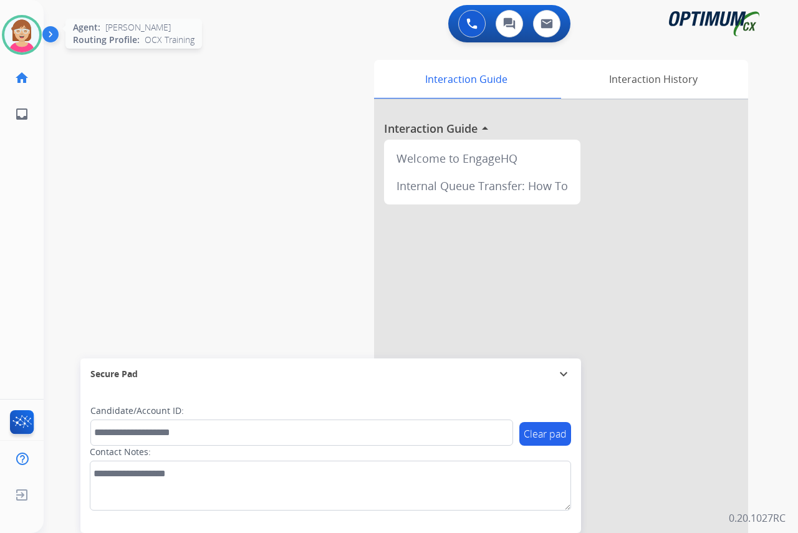
click at [21, 33] on img at bounding box center [21, 34] width 35 height 35
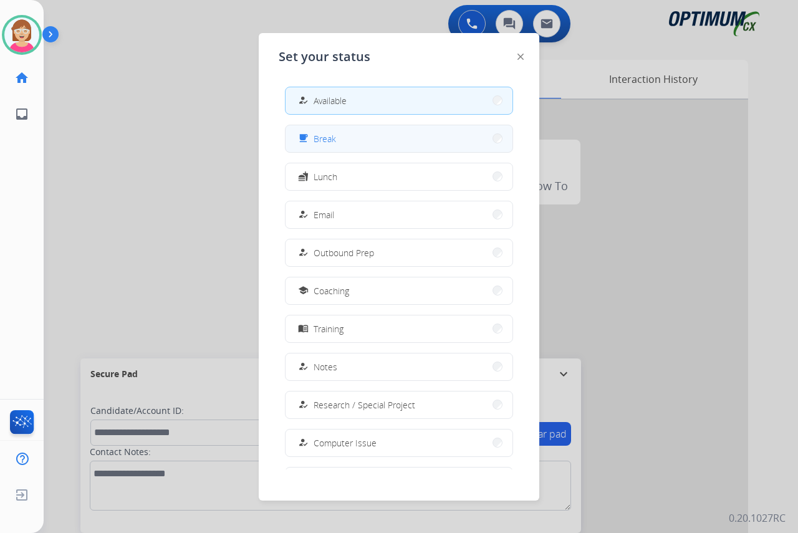
click at [352, 143] on button "free_breakfast Break" at bounding box center [399, 138] width 227 height 27
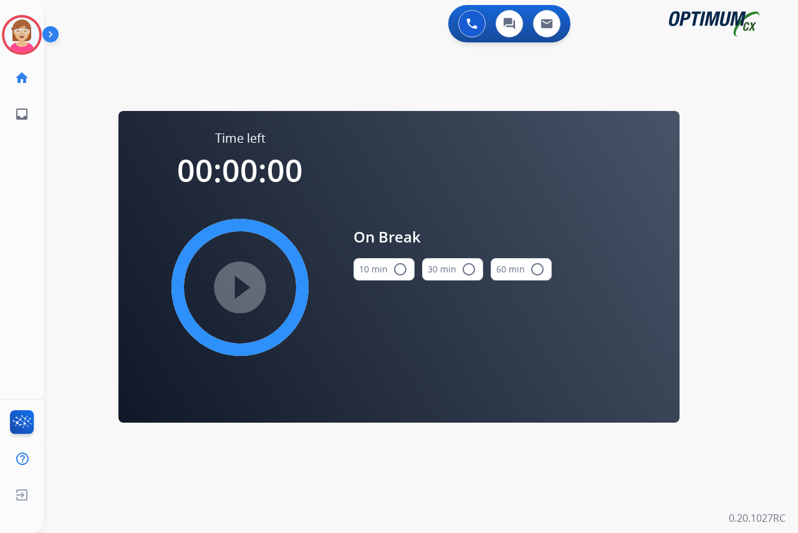
click at [400, 270] on mat-icon "radio_button_unchecked" at bounding box center [400, 269] width 15 height 15
click at [241, 289] on mat-icon "play_circle_filled" at bounding box center [240, 287] width 15 height 15
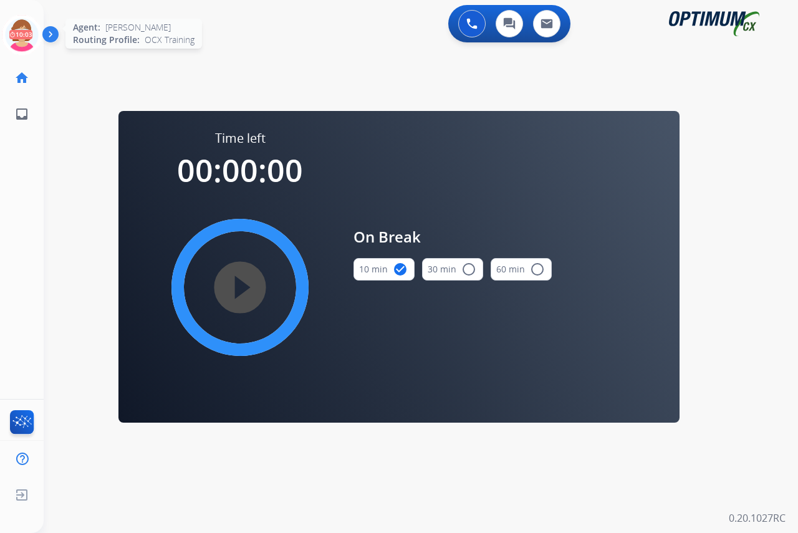
click at [22, 24] on icon at bounding box center [22, 35] width 41 height 41
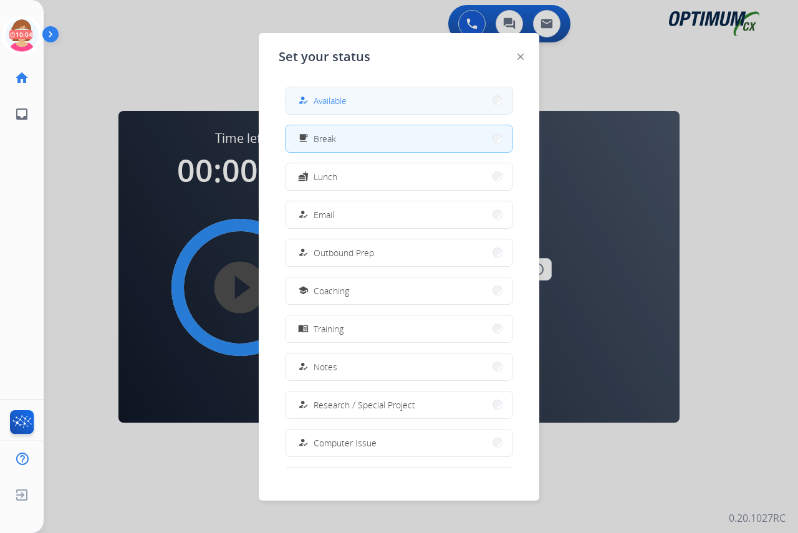
click at [335, 101] on span "Available" at bounding box center [330, 100] width 33 height 13
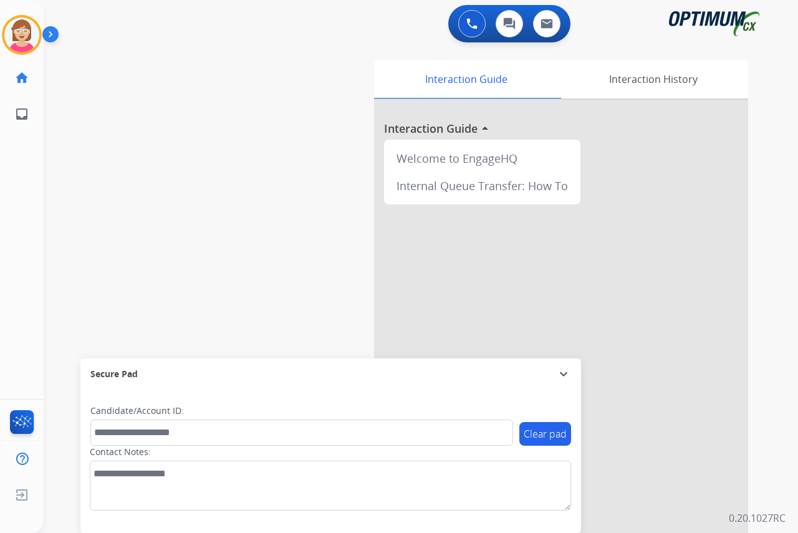
click at [19, 270] on div "[PERSON_NAME] Available Edit Avatar Agent: [PERSON_NAME] Profile: OCX Training …" at bounding box center [22, 266] width 44 height 533
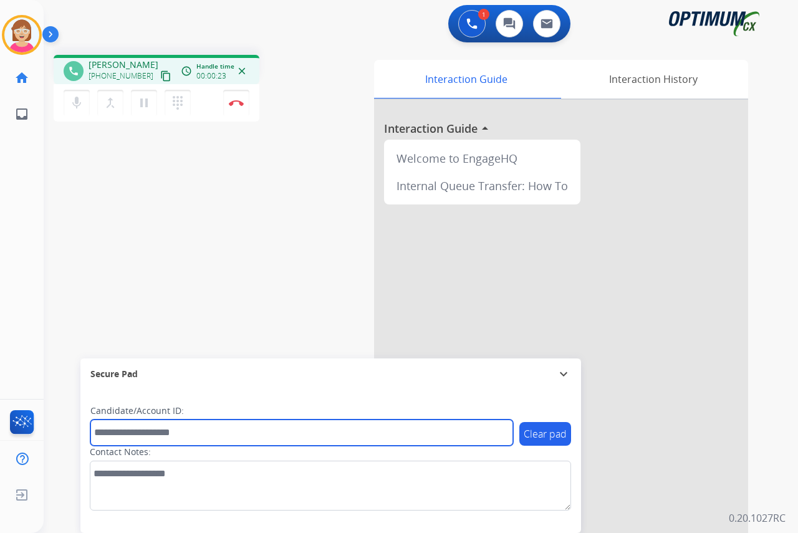
click at [115, 435] on input "text" at bounding box center [301, 433] width 423 height 26
type input "*******"
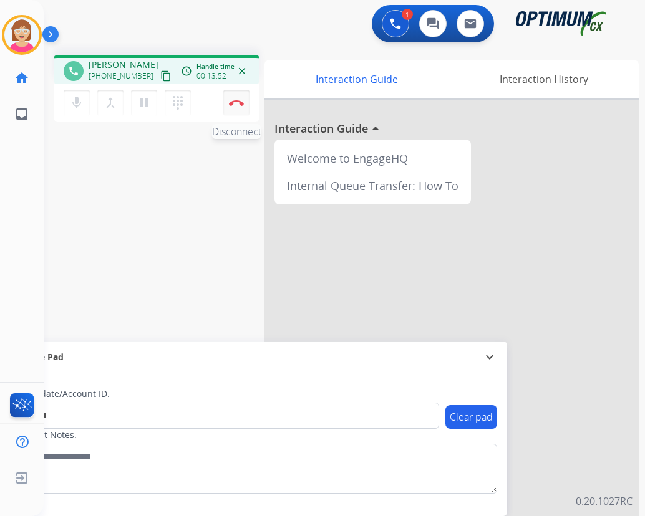
click at [238, 101] on img at bounding box center [236, 103] width 15 height 6
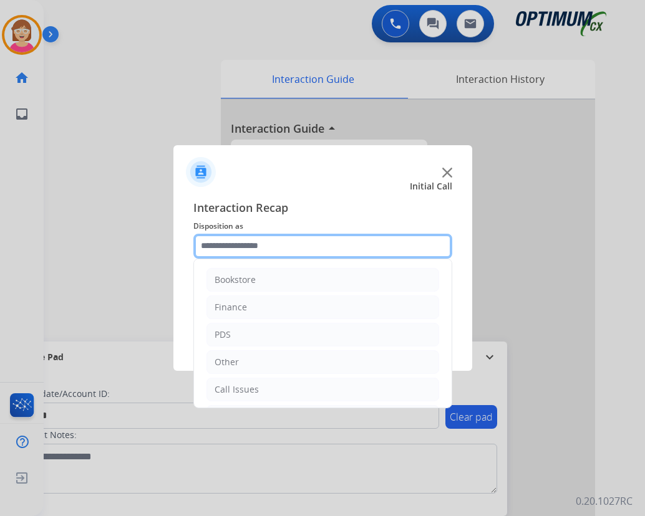
click at [214, 245] on input "text" at bounding box center [322, 246] width 259 height 25
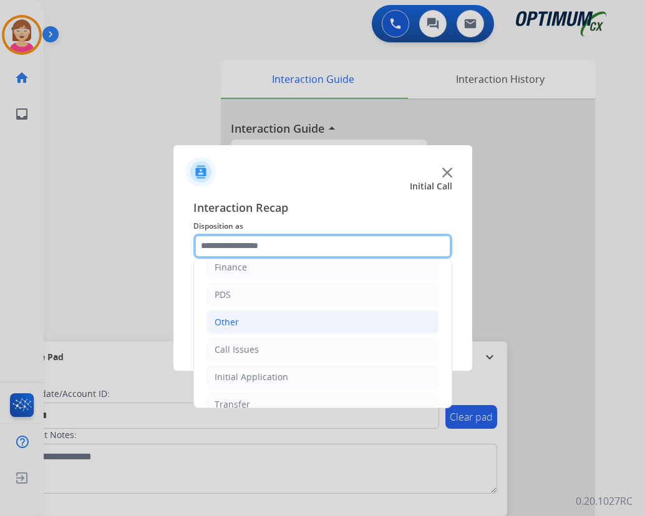
scroll to position [85, 0]
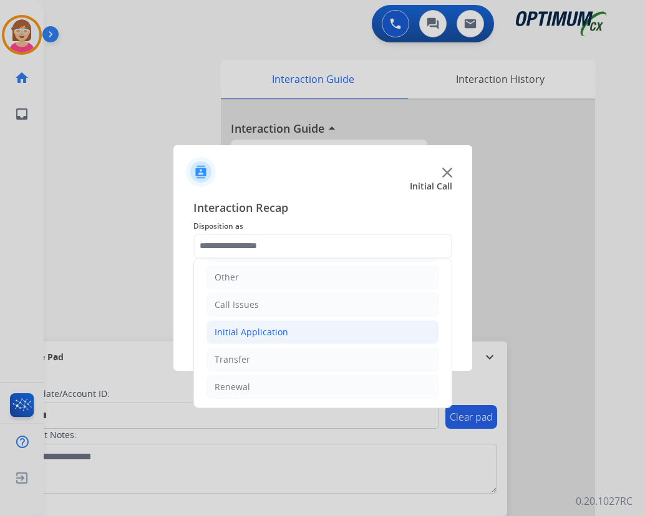
click at [258, 332] on div "Initial Application" at bounding box center [252, 332] width 74 height 12
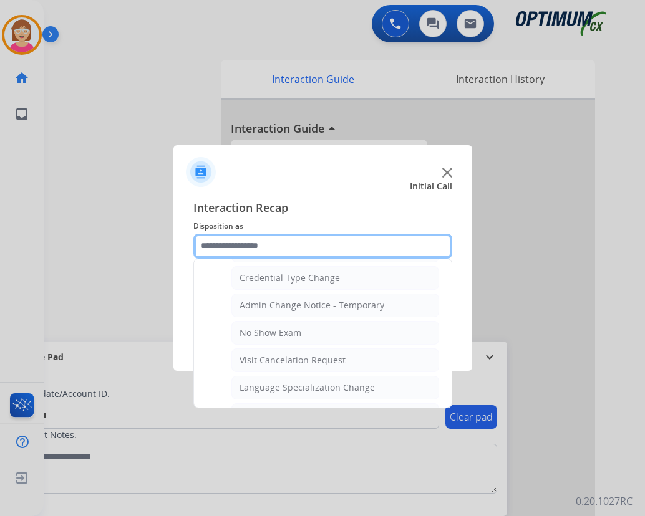
scroll to position [646, 0]
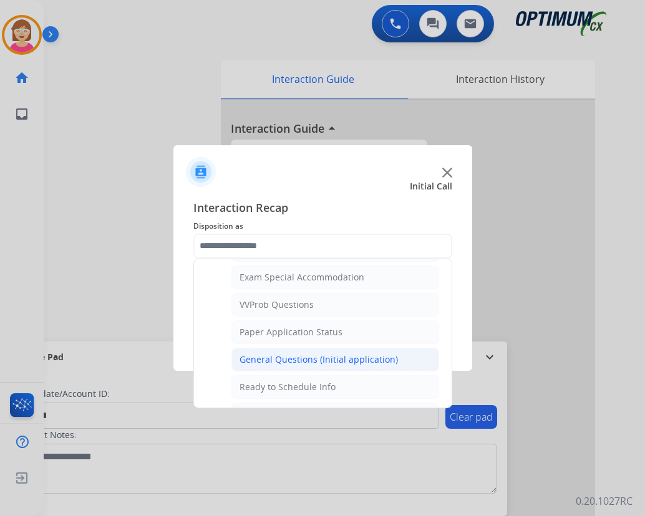
click at [286, 360] on div "General Questions (Initial application)" at bounding box center [318, 360] width 158 height 12
type input "**********"
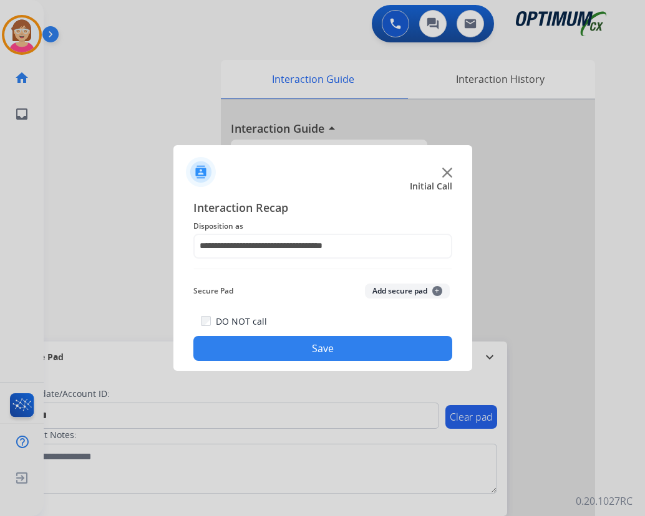
click at [434, 289] on span "+" at bounding box center [437, 291] width 10 height 10
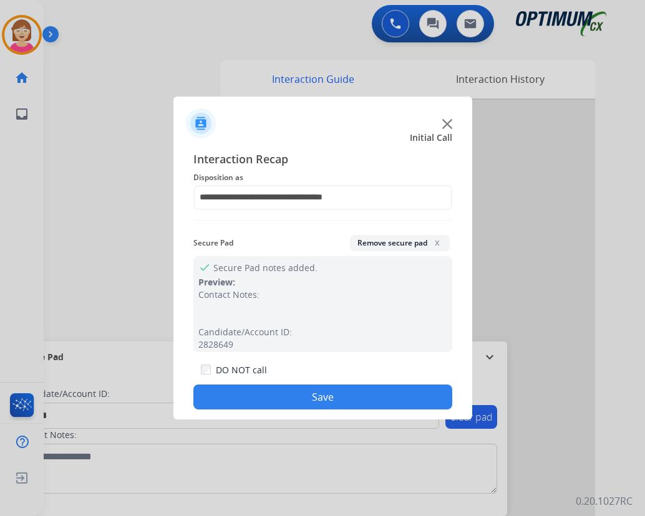
click at [251, 396] on button "Save" at bounding box center [322, 397] width 259 height 25
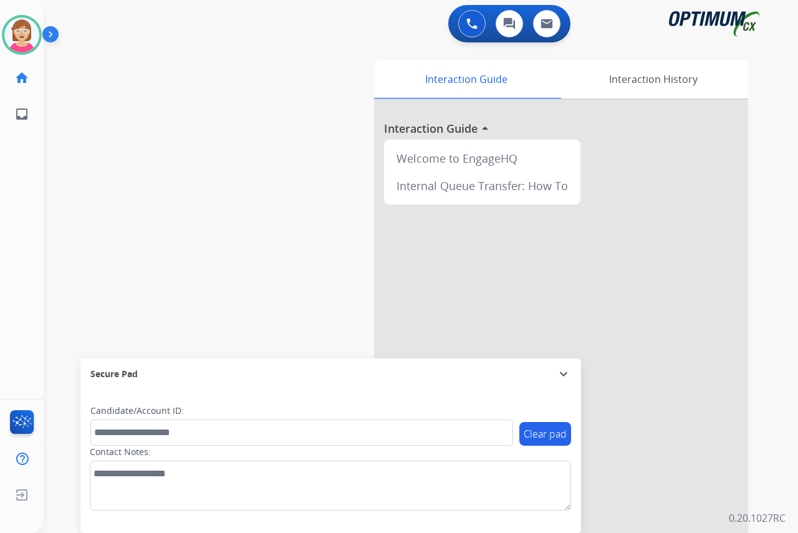
click at [12, 229] on div "[PERSON_NAME] Available Edit Avatar Agent: [PERSON_NAME] Profile: OCX Training …" at bounding box center [22, 266] width 44 height 533
click at [20, 258] on div "[PERSON_NAME] Available Edit Avatar Agent: [PERSON_NAME] Profile: OCX Training …" at bounding box center [22, 266] width 44 height 533
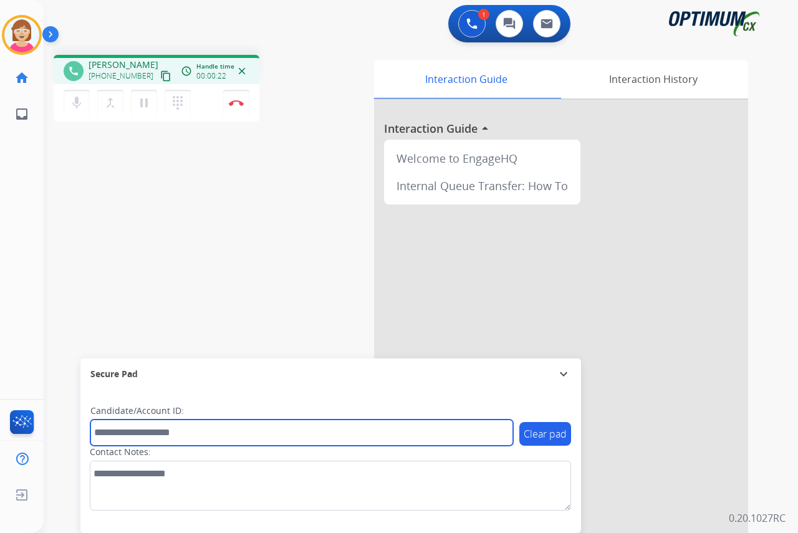
drag, startPoint x: 114, startPoint y: 435, endPoint x: 91, endPoint y: 415, distance: 30.9
click at [114, 435] on input "text" at bounding box center [301, 433] width 423 height 26
type input "*******"
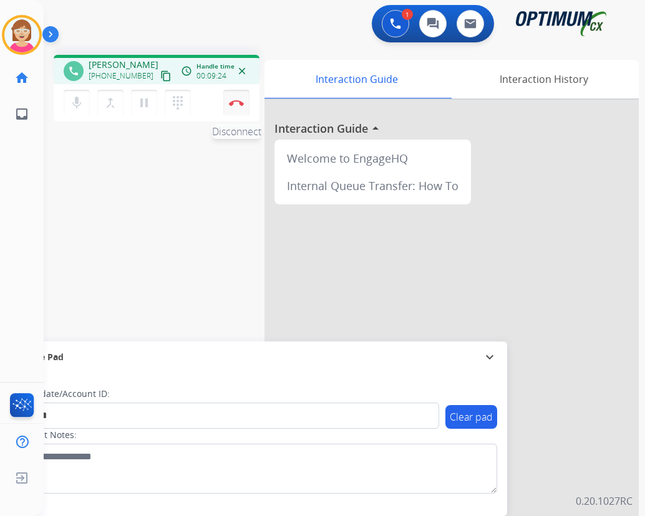
click at [235, 100] on img at bounding box center [236, 103] width 15 height 6
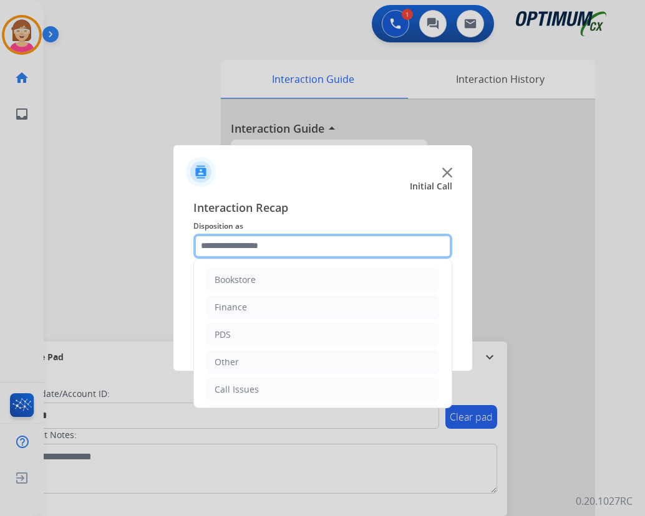
click at [229, 245] on input "text" at bounding box center [322, 246] width 259 height 25
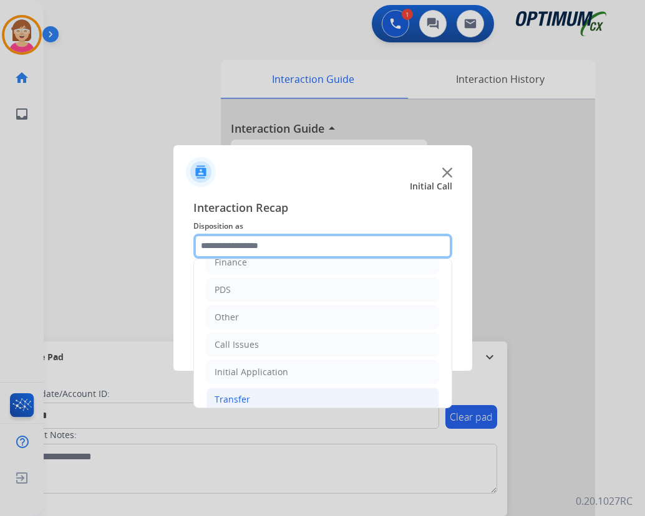
scroll to position [85, 0]
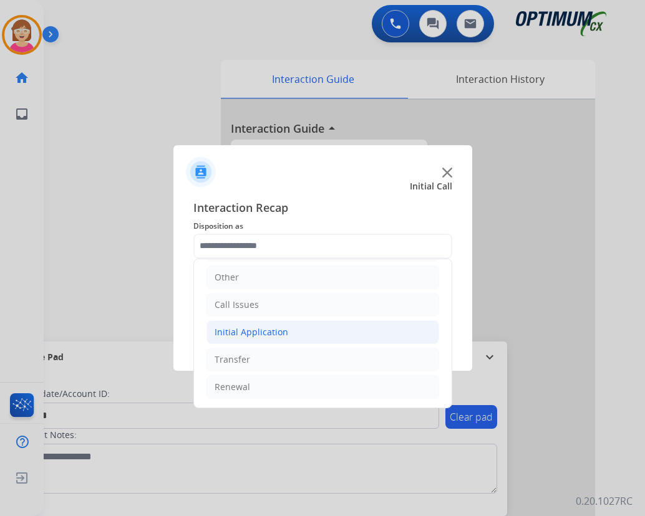
click at [246, 332] on div "Initial Application" at bounding box center [252, 332] width 74 height 12
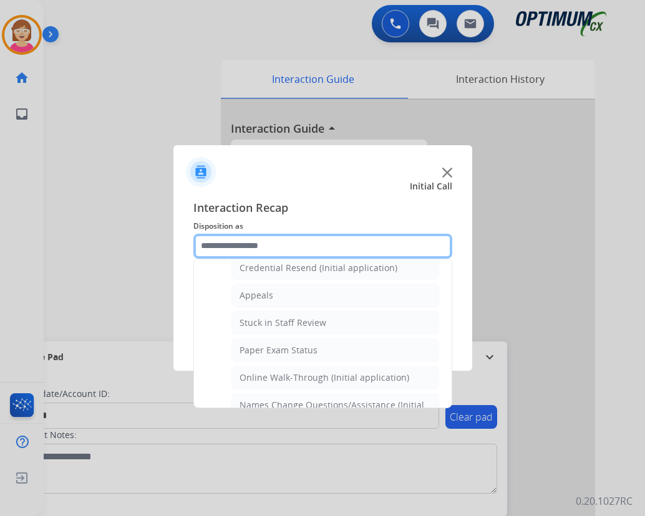
scroll to position [147, 0]
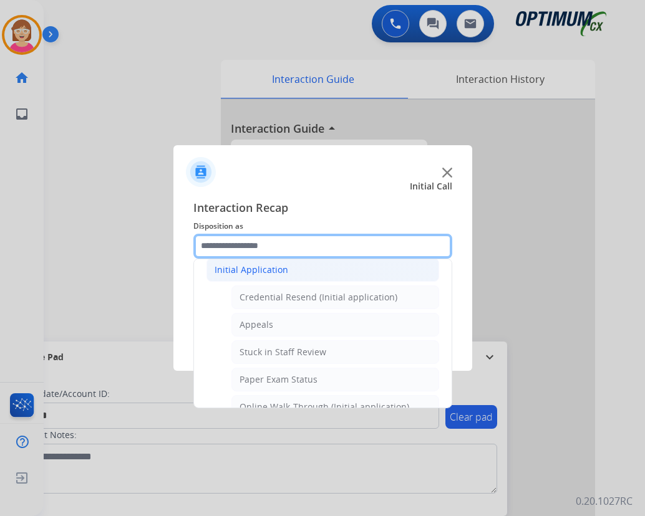
click at [243, 242] on input "text" at bounding box center [322, 246] width 259 height 25
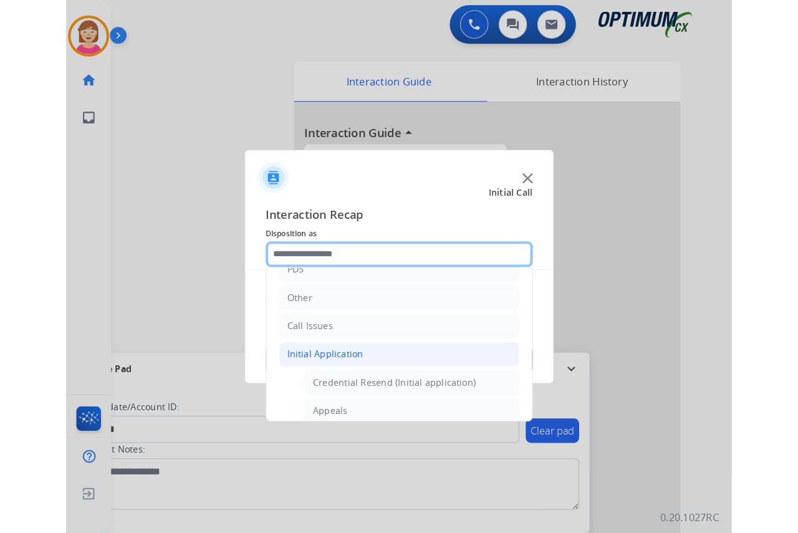
scroll to position [0, 0]
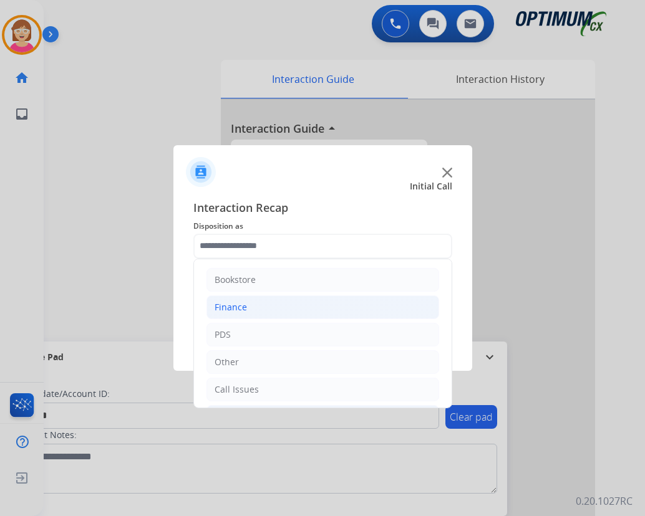
drag, startPoint x: 238, startPoint y: 307, endPoint x: 244, endPoint y: 317, distance: 12.1
click at [239, 307] on div "Finance" at bounding box center [231, 307] width 32 height 12
click at [265, 360] on div "Finance Voucher Code" at bounding box center [285, 362] width 93 height 12
type input "**********"
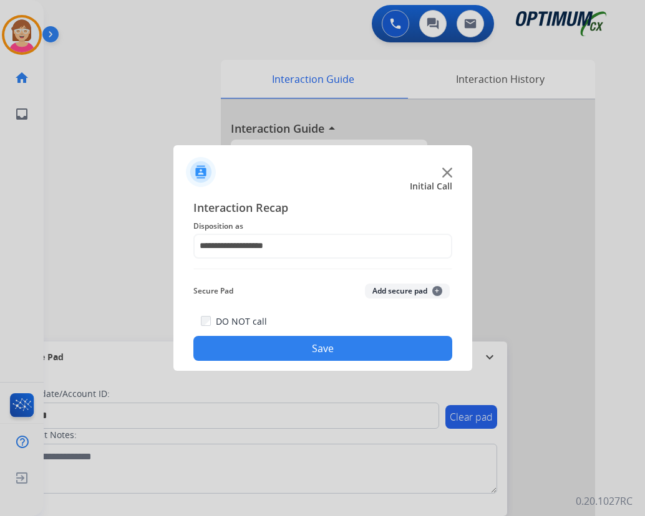
click at [435, 291] on span "+" at bounding box center [437, 291] width 10 height 10
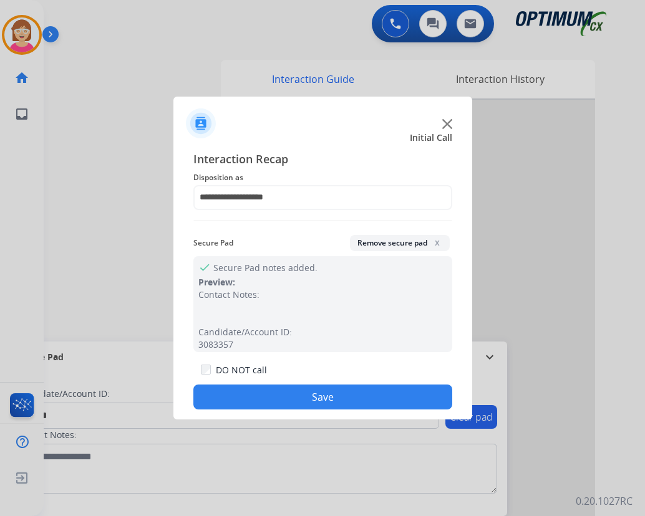
drag, startPoint x: 435, startPoint y: 291, endPoint x: 250, endPoint y: 394, distance: 211.3
click at [250, 394] on button "Save" at bounding box center [322, 397] width 259 height 25
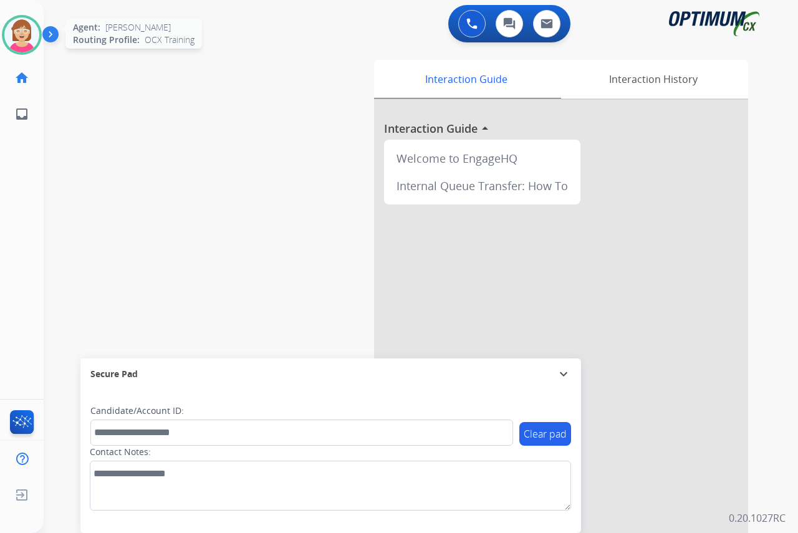
click at [28, 36] on img at bounding box center [21, 34] width 35 height 35
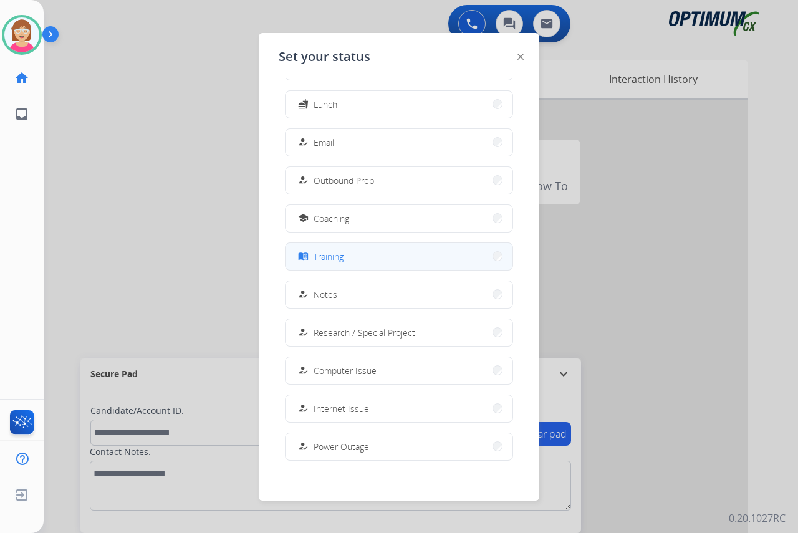
scroll to position [118, 0]
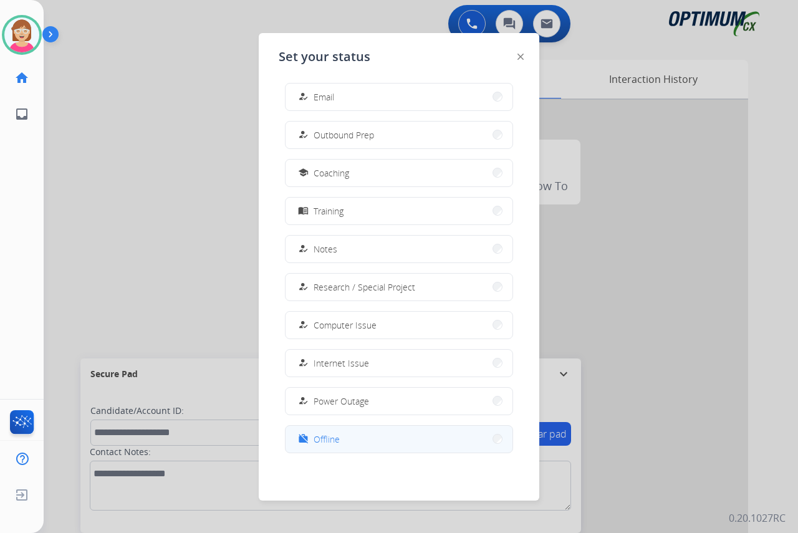
click at [340, 440] on button "work_off Offline" at bounding box center [399, 439] width 227 height 27
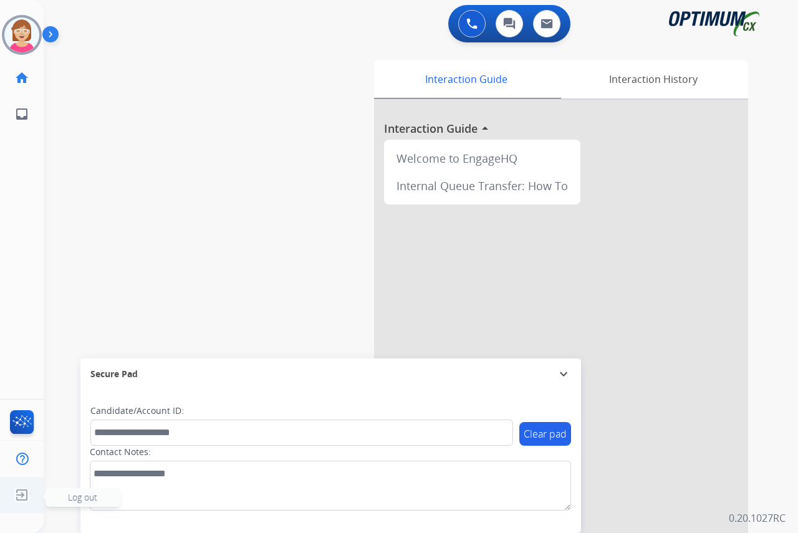
click at [82, 500] on span "Log out" at bounding box center [82, 497] width 29 height 12
